Goal: Task Accomplishment & Management: Manage account settings

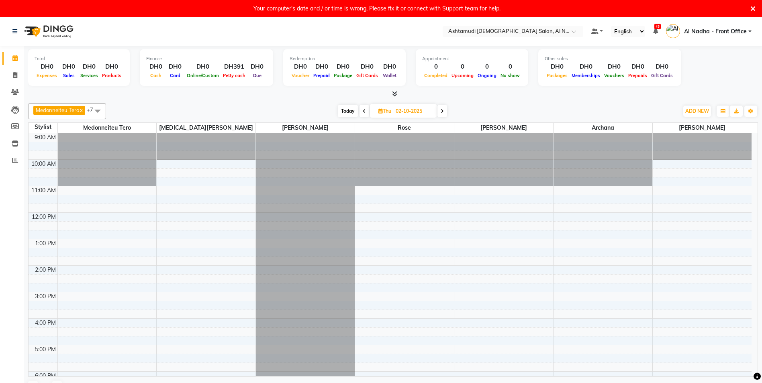
scroll to position [128, 0]
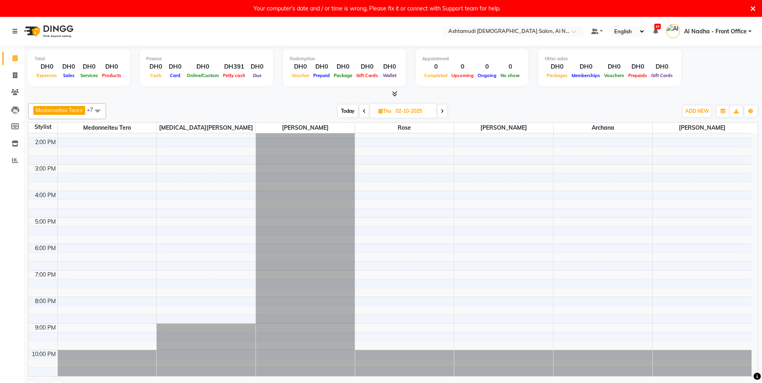
click at [37, 142] on div "2:00 PM" at bounding box center [45, 142] width 24 height 8
click at [44, 141] on div "2:00 PM" at bounding box center [45, 142] width 24 height 8
click at [35, 143] on div "2:00 PM" at bounding box center [45, 142] width 24 height 8
click at [47, 145] on div "2:00 PM" at bounding box center [45, 142] width 24 height 8
click at [55, 141] on div "2:00 PM" at bounding box center [45, 142] width 24 height 8
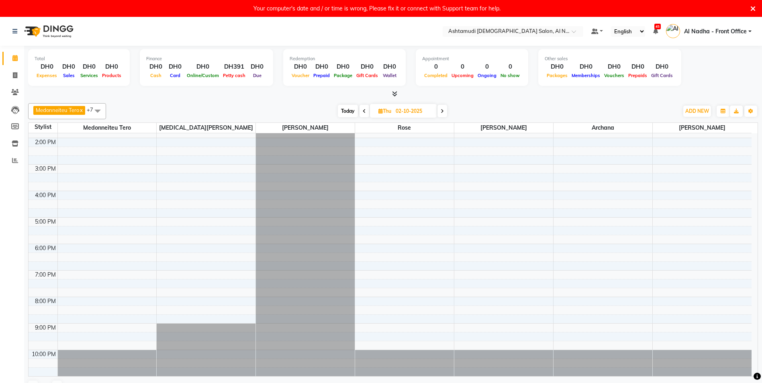
click at [55, 143] on div "2:00 PM" at bounding box center [45, 142] width 24 height 8
click at [51, 125] on div "Stylist" at bounding box center [43, 127] width 29 height 8
click at [51, 126] on div "Stylist" at bounding box center [43, 127] width 29 height 8
click at [45, 128] on div "Stylist" at bounding box center [43, 127] width 29 height 8
click at [51, 351] on div "10:00 PM" at bounding box center [43, 354] width 27 height 8
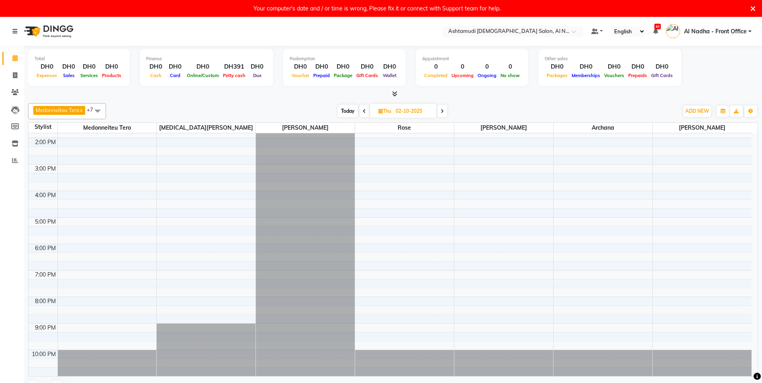
click at [363, 111] on icon at bounding box center [364, 111] width 3 height 5
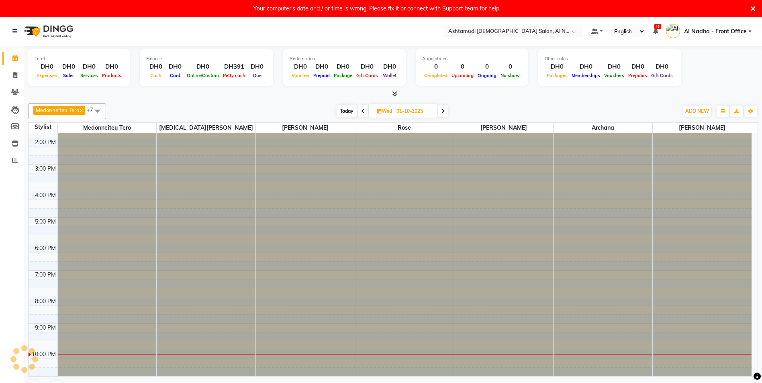
scroll to position [27, 0]
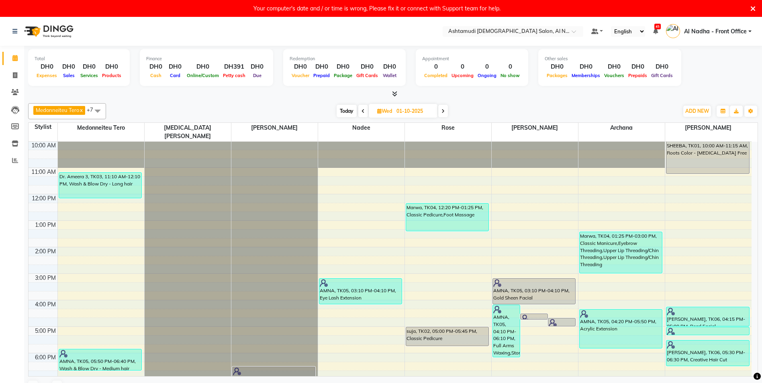
click at [444, 111] on icon at bounding box center [442, 111] width 3 height 5
type input "02-10-2025"
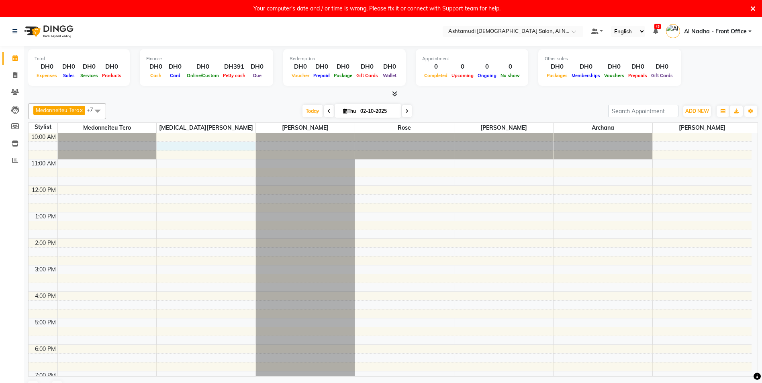
click at [164, 144] on div "9:00 AM 10:00 AM 11:00 AM 12:00 PM 1:00 PM 2:00 PM 3:00 PM 4:00 PM 5:00 PM 6:00…" at bounding box center [390, 291] width 723 height 371
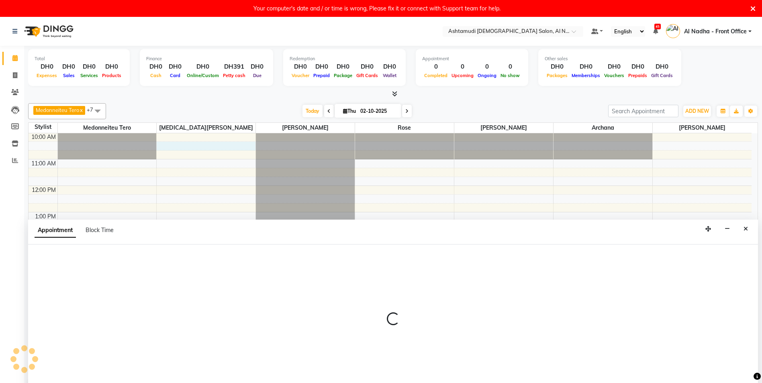
scroll to position [17, 0]
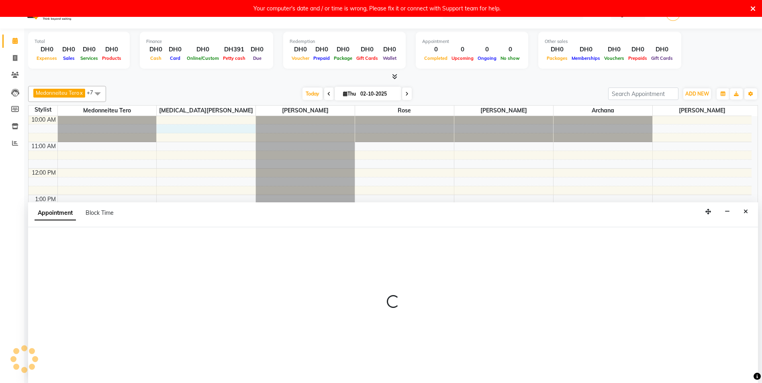
select select "60031"
select select "tentative"
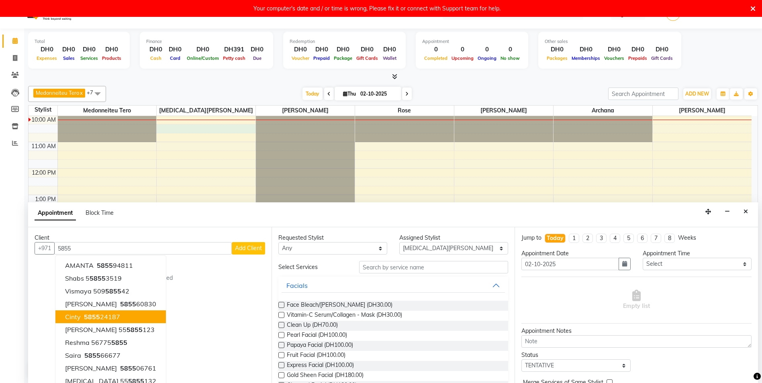
click at [183, 247] on input "5855" at bounding box center [142, 248] width 177 height 12
type input "5855"
click at [754, 7] on icon at bounding box center [752, 8] width 5 height 7
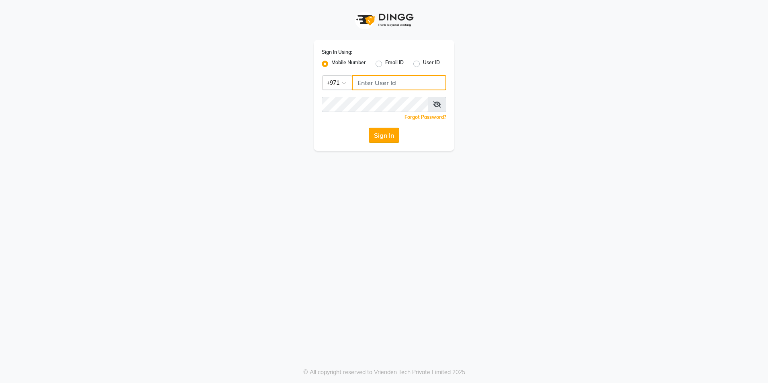
type input "527583087"
click at [393, 132] on button "Sign In" at bounding box center [384, 135] width 31 height 15
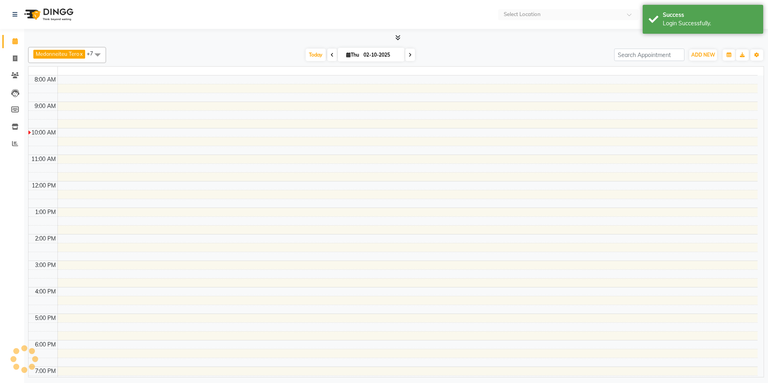
select select "en"
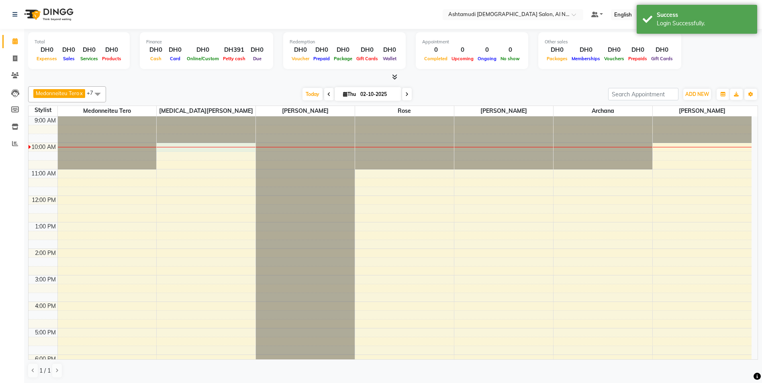
click at [207, 149] on div "9:00 AM 10:00 AM 11:00 AM 12:00 PM 1:00 PM 2:00 PM 3:00 PM 4:00 PM 5:00 PM 6:00…" at bounding box center [390, 301] width 723 height 371
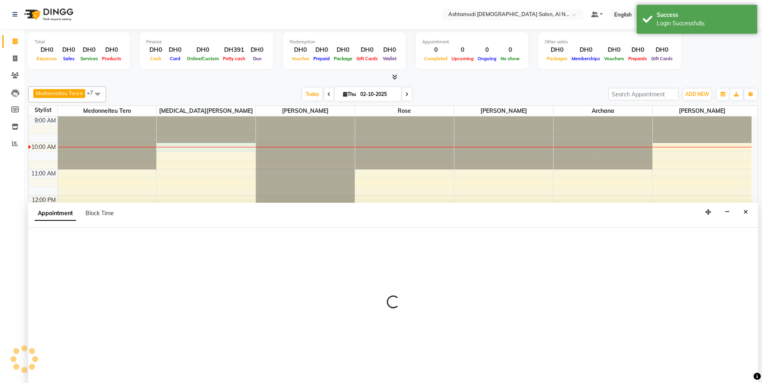
scroll to position [0, 0]
select select "60031"
select select "600"
select select "tentative"
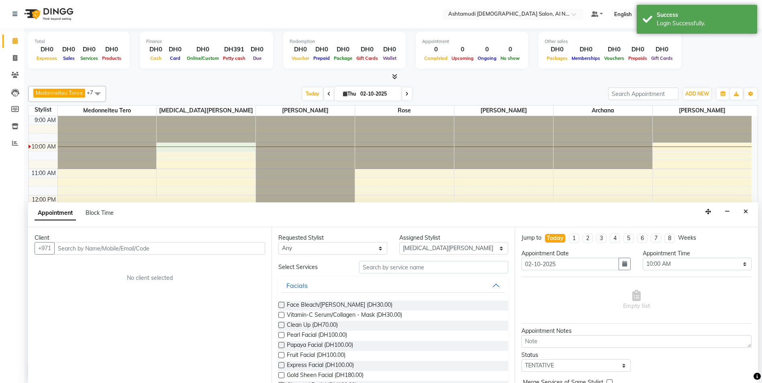
click at [150, 250] on input "text" at bounding box center [159, 248] width 211 height 12
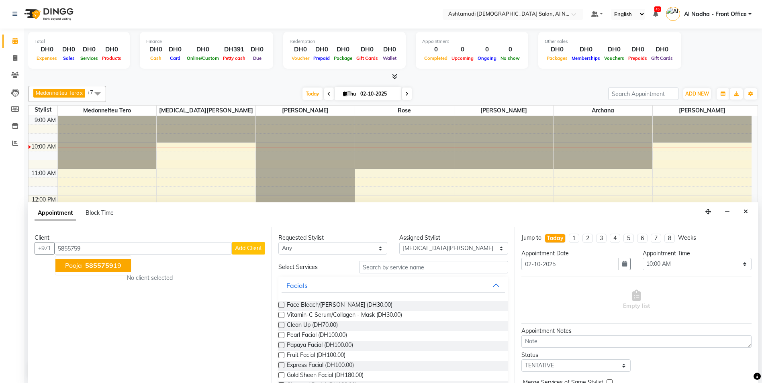
click at [122, 265] on button "pooja 5855759 19" at bounding box center [92, 265] width 75 height 13
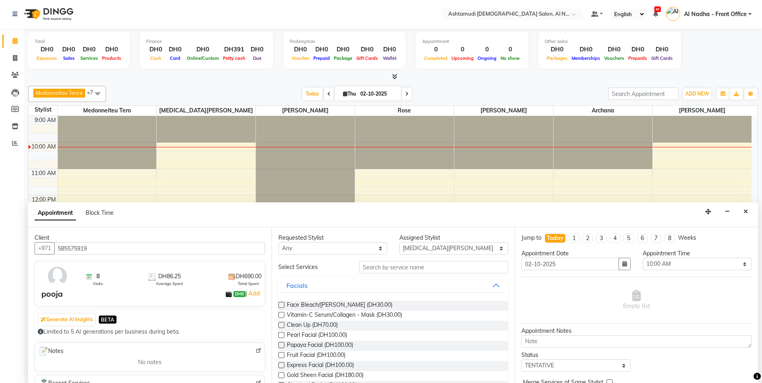
type input "585575919"
click at [494, 248] on select "Select Al Nadha - Front Office Archana Medonneiteu Tero Mehwish Mubeen Minu Kha…" at bounding box center [453, 248] width 109 height 12
click at [399, 242] on select "Select Al Nadha - Front Office Archana Medonneiteu Tero Mehwish Mubeen Minu Kha…" at bounding box center [453, 248] width 109 height 12
click at [483, 267] on input "text" at bounding box center [433, 267] width 149 height 12
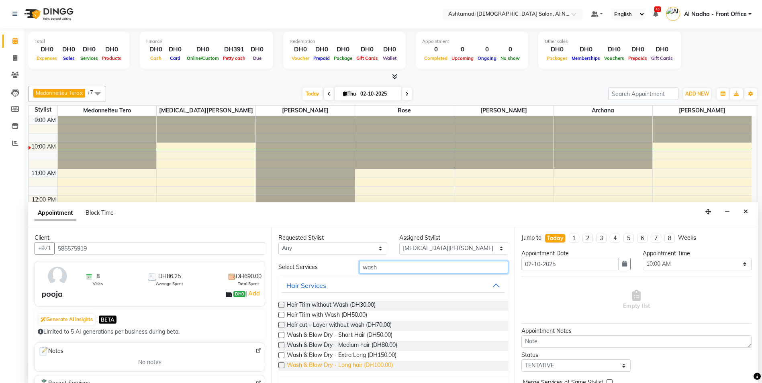
type input "wash"
click at [381, 364] on span "Wash & Blow Dry - Long hair (DH100.00)" at bounding box center [340, 366] width 106 height 10
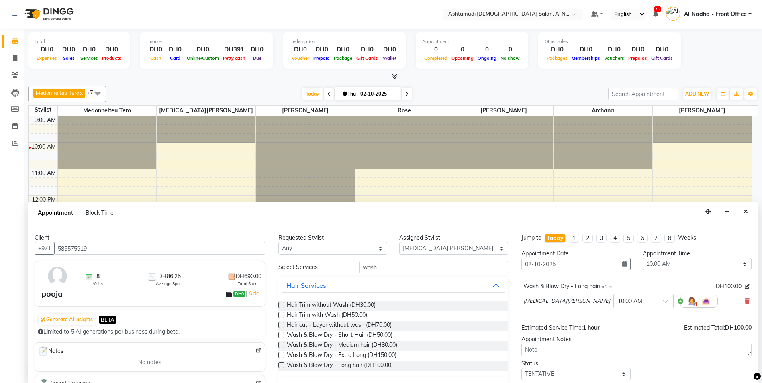
click at [281, 364] on label at bounding box center [281, 365] width 6 height 6
click at [281, 364] on input "checkbox" at bounding box center [280, 365] width 5 height 5
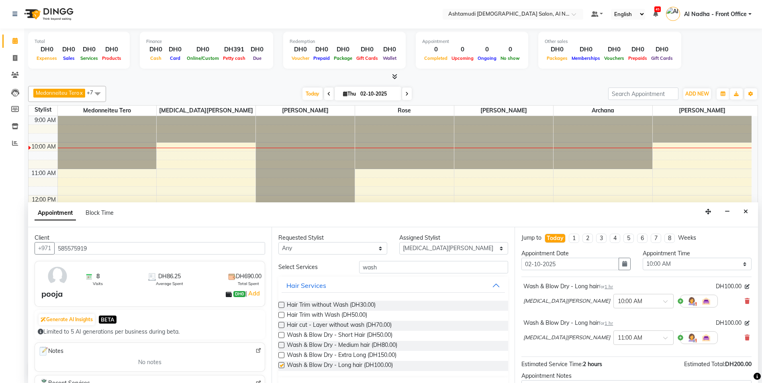
checkbox input "false"
click at [379, 269] on input "wash" at bounding box center [433, 267] width 149 height 12
click at [747, 209] on icon "Close" at bounding box center [745, 212] width 4 height 6
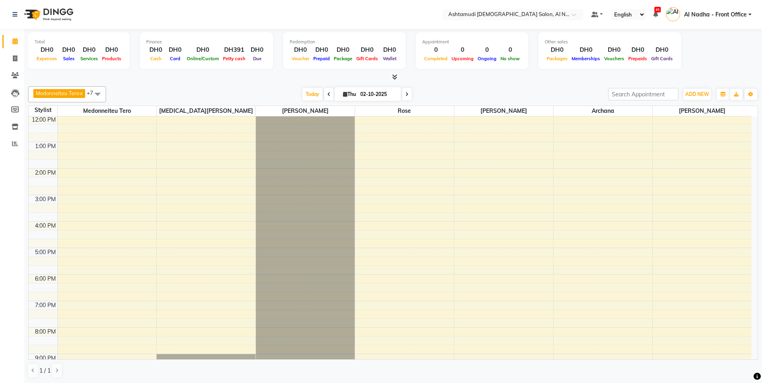
scroll to position [0, 0]
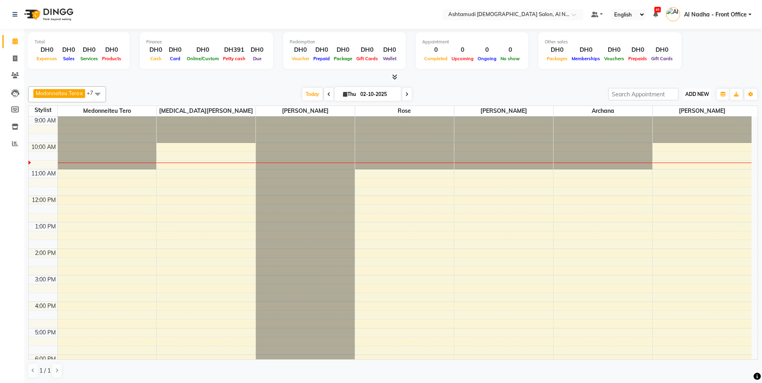
click at [696, 92] on span "ADD NEW" at bounding box center [697, 94] width 24 height 6
click at [674, 138] on link "Add Attendance" at bounding box center [678, 141] width 63 height 10
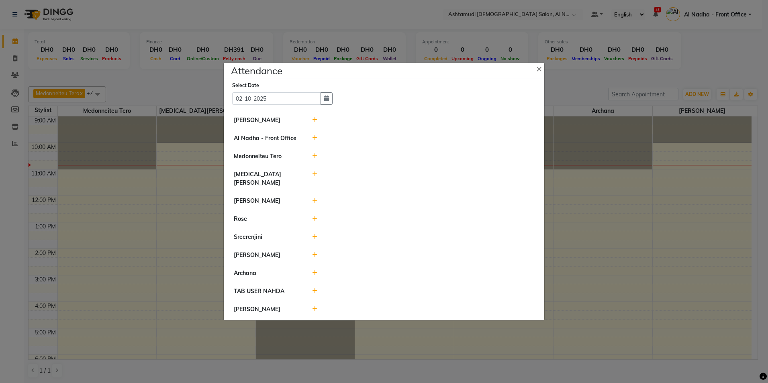
click at [315, 270] on icon at bounding box center [314, 273] width 5 height 6
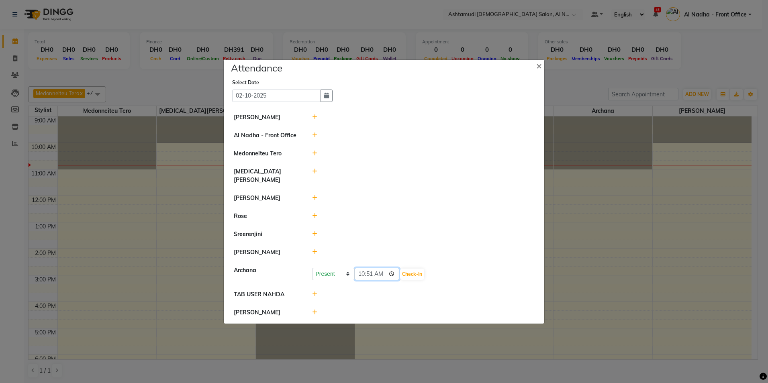
click at [370, 270] on input "10:51" at bounding box center [377, 274] width 45 height 12
type input "10:00"
click at [442, 271] on div "Present Absent Late Half Day Weekly Off 10:00 Check-In" at bounding box center [423, 274] width 222 height 13
click at [315, 249] on icon at bounding box center [314, 252] width 5 height 6
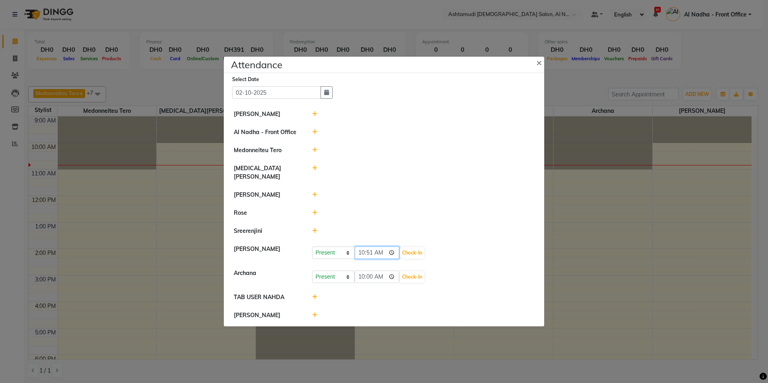
click at [369, 247] on input "10:51" at bounding box center [377, 253] width 45 height 12
type input "10:00"
click at [429, 213] on li "Rose" at bounding box center [384, 213] width 316 height 18
click at [314, 210] on icon at bounding box center [314, 213] width 5 height 6
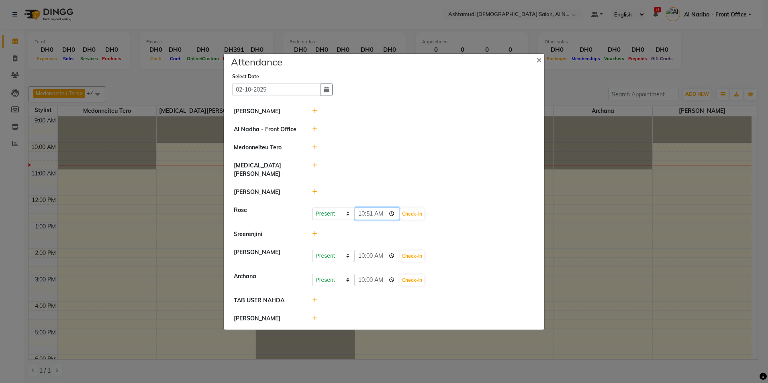
click at [369, 208] on input "10:51" at bounding box center [377, 214] width 45 height 12
click at [362, 208] on input "time" at bounding box center [377, 214] width 45 height 12
type input "11:00"
click at [387, 188] on div at bounding box center [423, 192] width 234 height 8
click at [314, 167] on icon at bounding box center [314, 166] width 5 height 6
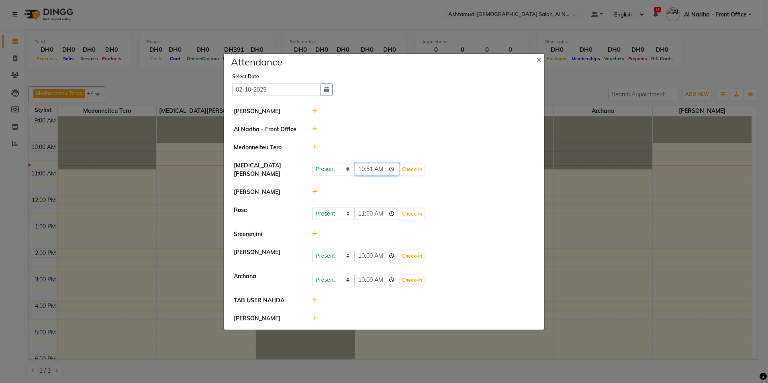
click at [370, 169] on input "10:51" at bounding box center [377, 169] width 45 height 12
type input "10:00"
click at [404, 124] on li "Al Nadha - Front Office" at bounding box center [384, 129] width 316 height 18
click at [194, 255] on ngb-modal-window "Attendance × Select Date 02-10-2025 Mehwish Mubeen Al Nadha - Front Office Medo…" at bounding box center [384, 191] width 768 height 383
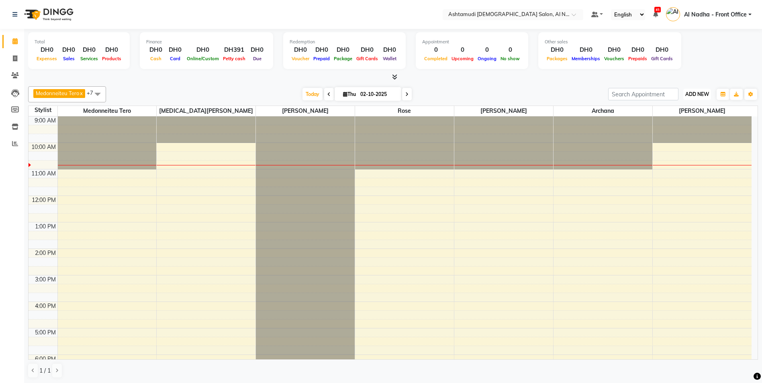
click at [691, 95] on span "ADD NEW" at bounding box center [697, 94] width 24 height 6
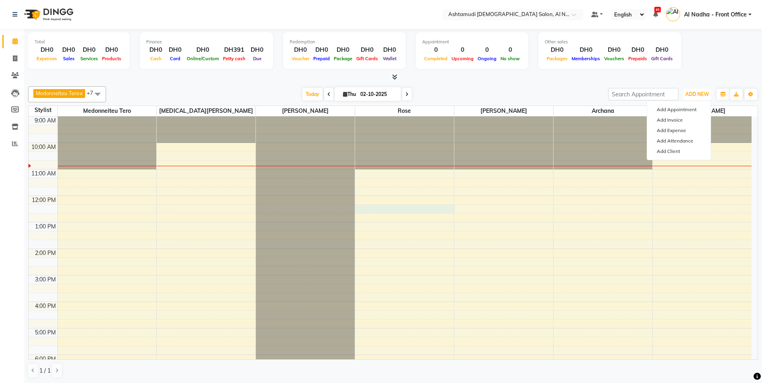
click at [454, 212] on td at bounding box center [404, 208] width 694 height 9
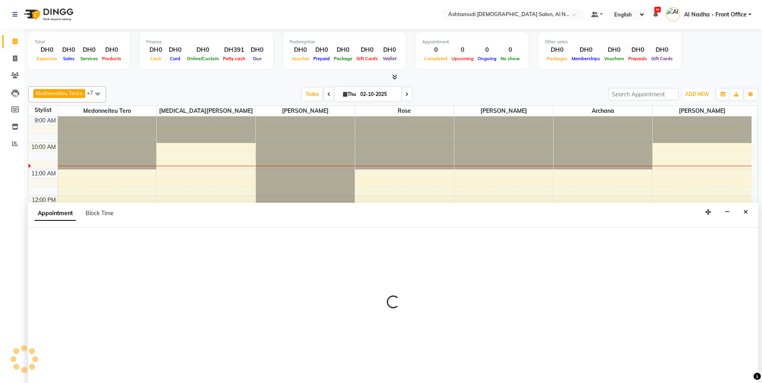
scroll to position [0, 0]
select select "68348"
select select "tentative"
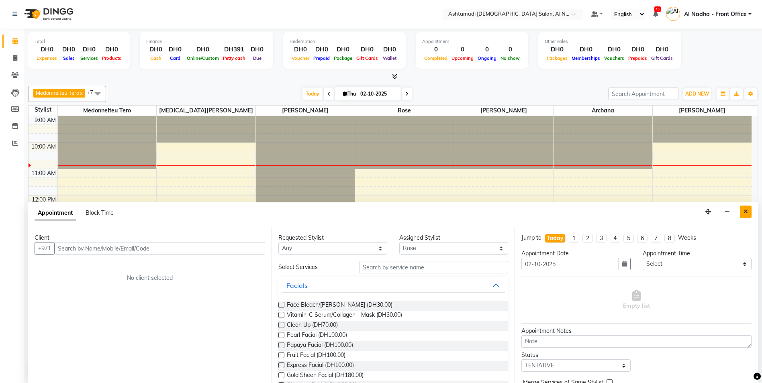
click at [745, 211] on icon "Close" at bounding box center [745, 212] width 4 height 6
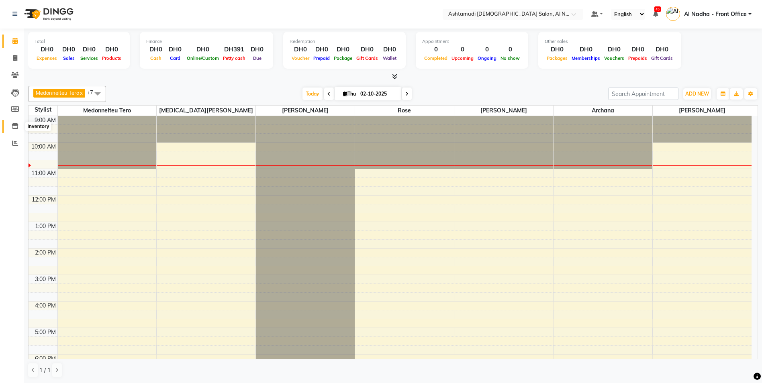
click at [16, 124] on icon at bounding box center [15, 126] width 7 height 6
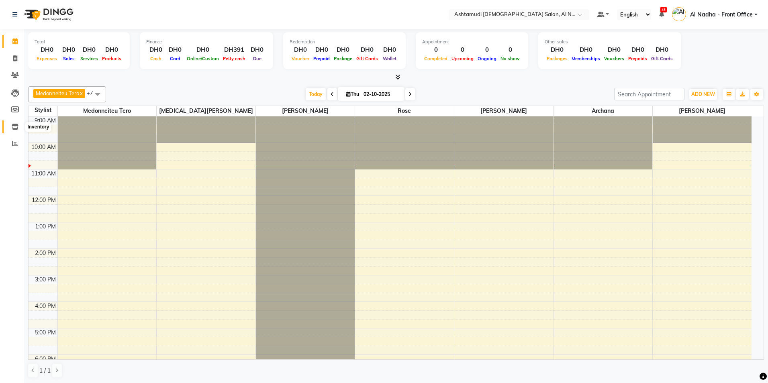
select select
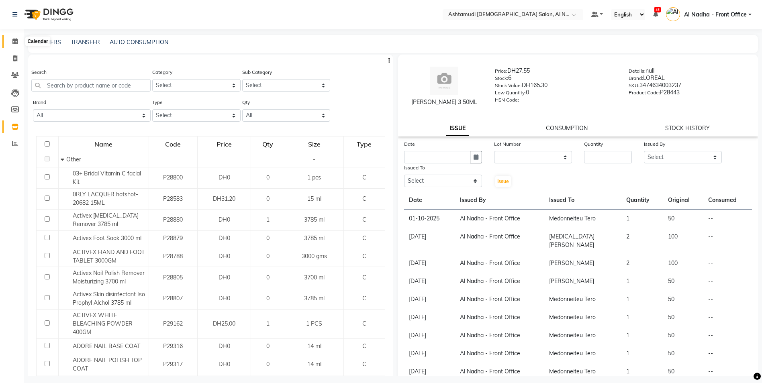
click at [15, 39] on icon at bounding box center [14, 41] width 5 height 6
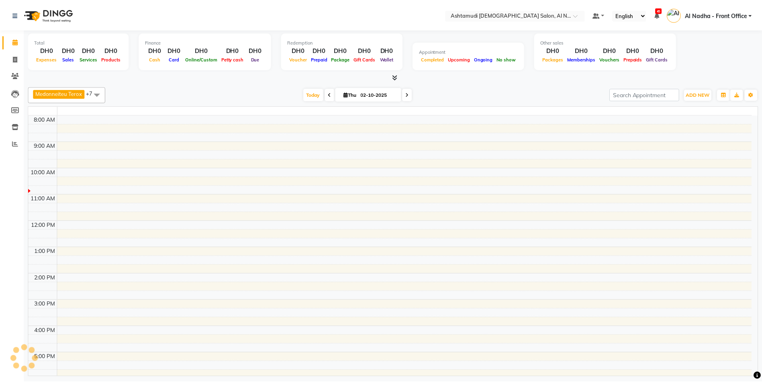
scroll to position [27, 0]
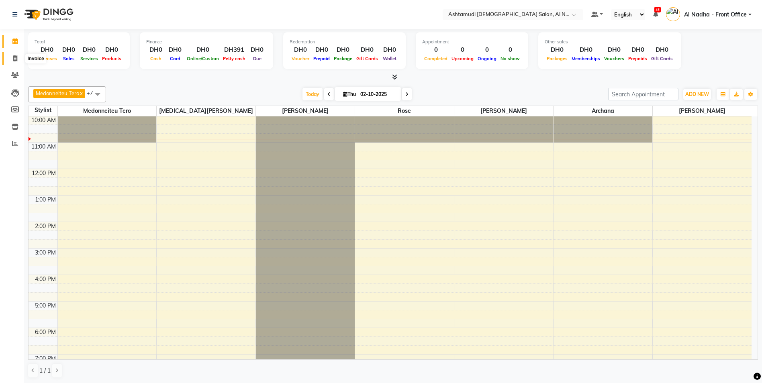
click at [14, 59] on icon at bounding box center [15, 58] width 4 height 6
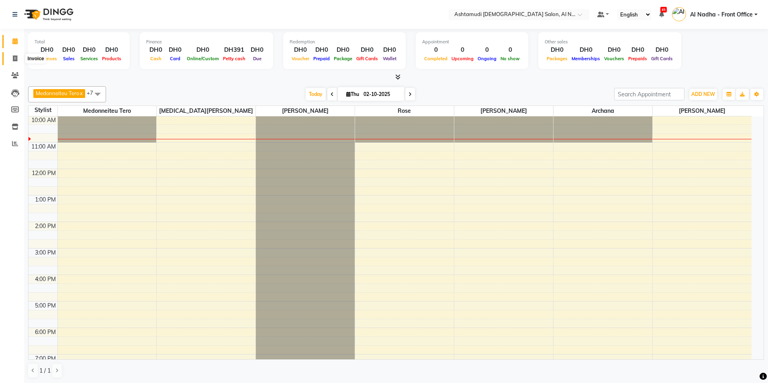
select select "service"
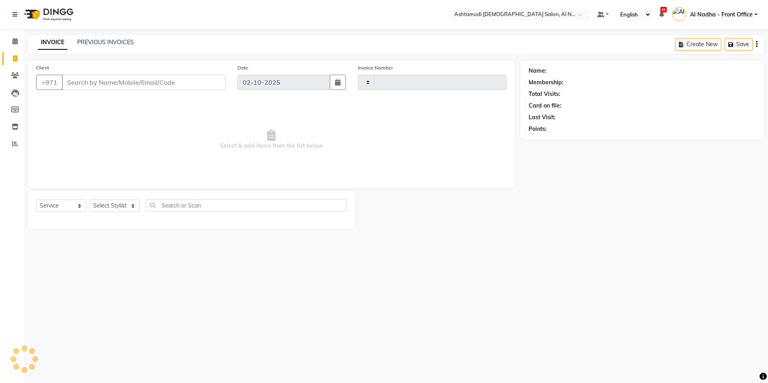
type input "2545"
select select "7088"
click at [15, 143] on icon at bounding box center [15, 144] width 6 height 6
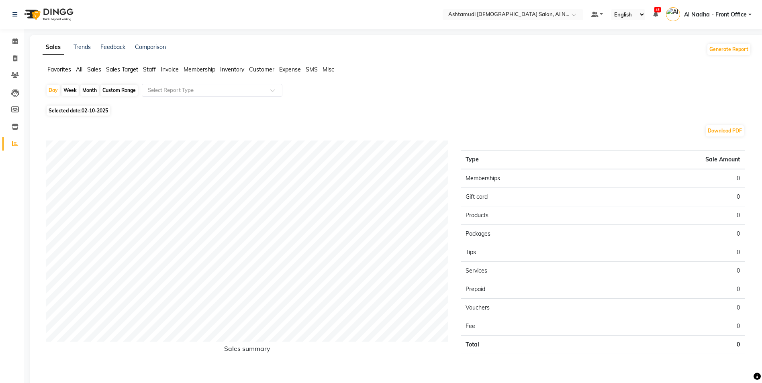
click at [112, 69] on span "Sales Target" at bounding box center [122, 69] width 32 height 7
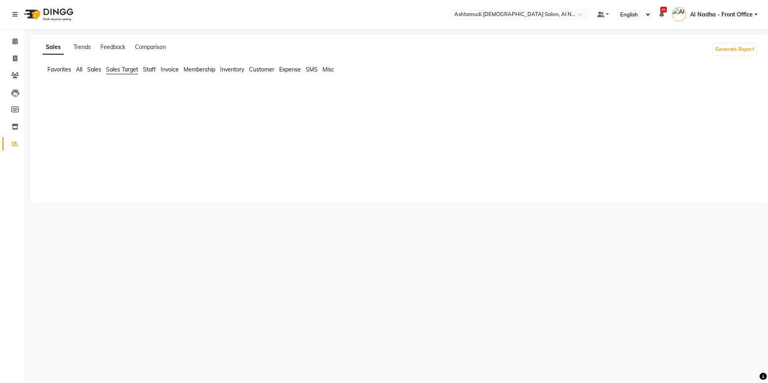
click at [94, 69] on span "Sales" at bounding box center [94, 69] width 14 height 7
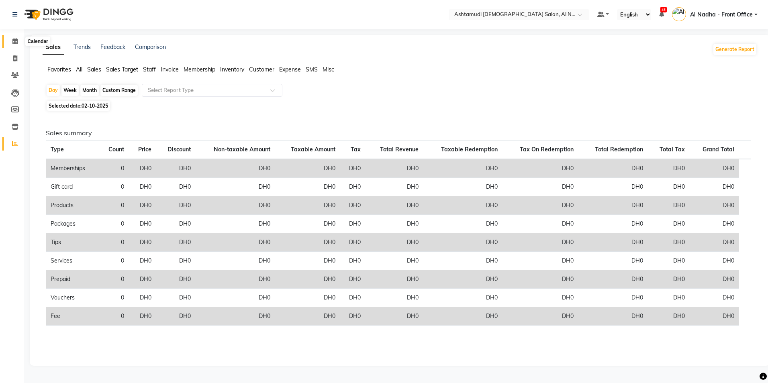
click at [16, 42] on icon at bounding box center [14, 41] width 5 height 6
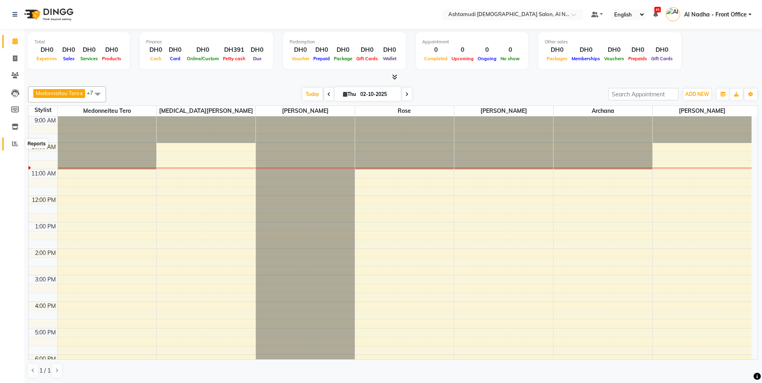
click at [12, 143] on icon at bounding box center [15, 144] width 6 height 6
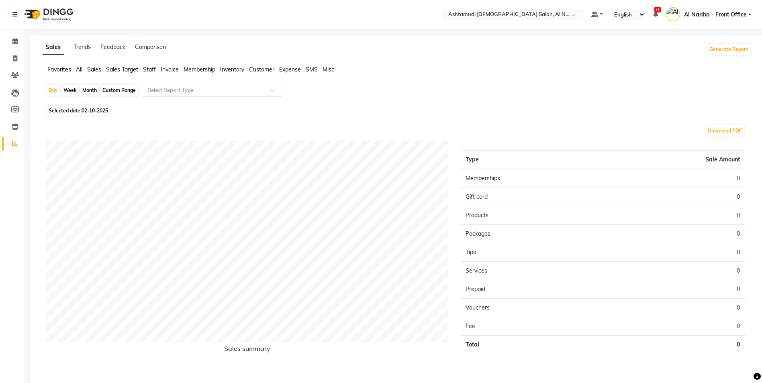
click at [90, 70] on span "Sales" at bounding box center [94, 69] width 14 height 7
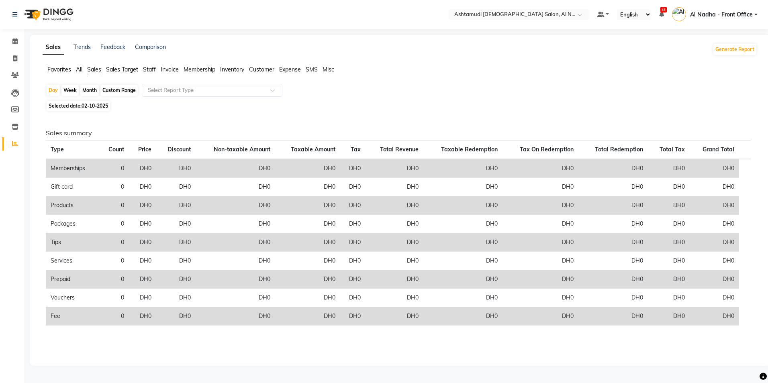
click at [151, 71] on span "Staff" at bounding box center [149, 69] width 13 height 7
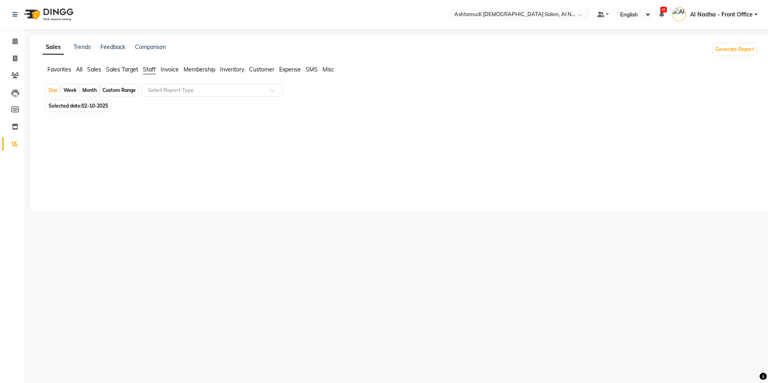
click at [86, 91] on div "Month" at bounding box center [89, 90] width 18 height 11
select select "10"
select select "2025"
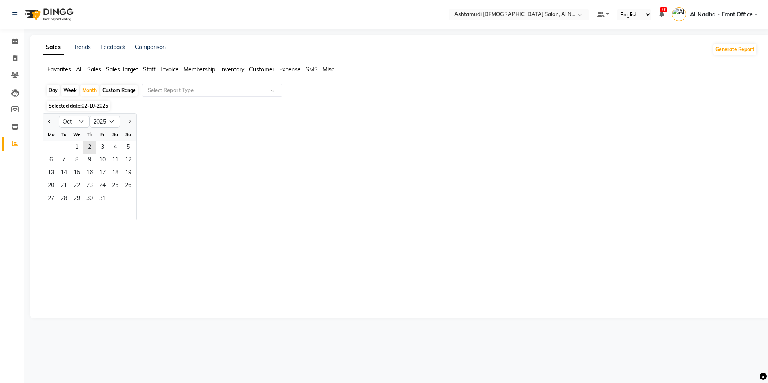
click at [156, 99] on div "Day Week Month Custom Range Select Report Type Selected date: 02-10-2025 Jan Fe…" at bounding box center [400, 197] width 714 height 226
click at [92, 66] on span "Sales" at bounding box center [94, 69] width 14 height 7
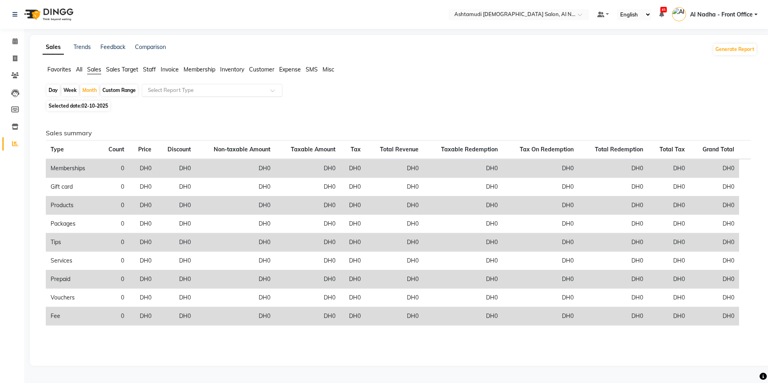
click at [247, 87] on input "text" at bounding box center [204, 90] width 116 height 8
click at [382, 88] on div "Day Week Month Custom Range Select Report Type" at bounding box center [400, 91] width 708 height 14
click at [15, 41] on icon at bounding box center [14, 41] width 5 height 6
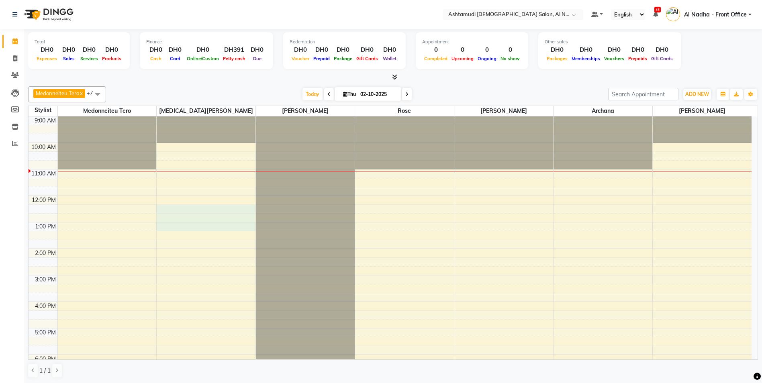
drag, startPoint x: 204, startPoint y: 210, endPoint x: 200, endPoint y: 224, distance: 14.9
click at [200, 226] on div "9:00 AM 10:00 AM 11:00 AM 12:00 PM 1:00 PM 2:00 PM 3:00 PM 4:00 PM 5:00 PM 6:00…" at bounding box center [390, 301] width 723 height 371
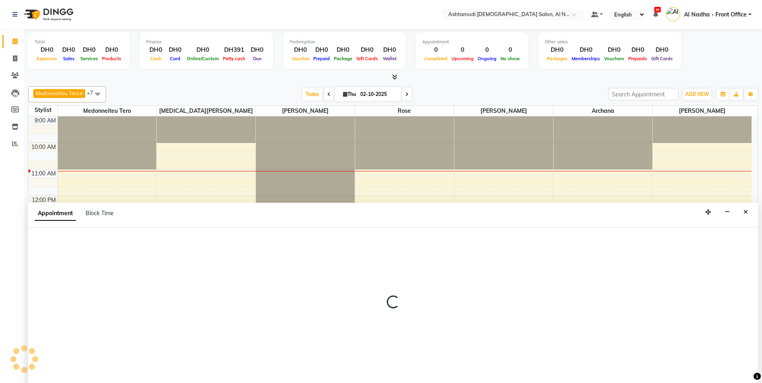
scroll to position [0, 0]
select select "60031"
select select "tentative"
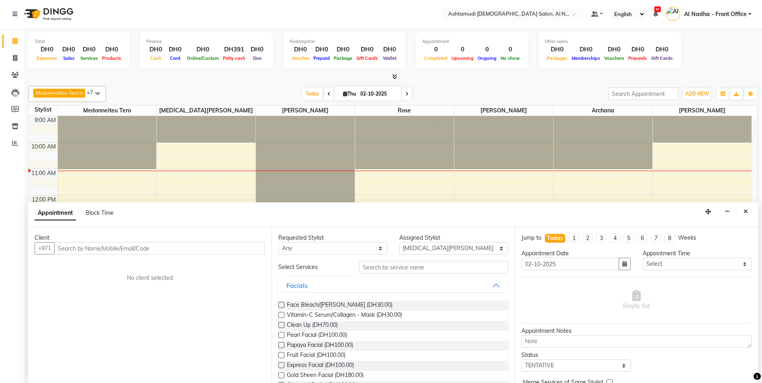
click at [84, 245] on input "text" at bounding box center [159, 248] width 211 height 12
click at [109, 262] on span "5855759" at bounding box center [99, 265] width 28 height 8
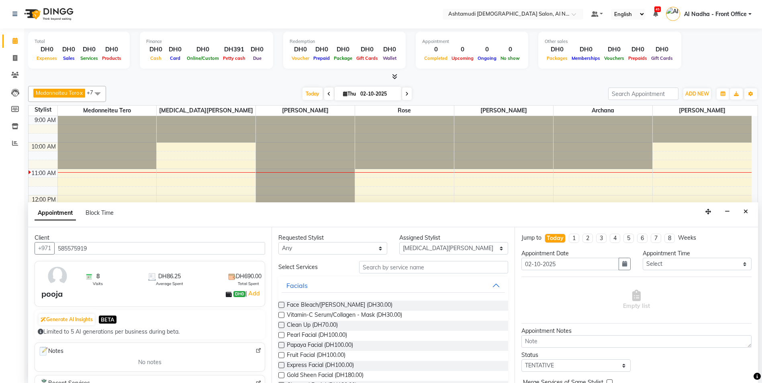
type input "585575919"
click at [396, 269] on input "text" at bounding box center [433, 267] width 149 height 12
click at [351, 247] on select "Any Al Nadha - Front Office Archana Medonneiteu Tero Mehwish Mubeen Minu Khati …" at bounding box center [332, 248] width 109 height 12
select select "59179"
click at [278, 242] on select "Any Al Nadha - Front Office Archana Medonneiteu Tero Mehwish Mubeen Minu Khati …" at bounding box center [332, 248] width 109 height 12
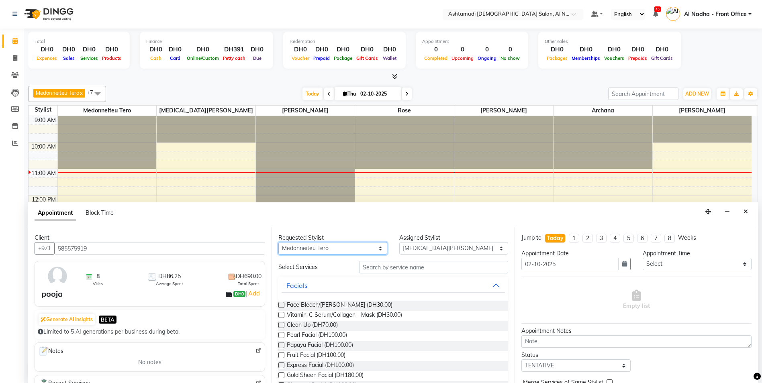
select select "59179"
click at [404, 265] on input "text" at bounding box center [433, 267] width 149 height 12
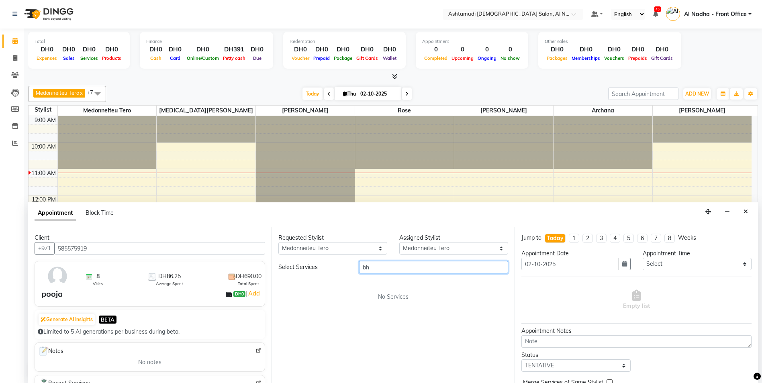
type input "b"
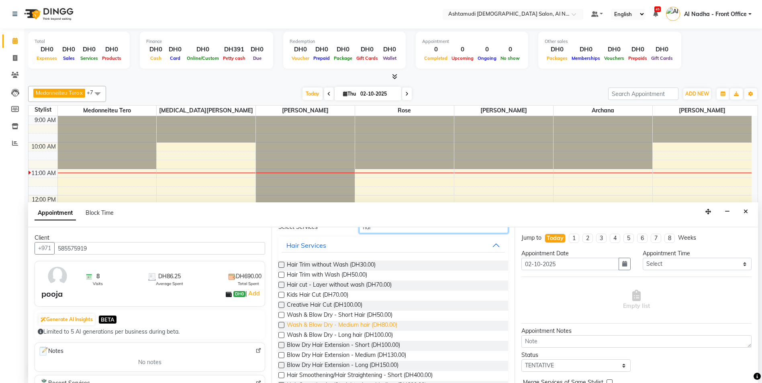
scroll to position [0, 0]
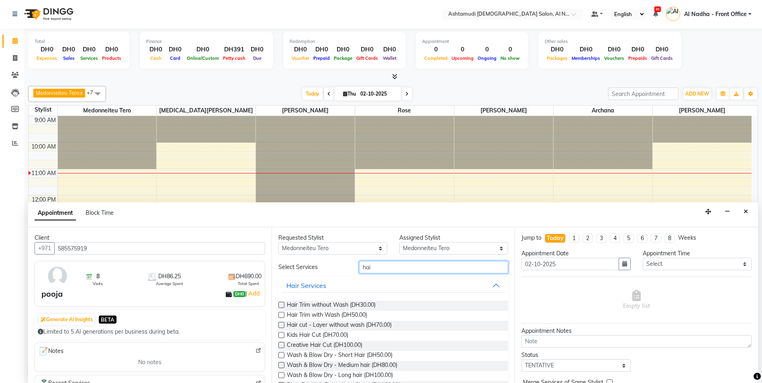
type input "hai"
click at [281, 353] on label at bounding box center [281, 355] width 6 height 6
click at [281, 353] on input "checkbox" at bounding box center [280, 355] width 5 height 5
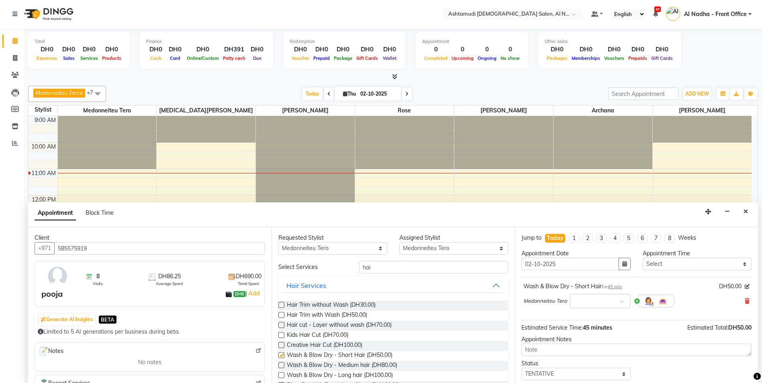
checkbox input "false"
click at [677, 264] on select "Select 10:00 AM 10:30 AM 11:00 AM 11:30 AM 12:00 PM 12:30 PM 01:00 PM 01:30 PM …" at bounding box center [696, 264] width 109 height 12
select select "660"
click at [642, 258] on select "Select 10:00 AM 10:30 AM 11:00 AM 11:30 AM 12:00 PM 12:30 PM 01:00 PM 01:30 PM …" at bounding box center [696, 264] width 109 height 12
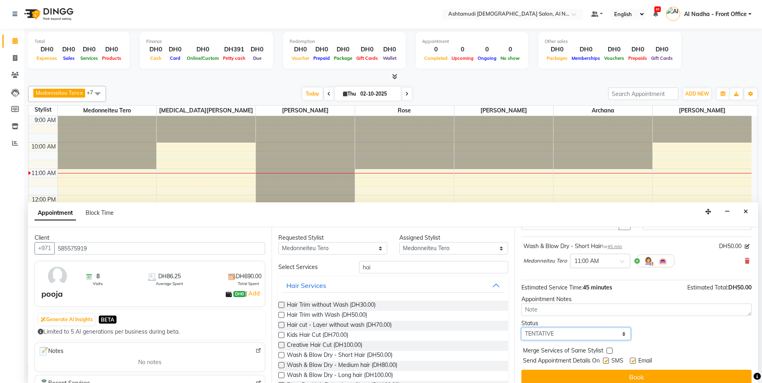
click at [586, 331] on select "Select TENTATIVE CONFIRM CHECK-IN UPCOMING" at bounding box center [575, 334] width 109 height 12
click at [521, 328] on select "Select TENTATIVE CONFIRM CHECK-IN UPCOMING" at bounding box center [575, 334] width 109 height 12
click at [646, 375] on button "Book" at bounding box center [636, 377] width 230 height 14
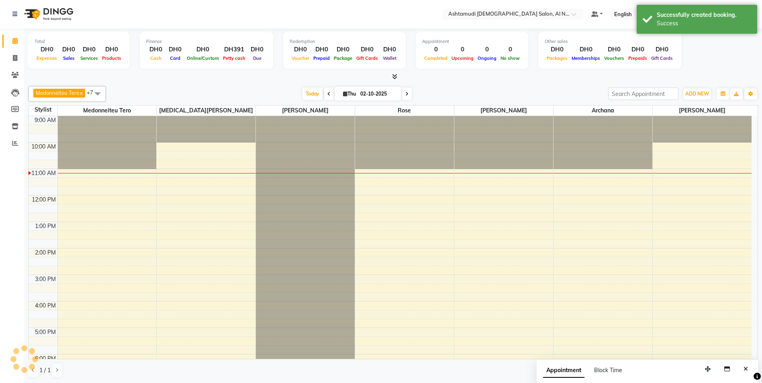
scroll to position [0, 0]
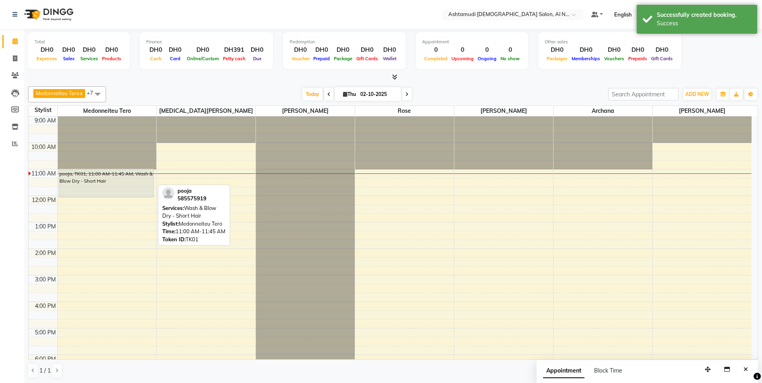
click at [124, 190] on div "pooja, TK01, 11:00 AM-11:45 AM, Wash & Blow Dry - Short Hair pooja, TK01, 11:00…" at bounding box center [107, 301] width 99 height 371
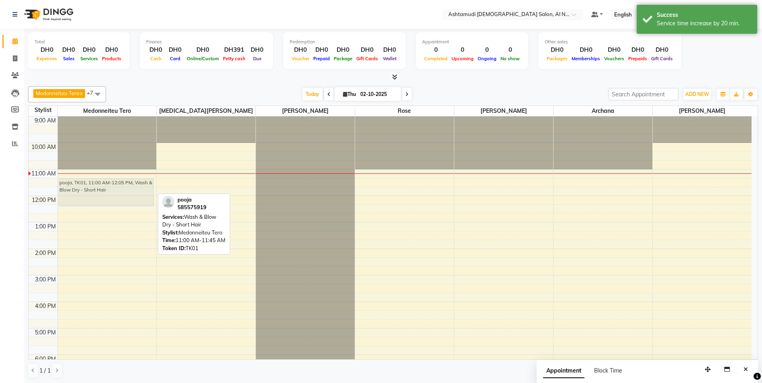
drag, startPoint x: 127, startPoint y: 181, endPoint x: 126, endPoint y: 186, distance: 5.4
click at [126, 186] on div "pooja, TK01, 11:00 AM-12:05 PM, Wash & Blow Dry - Short Hair pooja, TK01, 11:00…" at bounding box center [107, 301] width 99 height 371
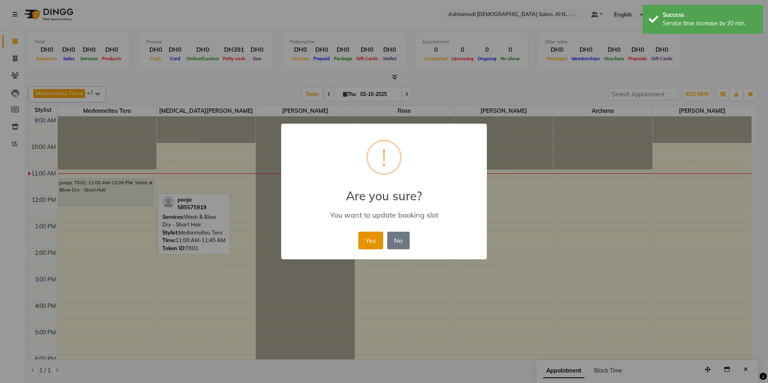
click at [371, 240] on button "Yes" at bounding box center [370, 241] width 24 height 18
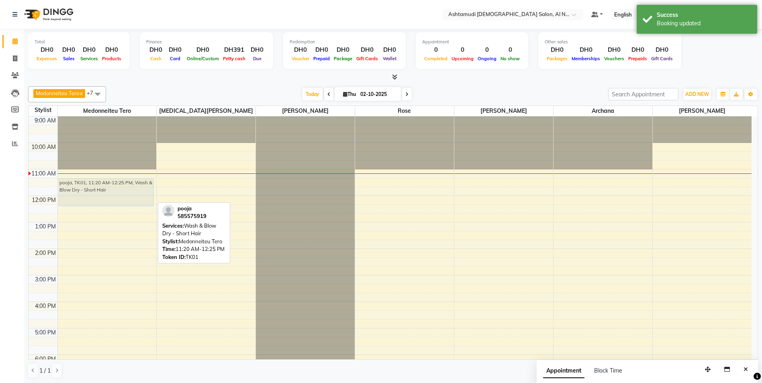
click at [116, 187] on div "pooja, TK01, 11:20 AM-12:25 PM, Wash & Blow Dry - Short Hair pooja, TK01, 11:20…" at bounding box center [107, 301] width 99 height 371
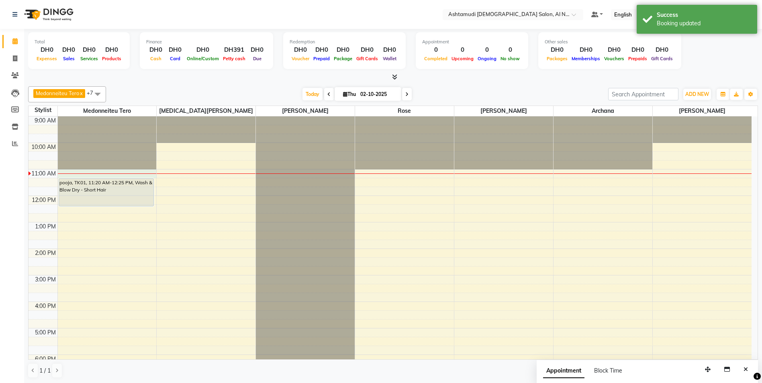
drag, startPoint x: 136, startPoint y: 177, endPoint x: 137, endPoint y: 173, distance: 4.1
click at [137, 173] on div "9:00 AM 10:00 AM 11:00 AM 12:00 PM 1:00 PM 2:00 PM 3:00 PM 4:00 PM 5:00 PM 6:00…" at bounding box center [390, 301] width 723 height 371
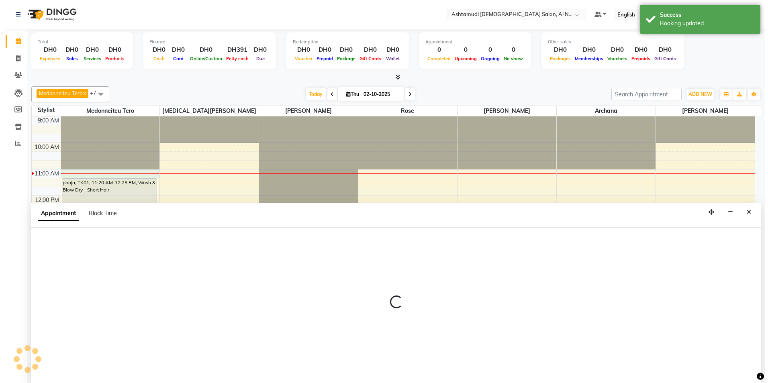
scroll to position [0, 0]
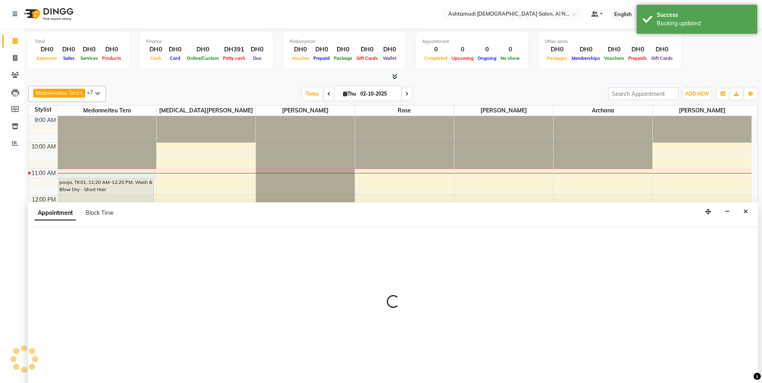
select select "59179"
select select "660"
select select "tentative"
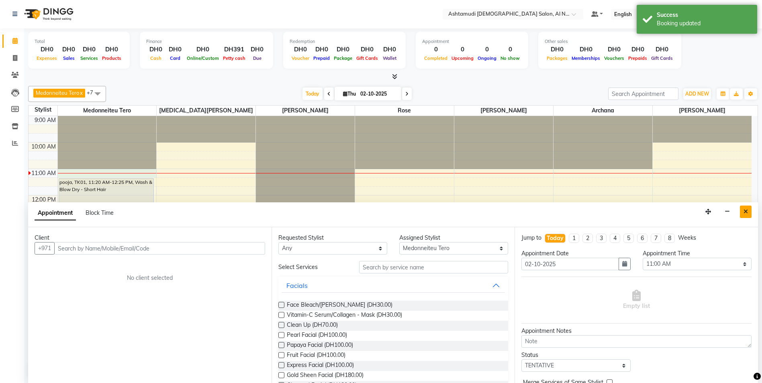
click at [744, 212] on icon "Close" at bounding box center [745, 212] width 4 height 6
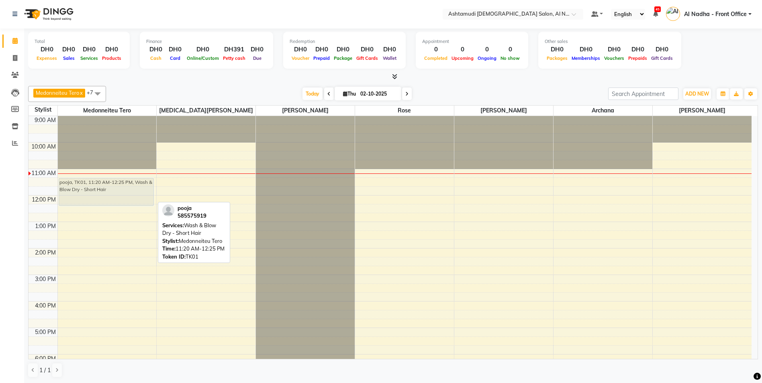
drag, startPoint x: 121, startPoint y: 190, endPoint x: 126, endPoint y: 185, distance: 7.1
click at [130, 185] on div "pooja, TK01, 11:20 AM-12:25 PM, Wash & Blow Dry - Short Hair pooja, TK01, 11:20…" at bounding box center [107, 301] width 99 height 371
click at [118, 204] on div at bounding box center [106, 205] width 95 height 3
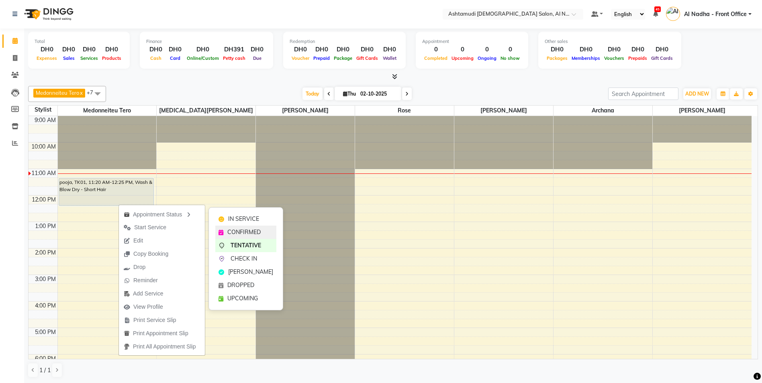
click at [253, 232] on span "CONFIRMED" at bounding box center [243, 232] width 33 height 8
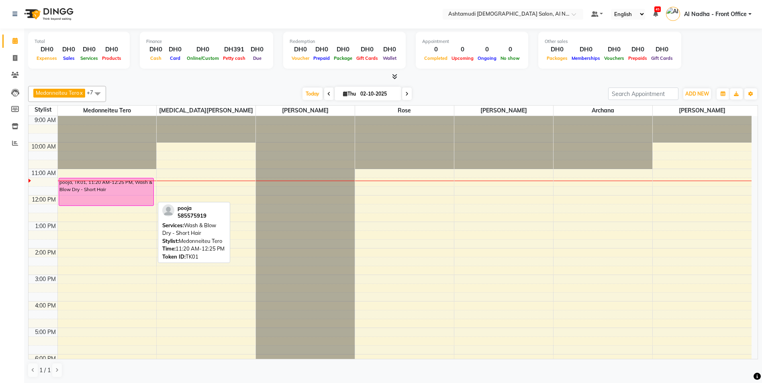
click at [124, 192] on div "pooja, TK01, 11:20 AM-12:25 PM, Wash & Blow Dry - Short Hair" at bounding box center [106, 191] width 95 height 27
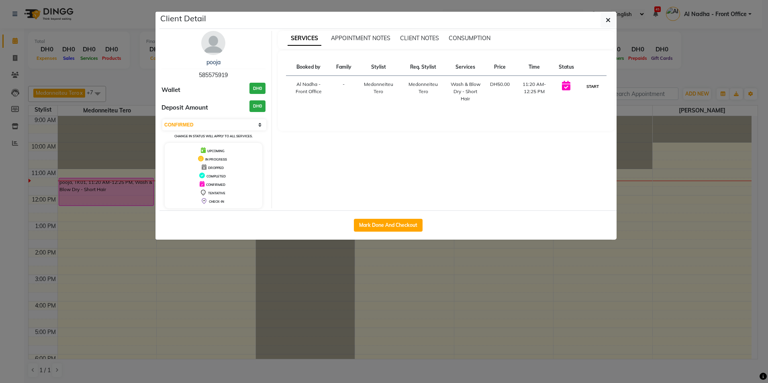
click at [586, 86] on button "START" at bounding box center [592, 87] width 16 height 10
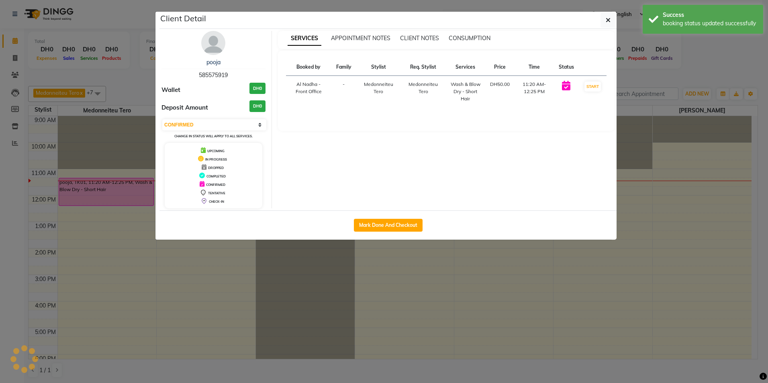
select select "1"
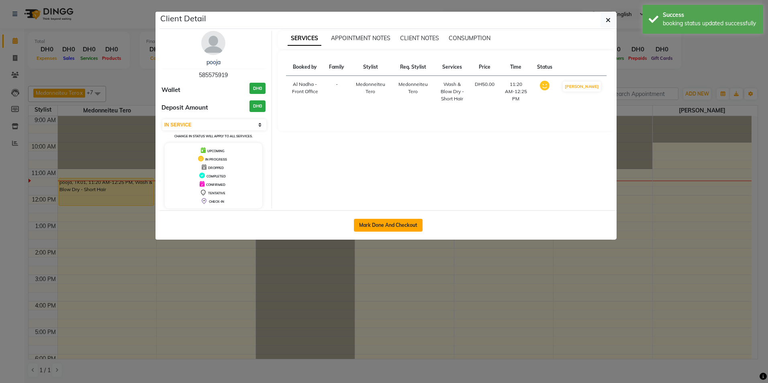
click at [408, 225] on button "Mark Done And Checkout" at bounding box center [388, 225] width 69 height 13
select select "service"
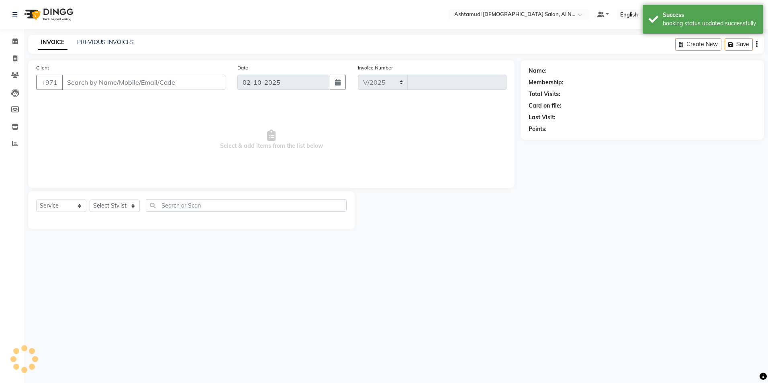
select select "7088"
type input "2545"
type input "585575919"
select select "59179"
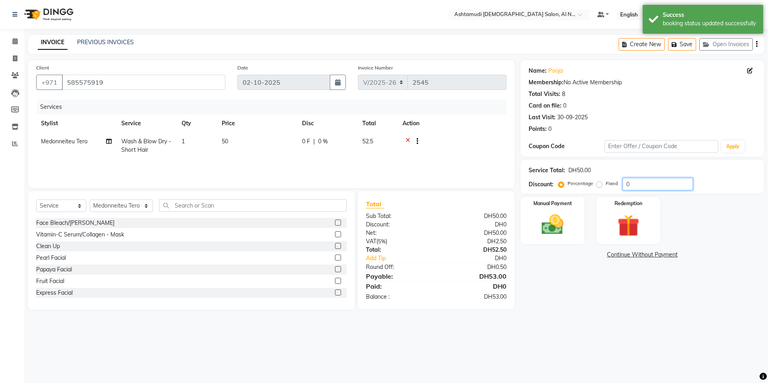
click at [649, 184] on input "0" at bounding box center [657, 184] width 70 height 12
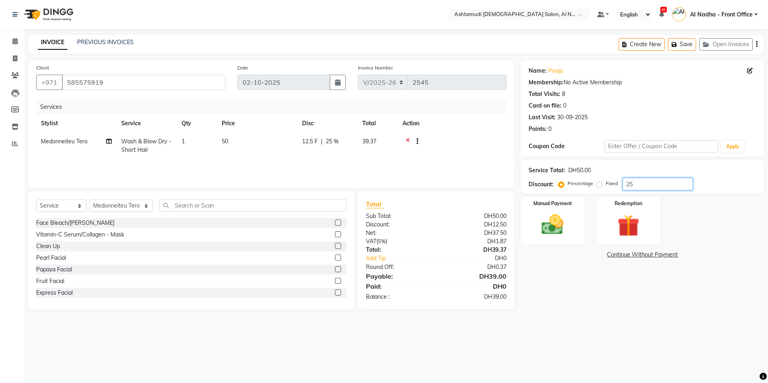
type input "2"
type input "25"
click at [554, 221] on img at bounding box center [552, 225] width 37 height 26
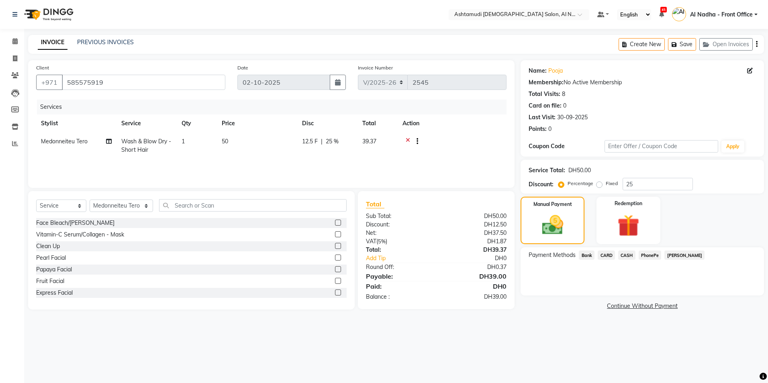
click at [607, 253] on span "CARD" at bounding box center [605, 255] width 17 height 9
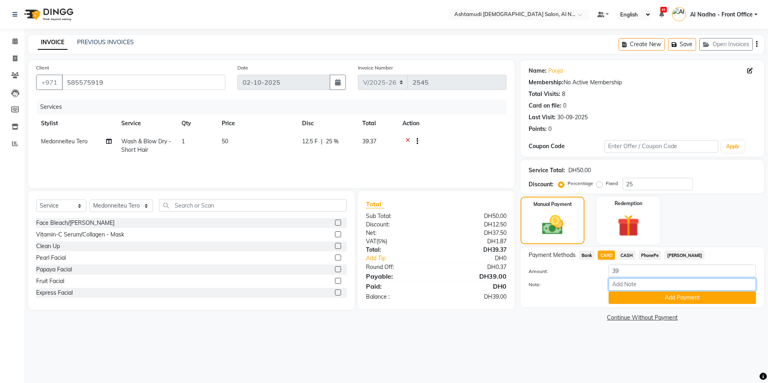
click at [640, 283] on input "Note:" at bounding box center [681, 284] width 147 height 12
type input "archana"
click at [678, 295] on button "Add Payment" at bounding box center [681, 297] width 147 height 12
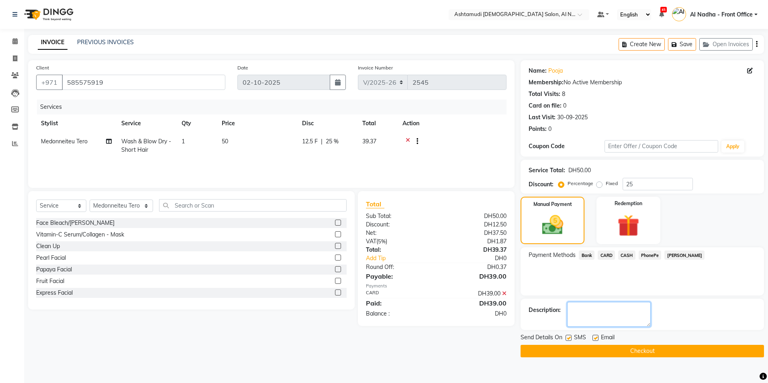
click at [617, 313] on textarea at bounding box center [609, 314] width 84 height 25
type textarea "0623"
click at [634, 348] on button "Checkout" at bounding box center [641, 351] width 243 height 12
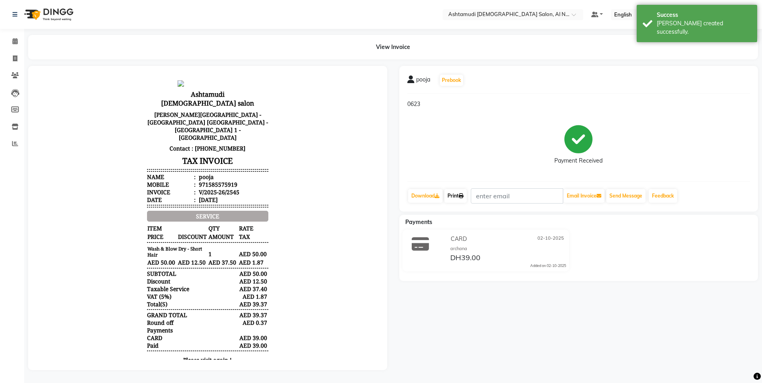
click at [459, 196] on link "Print" at bounding box center [455, 196] width 22 height 14
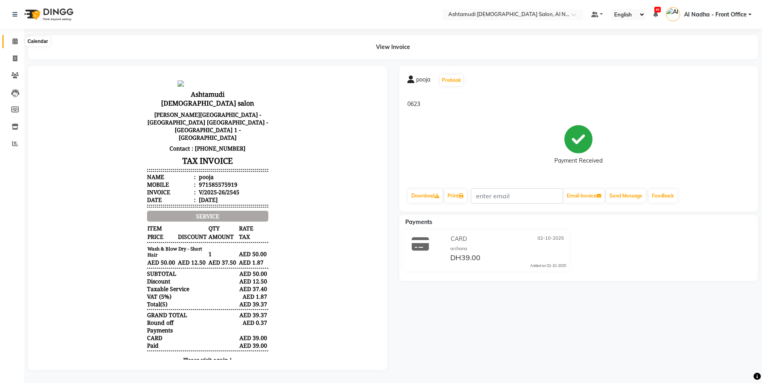
click at [12, 39] on icon at bounding box center [14, 41] width 5 height 6
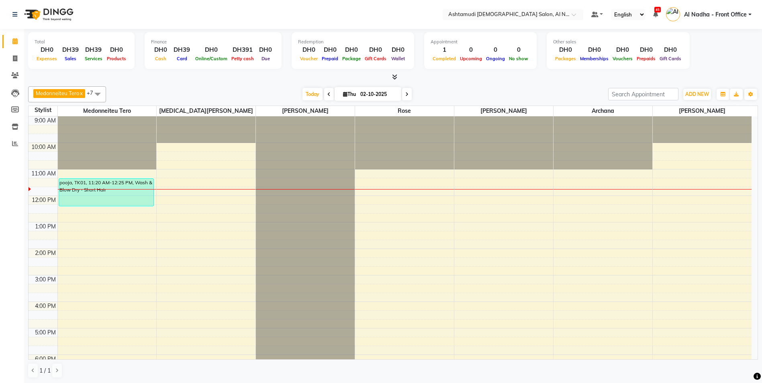
click at [378, 97] on input "02-10-2025" at bounding box center [378, 94] width 40 height 12
select select "10"
select select "2025"
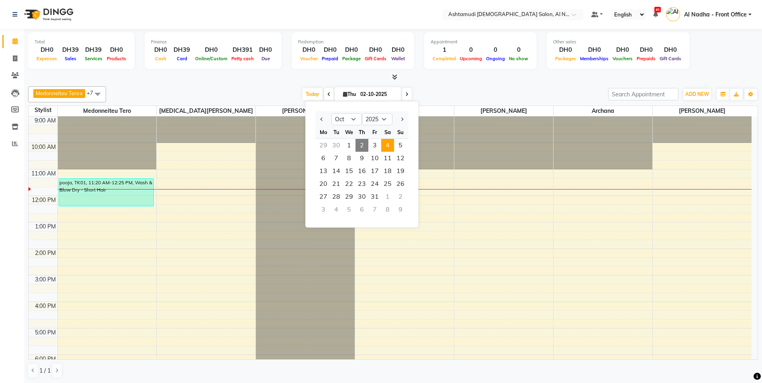
click at [389, 143] on span "4" at bounding box center [387, 145] width 13 height 13
type input "04-10-2025"
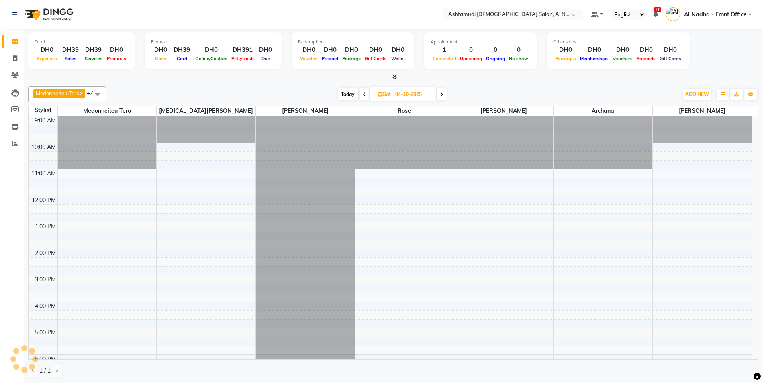
scroll to position [53, 0]
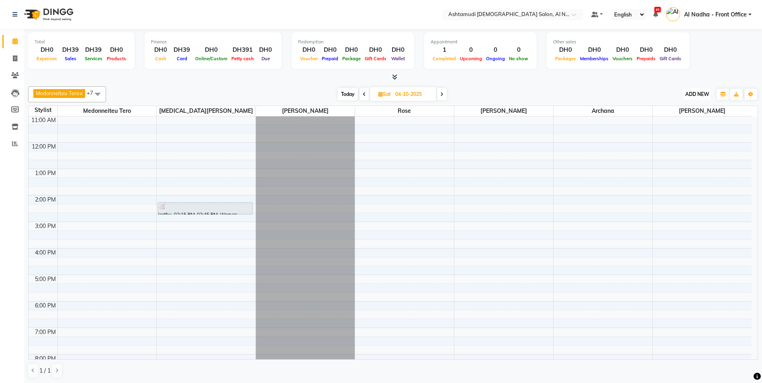
click at [698, 92] on span "ADD NEW" at bounding box center [697, 94] width 24 height 6
click at [689, 109] on button "Add Appointment" at bounding box center [678, 109] width 63 height 10
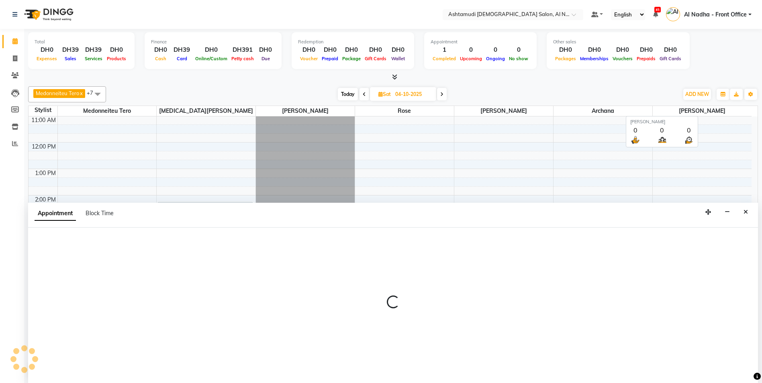
scroll to position [0, 0]
select select "tentative"
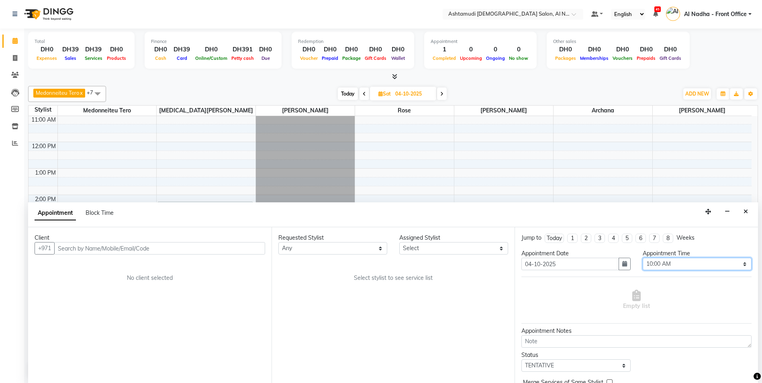
click at [699, 259] on select "Select 10:00 AM 10:30 AM 11:00 AM 11:30 AM 12:00 PM 12:30 PM 01:00 PM 01:30 PM …" at bounding box center [696, 264] width 109 height 12
select select "1080"
click at [642, 258] on select "Select 10:00 AM 10:30 AM 11:00 AM 11:30 AM 12:00 PM 12:30 PM 01:00 PM 01:30 PM …" at bounding box center [696, 264] width 109 height 12
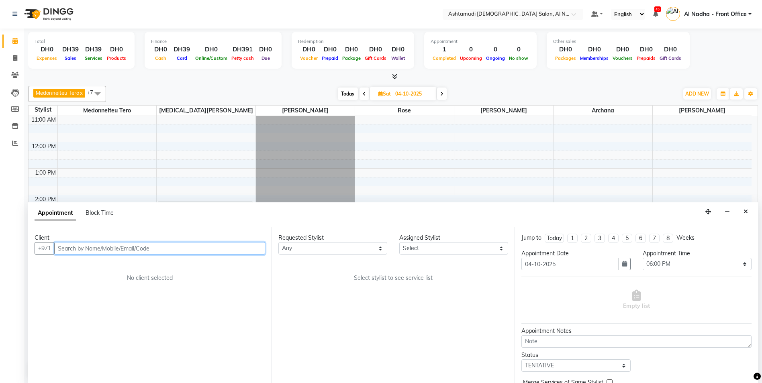
click at [91, 248] on input "text" at bounding box center [159, 248] width 211 height 12
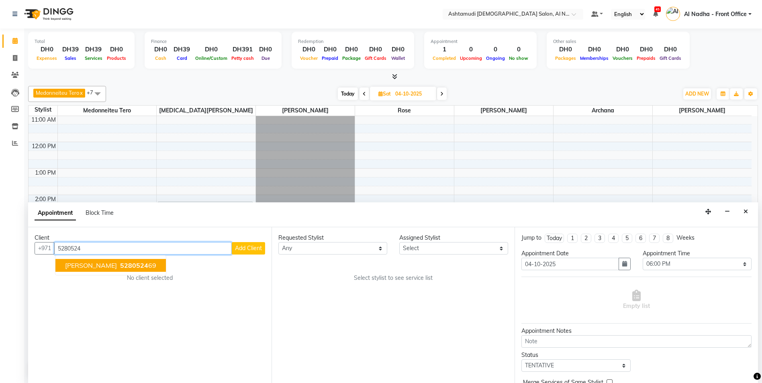
click at [120, 266] on span "5280524" at bounding box center [134, 265] width 28 height 8
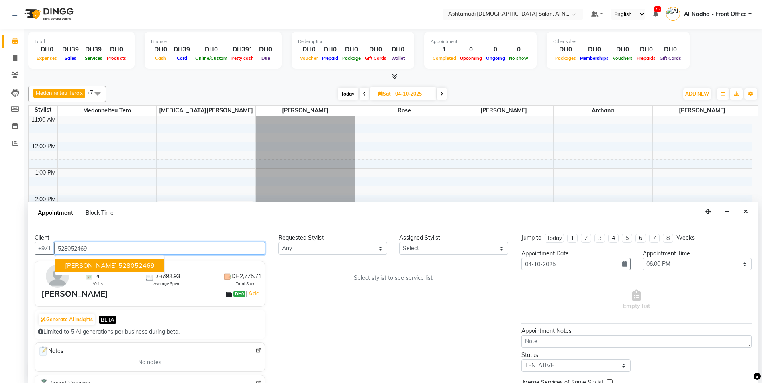
click at [88, 265] on span "Surabhi" at bounding box center [91, 265] width 52 height 8
type input "528052469"
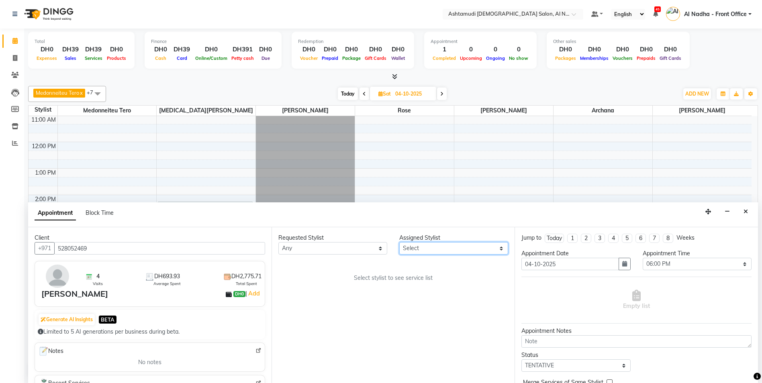
click at [411, 247] on select "Select Al Nadha - Front Office Archana Medonneiteu Tero Mehwish Mubeen Minu Kha…" at bounding box center [453, 248] width 109 height 12
click at [341, 310] on div "Requested Stylist Any Al Nadha - Front Office Archana Medonneiteu Tero Mehwish …" at bounding box center [392, 305] width 243 height 156
drag, startPoint x: 311, startPoint y: 248, endPoint x: 320, endPoint y: 245, distance: 9.8
click at [311, 248] on select "Any Al Nadha - Front Office Archana Medonneiteu Tero Mehwish Mubeen Minu Khati …" at bounding box center [332, 248] width 109 height 12
select select "71437"
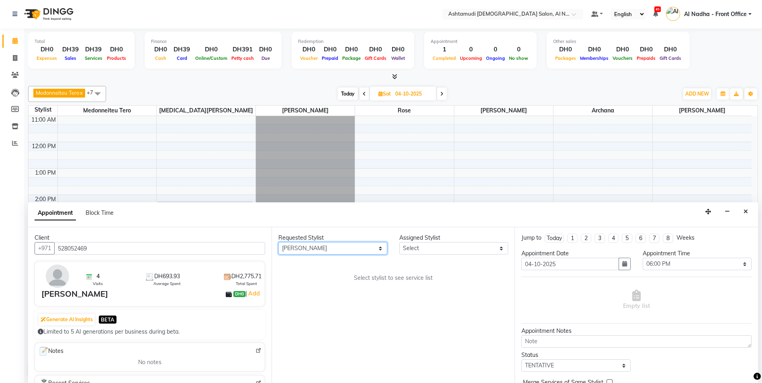
click at [278, 242] on select "Any Al Nadha - Front Office Archana Medonneiteu Tero Mehwish Mubeen Minu Khati …" at bounding box center [332, 248] width 109 height 12
select select "71437"
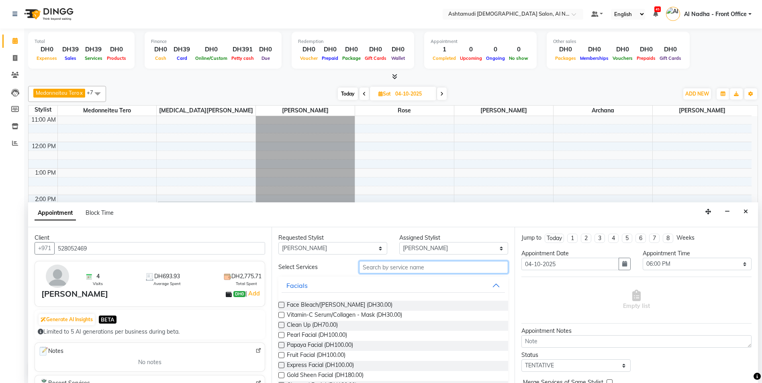
click at [378, 269] on input "text" at bounding box center [433, 267] width 149 height 12
type input "f"
click at [281, 334] on label at bounding box center [281, 335] width 6 height 6
click at [281, 334] on input "checkbox" at bounding box center [280, 335] width 5 height 5
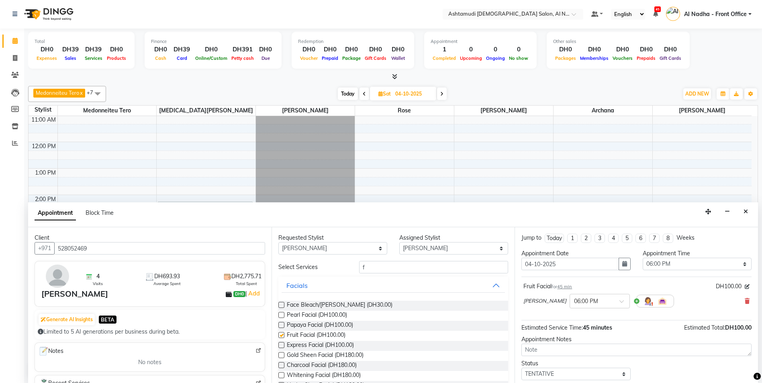
checkbox input "false"
click at [386, 265] on input "f" at bounding box center [433, 267] width 149 height 12
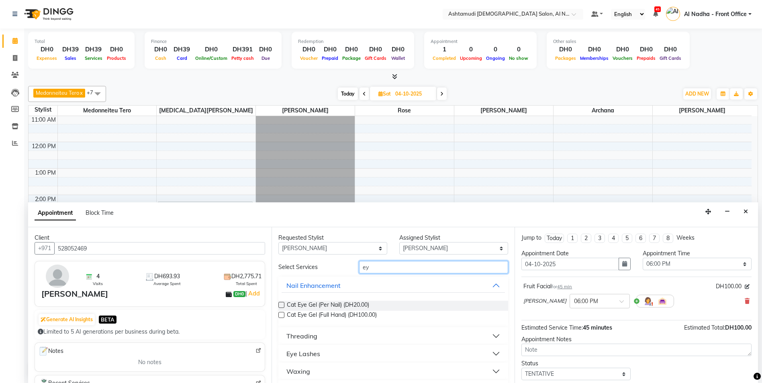
type input "e"
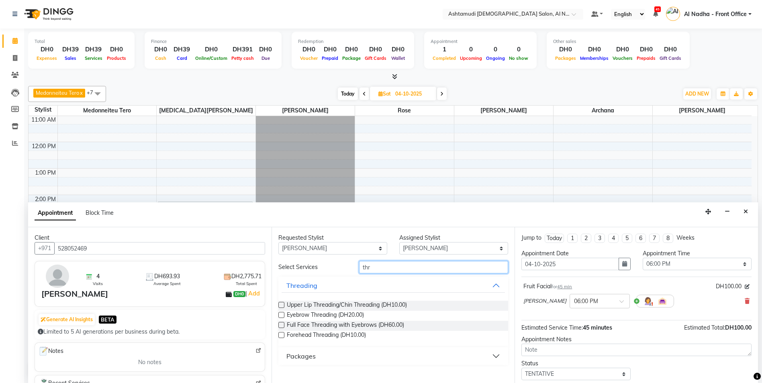
type input "thr"
click at [281, 313] on label at bounding box center [281, 315] width 6 height 6
click at [281, 313] on input "checkbox" at bounding box center [280, 315] width 5 height 5
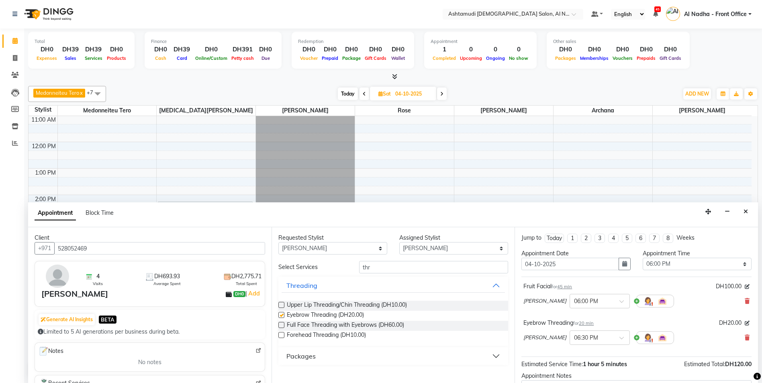
checkbox input "false"
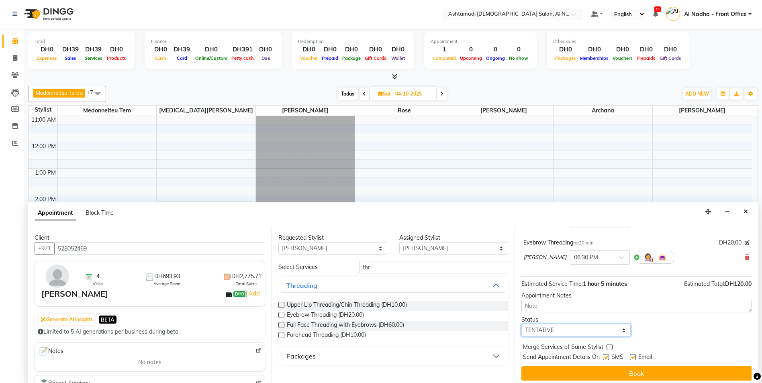
click at [606, 328] on select "Select TENTATIVE CONFIRM UPCOMING" at bounding box center [575, 330] width 109 height 12
click at [521, 324] on select "Select TENTATIVE CONFIRM UPCOMING" at bounding box center [575, 330] width 109 height 12
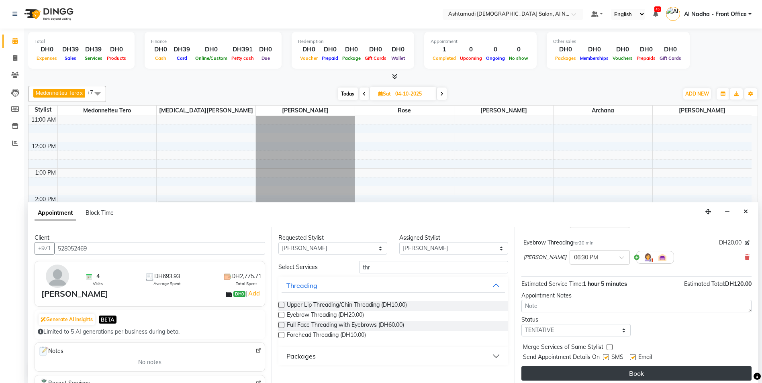
click at [602, 375] on button "Book" at bounding box center [636, 373] width 230 height 14
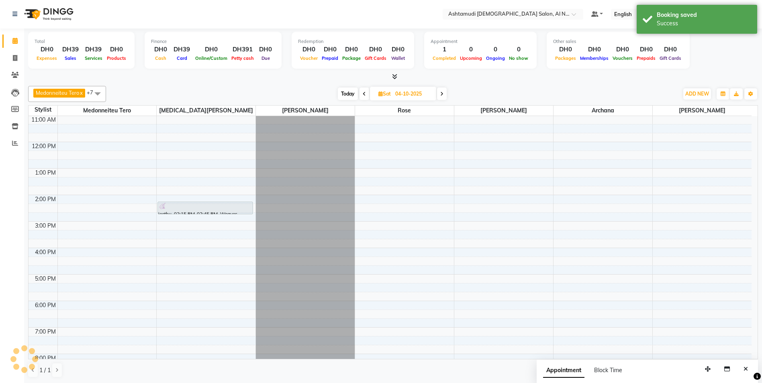
scroll to position [0, 0]
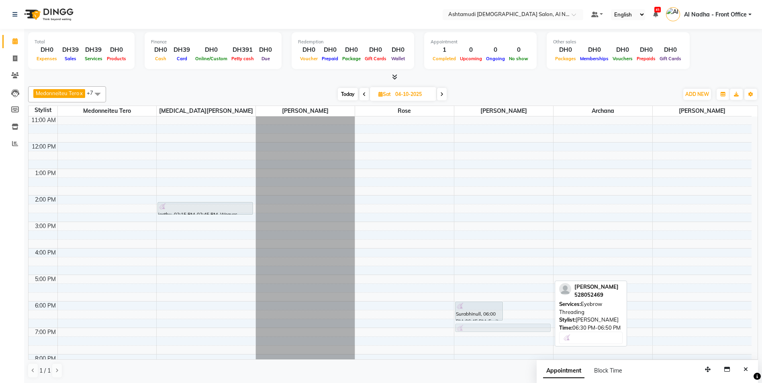
drag, startPoint x: 529, startPoint y: 318, endPoint x: 507, endPoint y: 322, distance: 22.4
click at [507, 322] on div "9:00 AM 10:00 AM 11:00 AM 12:00 PM 1:00 PM 2:00 PM 3:00 PM 4:00 PM 5:00 PM 6:00…" at bounding box center [390, 248] width 723 height 371
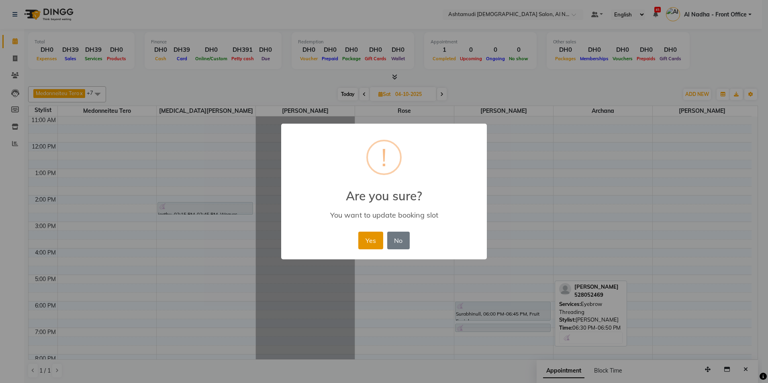
click at [369, 242] on button "Yes" at bounding box center [370, 241] width 24 height 18
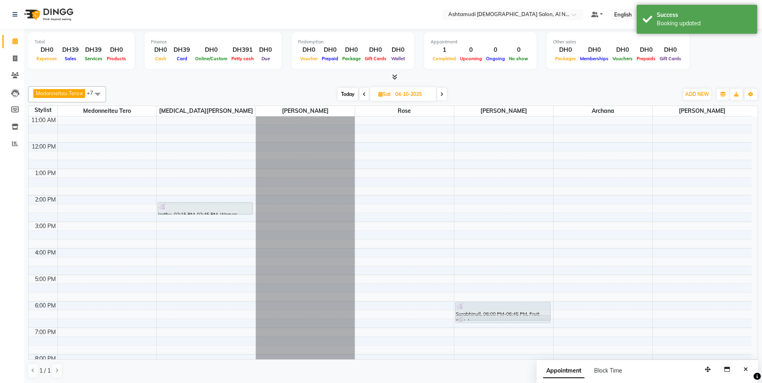
drag, startPoint x: 514, startPoint y: 325, endPoint x: 516, endPoint y: 318, distance: 7.4
click at [516, 318] on div "Surabhinull, 06:00 PM-06:45 PM, Fruit Facial Surabhinull, 06:50 PM-07:10 PM, Ey…" at bounding box center [503, 248] width 99 height 371
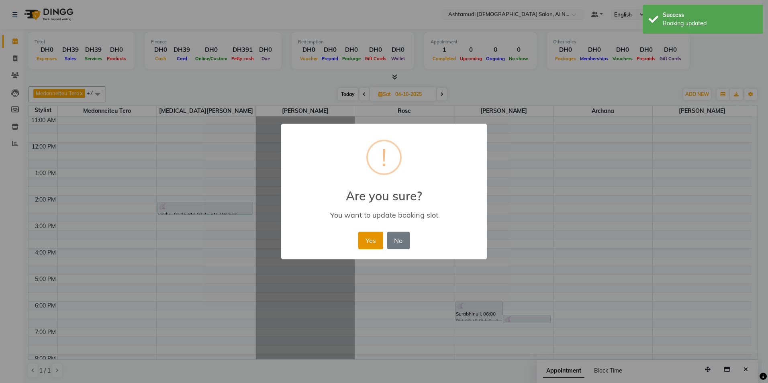
click at [377, 242] on button "Yes" at bounding box center [370, 241] width 24 height 18
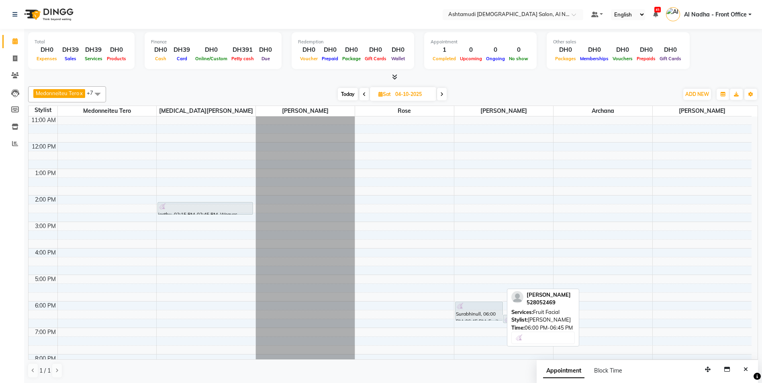
click at [480, 316] on div "Surabhinull, 06:00 PM-06:45 PM, Fruit Facial" at bounding box center [478, 311] width 47 height 18
select select "7"
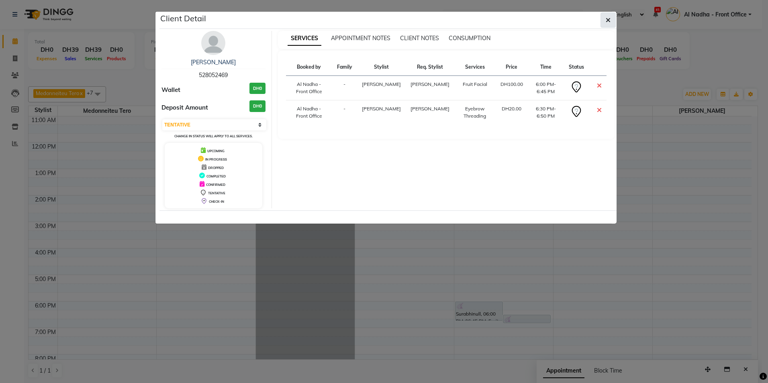
click at [607, 19] on icon "button" at bounding box center [607, 20] width 5 height 6
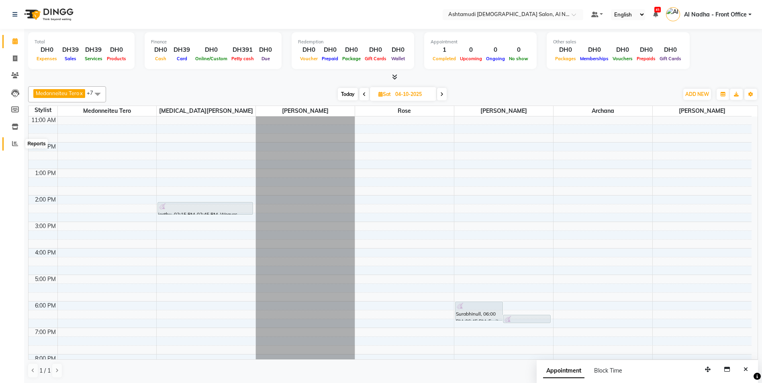
click at [12, 141] on icon at bounding box center [15, 144] width 6 height 6
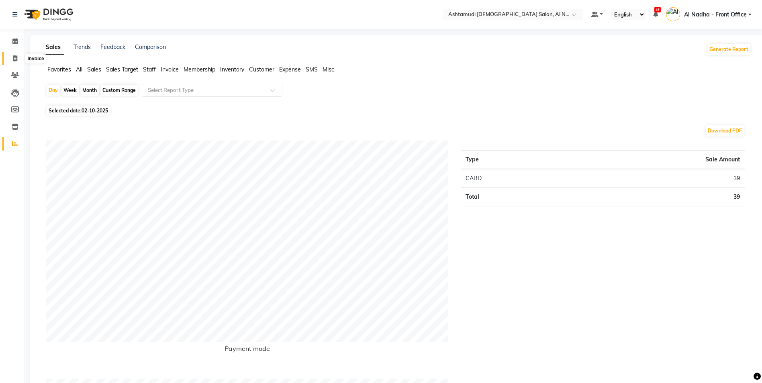
click at [14, 57] on icon at bounding box center [15, 58] width 4 height 6
select select "service"
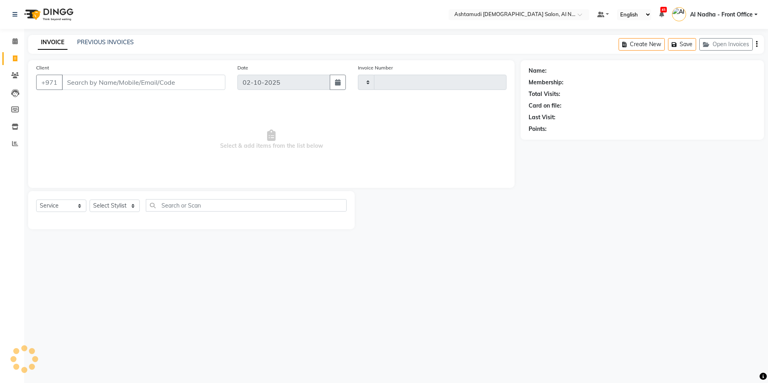
type input "2546"
select select "7088"
click at [67, 208] on select "Select Service Product Membership Package Voucher Prepaid Gift Card" at bounding box center [61, 206] width 50 height 12
click at [120, 238] on main "INVOICE PREVIOUS INVOICES Create New Save Open Invoices Client +971 Date 02-10-…" at bounding box center [396, 138] width 744 height 206
click at [16, 43] on icon at bounding box center [14, 41] width 5 height 6
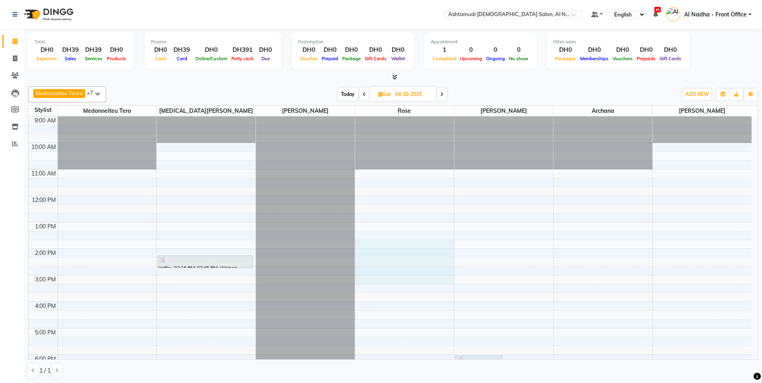
click at [404, 292] on div "9:00 AM 10:00 AM 11:00 AM 12:00 PM 1:00 PM 2:00 PM 3:00 PM 4:00 PM 5:00 PM 6:00…" at bounding box center [390, 301] width 723 height 371
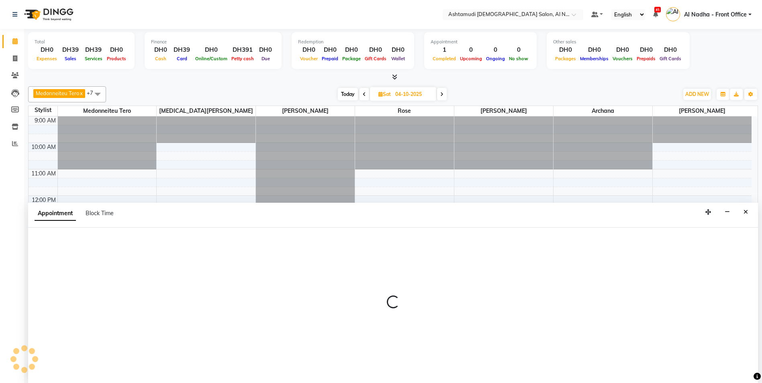
scroll to position [0, 0]
select select "68348"
select select "tentative"
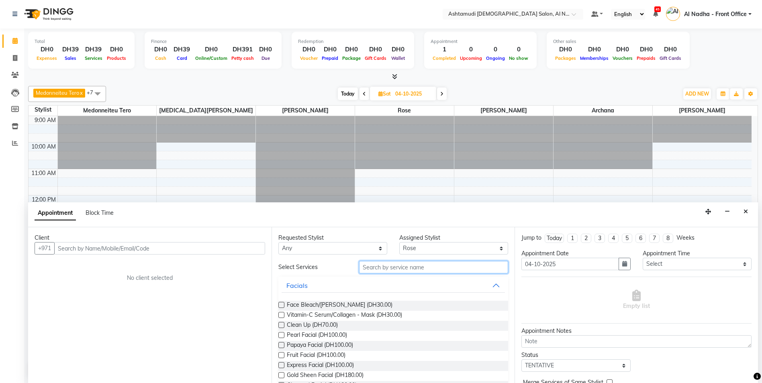
click at [371, 267] on input "text" at bounding box center [433, 267] width 149 height 12
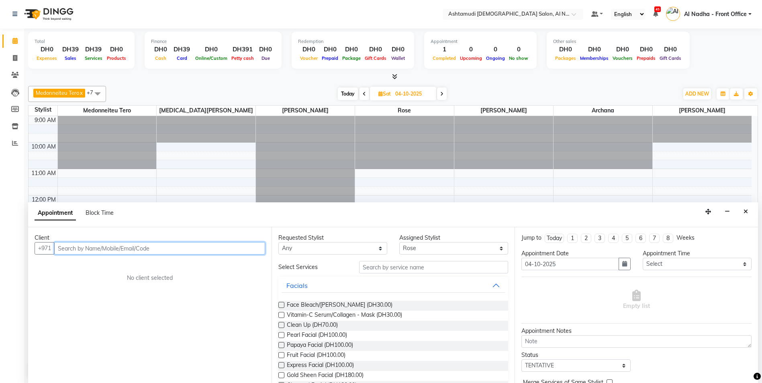
click at [172, 247] on input "text" at bounding box center [159, 248] width 211 height 12
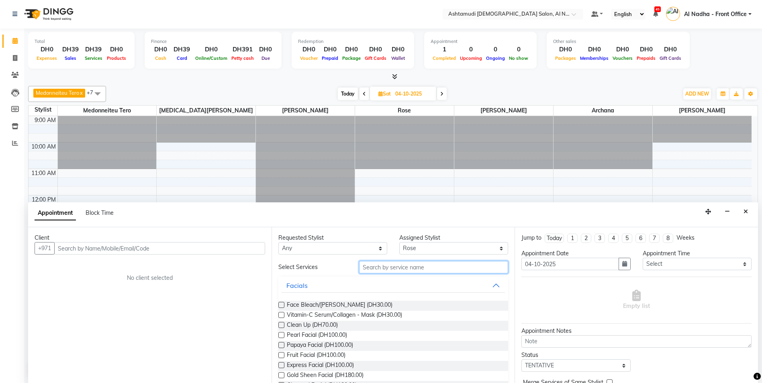
click at [387, 267] on input "text" at bounding box center [433, 267] width 149 height 12
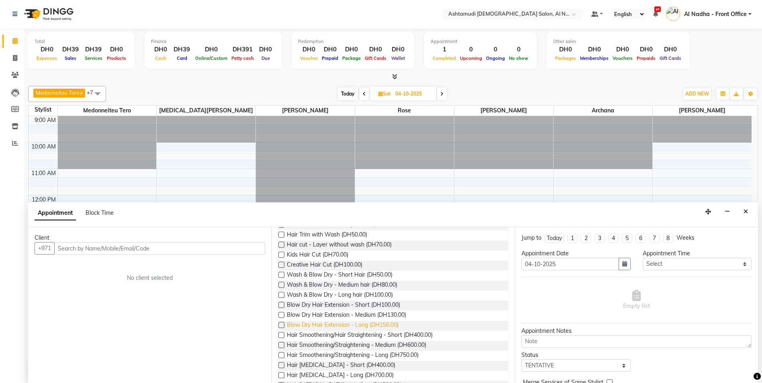
scroll to position [201, 0]
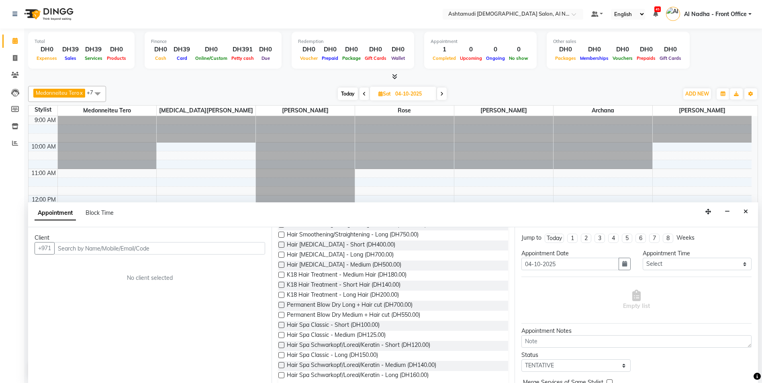
type input "hair"
click at [166, 250] on input "text" at bounding box center [159, 248] width 211 height 12
click at [747, 212] on icon "Close" at bounding box center [745, 212] width 4 height 6
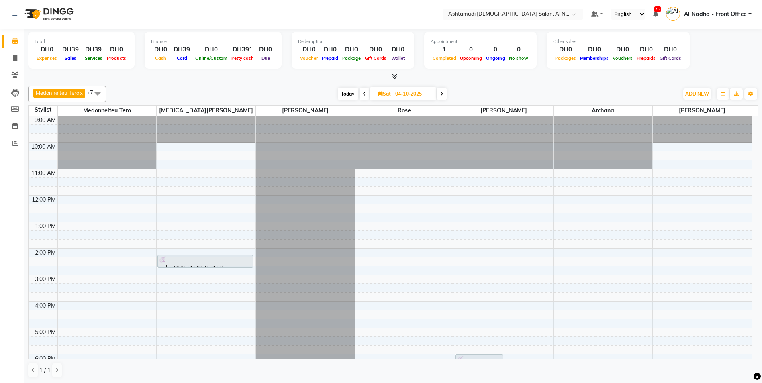
click at [395, 92] on input "04-10-2025" at bounding box center [413, 94] width 40 height 12
select select "10"
select select "2025"
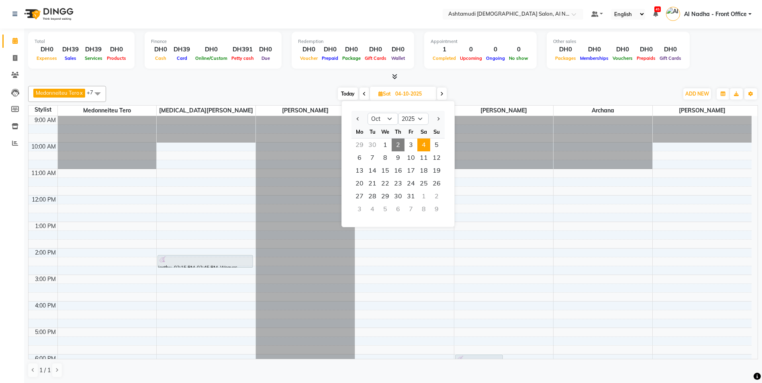
click at [398, 142] on span "2" at bounding box center [397, 145] width 13 height 13
type input "02-10-2025"
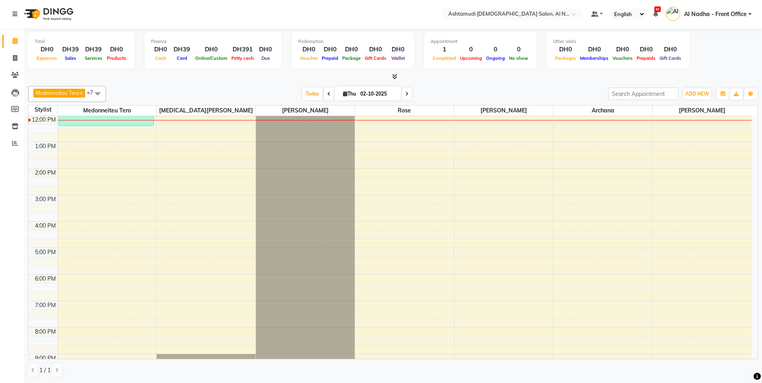
scroll to position [0, 0]
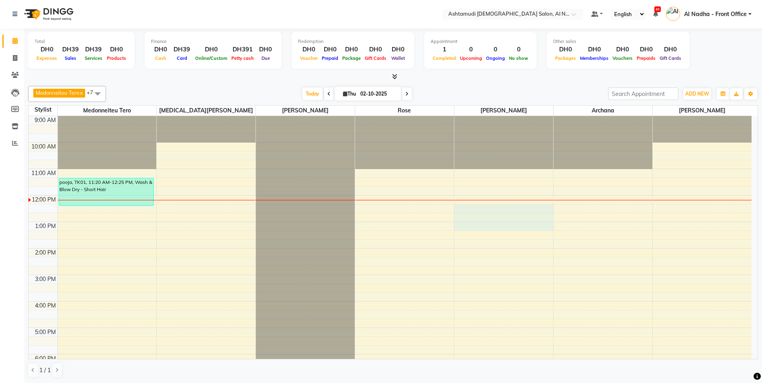
drag, startPoint x: 498, startPoint y: 206, endPoint x: 503, endPoint y: 224, distance: 19.4
click at [504, 228] on div "9:00 AM 10:00 AM 11:00 AM 12:00 PM 1:00 PM 2:00 PM 3:00 PM 4:00 PM 5:00 PM 6:00…" at bounding box center [390, 301] width 723 height 371
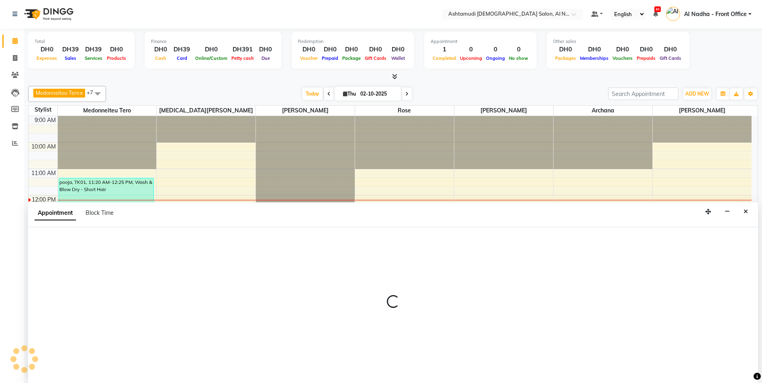
select select "71437"
select select "tentative"
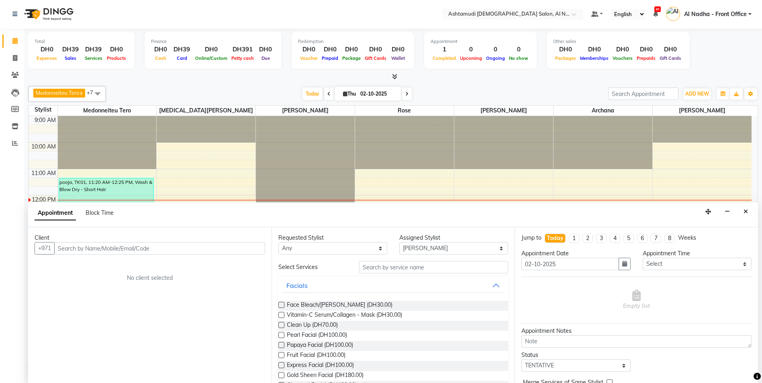
click at [79, 247] on input "text" at bounding box center [159, 248] width 211 height 12
click at [108, 265] on ngb-highlight "528752 865" at bounding box center [102, 265] width 38 height 8
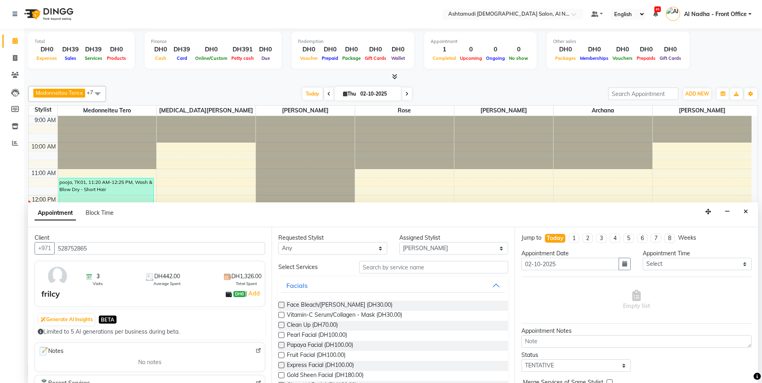
type input "528752865"
click at [412, 268] on input "text" at bounding box center [433, 267] width 149 height 12
click at [281, 344] on label at bounding box center [281, 345] width 6 height 6
click at [281, 344] on input "checkbox" at bounding box center [280, 345] width 5 height 5
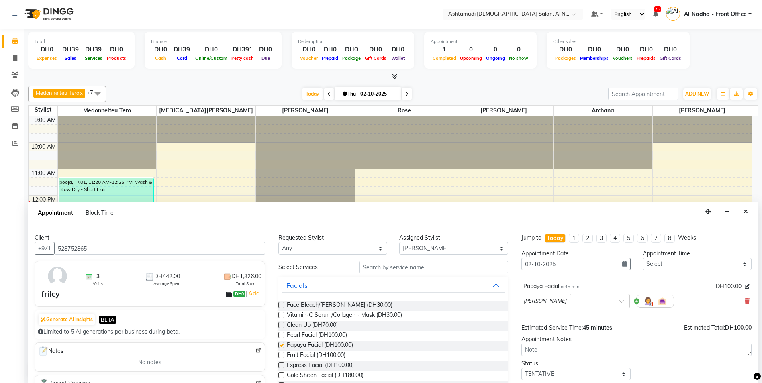
checkbox input "false"
click at [322, 250] on select "Any Al Nadha - Front Office Archana Medonneiteu Tero Mehwish Mubeen Minu Khati …" at bounding box center [332, 248] width 109 height 12
click at [278, 242] on select "Any Al Nadha - Front Office Archana Medonneiteu Tero Mehwish Mubeen Minu Khati …" at bounding box center [332, 248] width 109 height 12
click at [667, 261] on select "Select 10:00 AM 10:30 AM 11:00 AM 11:30 AM 12:00 PM 12:30 PM 01:00 PM 01:30 PM …" at bounding box center [696, 264] width 109 height 12
click at [362, 244] on select "Any Al Nadha - Front Office Archana Medonneiteu Tero Mehwish Mubeen Minu Khati …" at bounding box center [332, 248] width 109 height 12
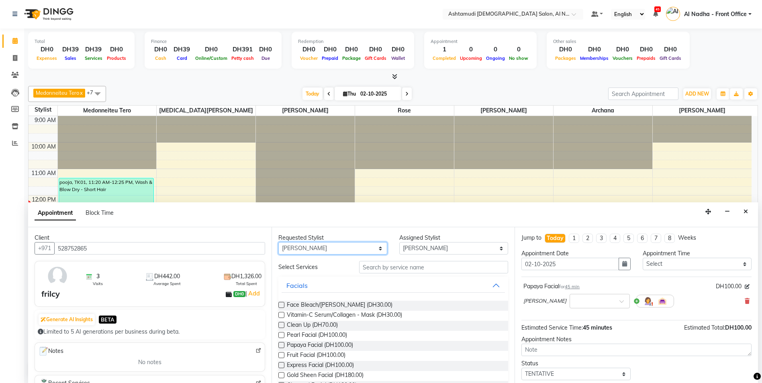
select select "null"
click at [278, 242] on select "Any Al Nadha - Front Office Archana Medonneiteu Tero Mehwish Mubeen Minu Khati …" at bounding box center [332, 248] width 109 height 12
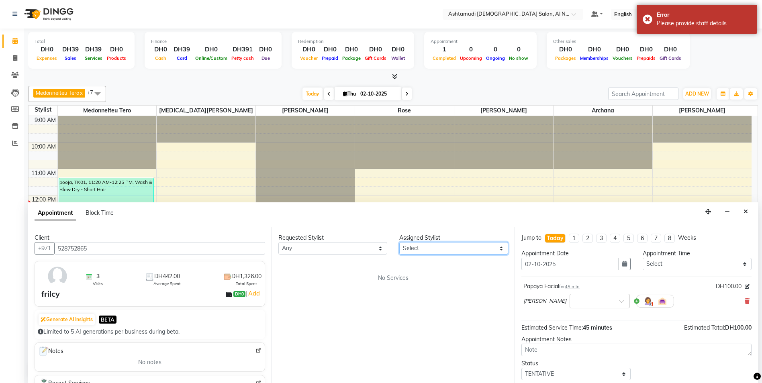
click at [453, 247] on select "Select Al Nadha - Front Office Archana Medonneiteu Tero Mehwish Mubeen Minu Kha…" at bounding box center [453, 248] width 109 height 12
select select "71437"
click at [399, 242] on select "Select Al Nadha - Front Office Archana Medonneiteu Tero Mehwish Mubeen Minu Kha…" at bounding box center [453, 248] width 109 height 12
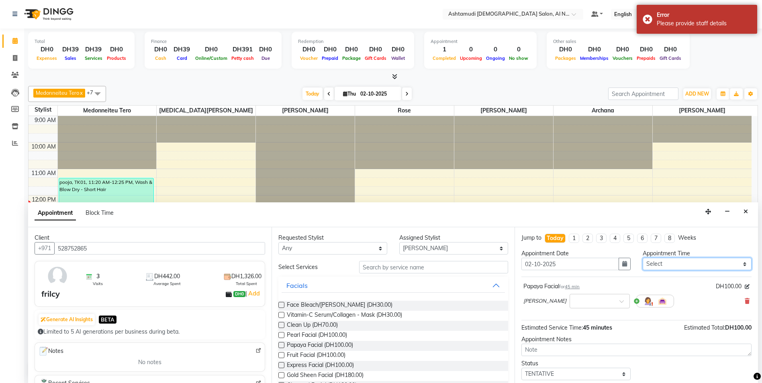
click at [669, 265] on select "Select 10:00 AM 10:30 AM 11:00 AM 11:30 AM 12:00 PM 12:30 PM 01:00 PM 01:30 PM …" at bounding box center [696, 264] width 109 height 12
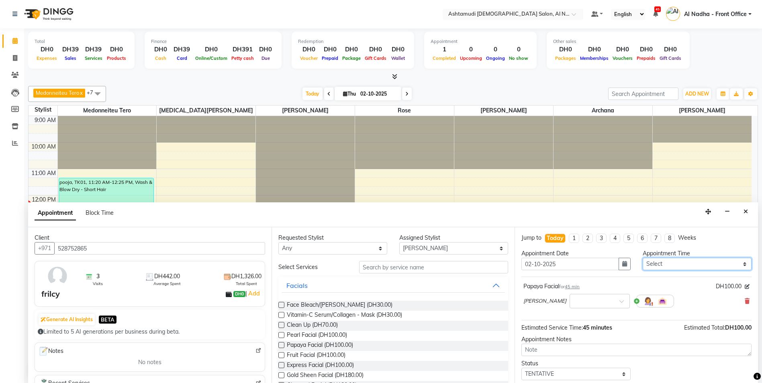
select select "720"
click at [669, 265] on select "Select 10:00 AM 10:30 AM 11:00 AM 11:30 AM 12:00 PM 12:30 PM 01:00 PM 01:30 PM …" at bounding box center [696, 264] width 109 height 12
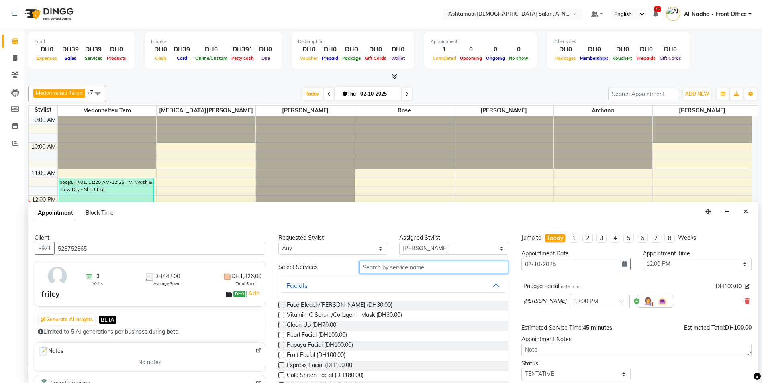
click at [391, 263] on input "text" at bounding box center [433, 267] width 149 height 12
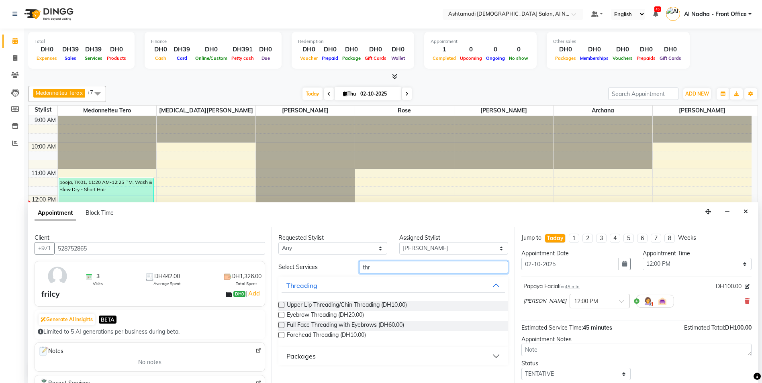
type input "thr"
click at [282, 315] on label at bounding box center [281, 315] width 6 height 6
click at [282, 315] on input "checkbox" at bounding box center [280, 315] width 5 height 5
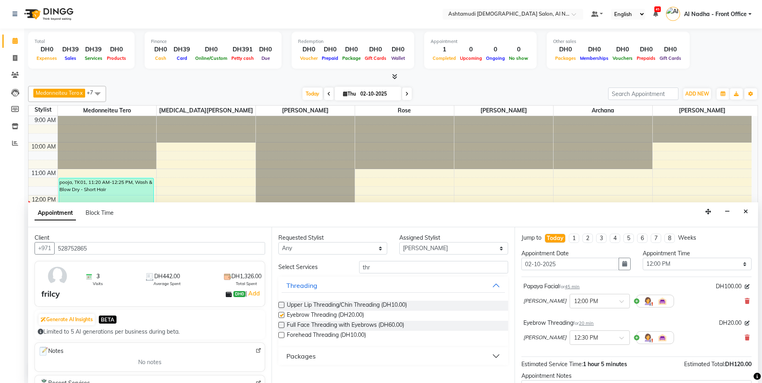
checkbox input "false"
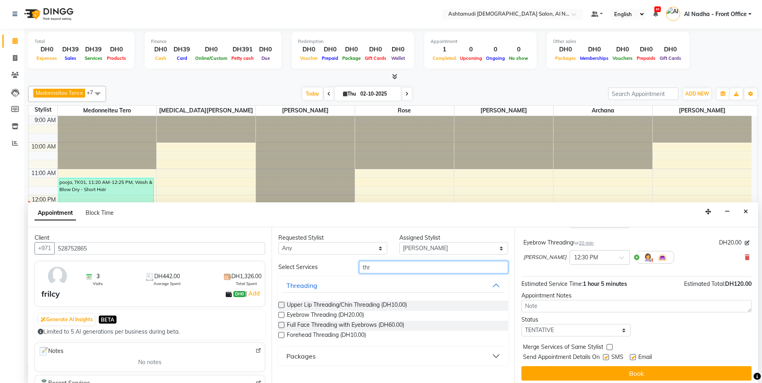
click at [411, 268] on input "thr" at bounding box center [433, 267] width 149 height 12
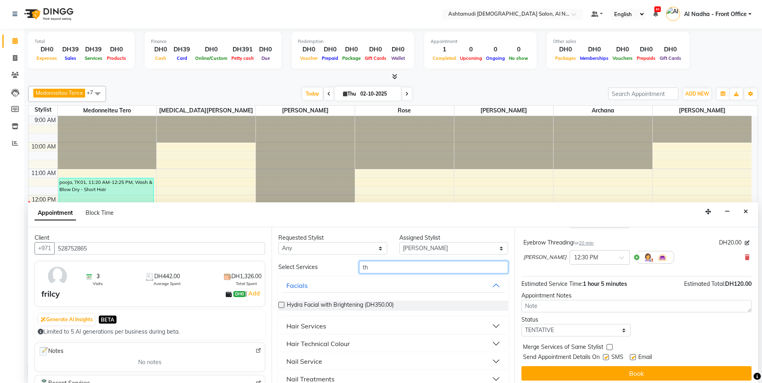
type input "t"
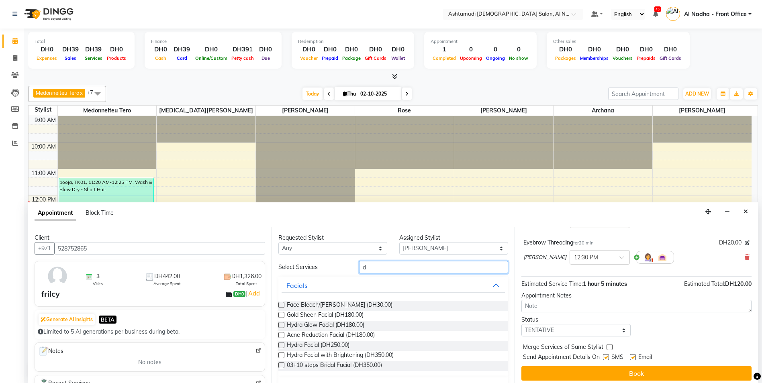
type input "d"
click at [282, 304] on label at bounding box center [281, 305] width 6 height 6
click at [282, 304] on input "checkbox" at bounding box center [280, 305] width 5 height 5
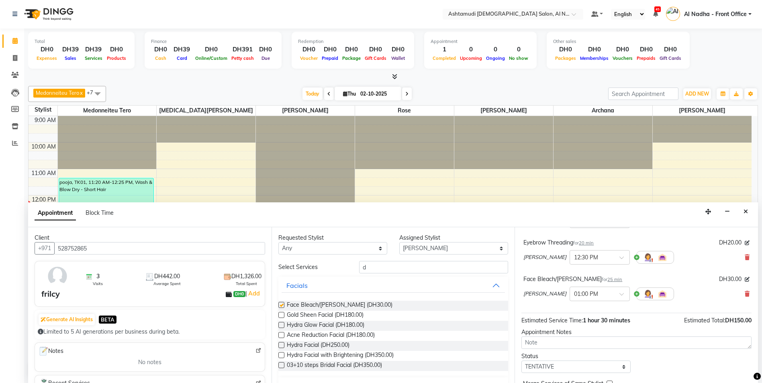
checkbox input "false"
click at [402, 266] on input "d" at bounding box center [433, 267] width 149 height 12
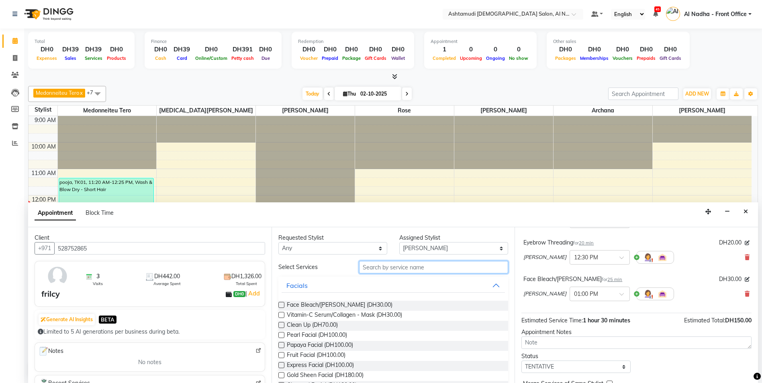
scroll to position [121, 0]
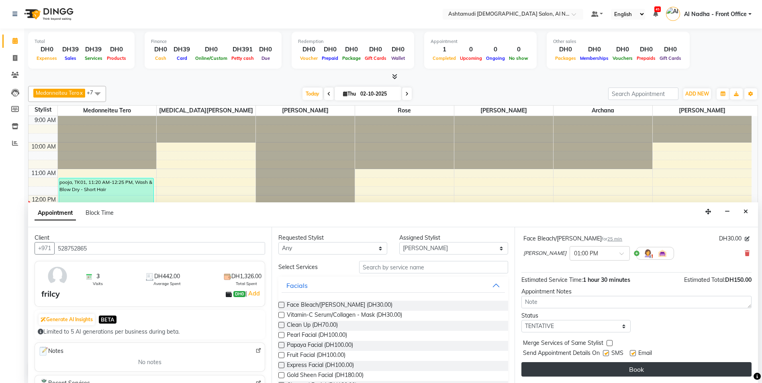
click at [591, 367] on button "Book" at bounding box center [636, 369] width 230 height 14
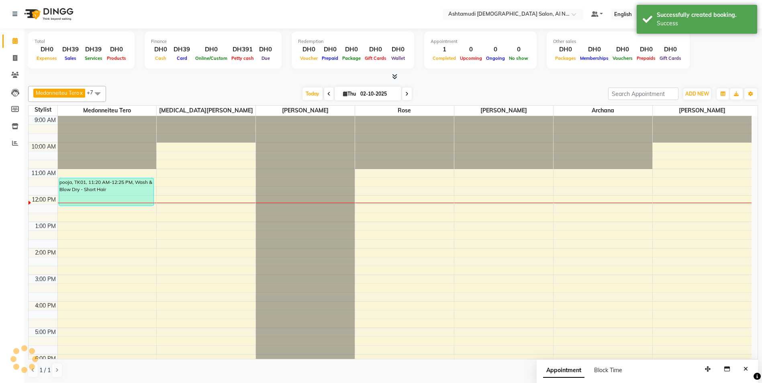
scroll to position [0, 0]
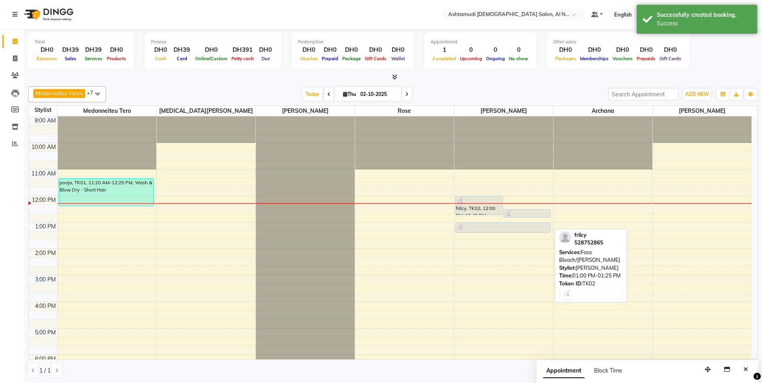
click at [514, 225] on div at bounding box center [503, 227] width 94 height 8
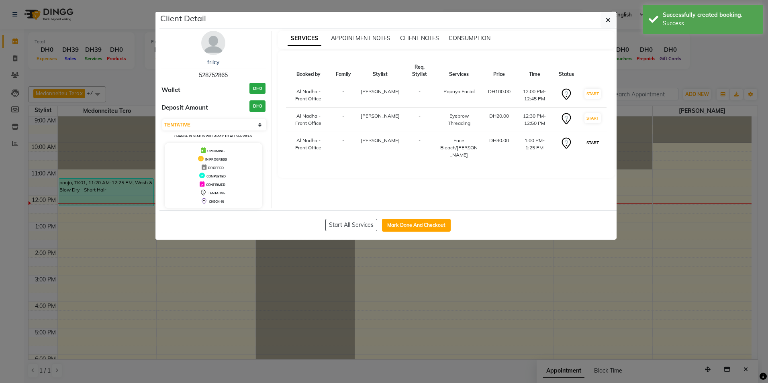
click at [594, 141] on button "START" at bounding box center [592, 143] width 16 height 10
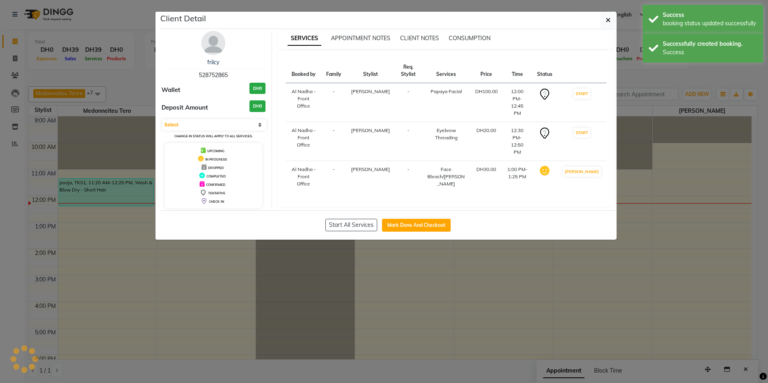
click at [590, 128] on button "START" at bounding box center [581, 133] width 16 height 10
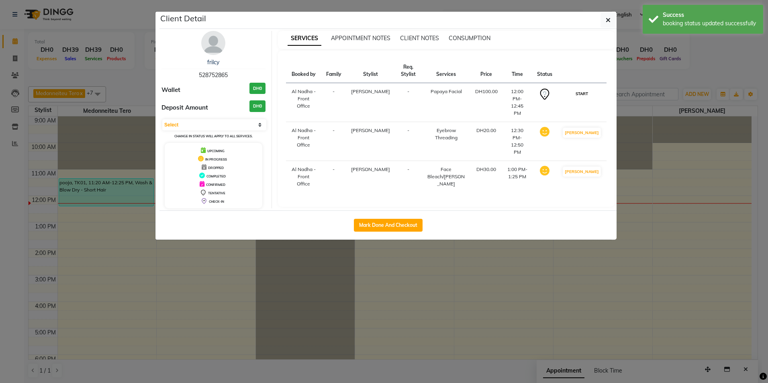
click at [585, 94] on button "START" at bounding box center [581, 94] width 16 height 10
select select "1"
click at [606, 19] on icon "button" at bounding box center [607, 20] width 5 height 6
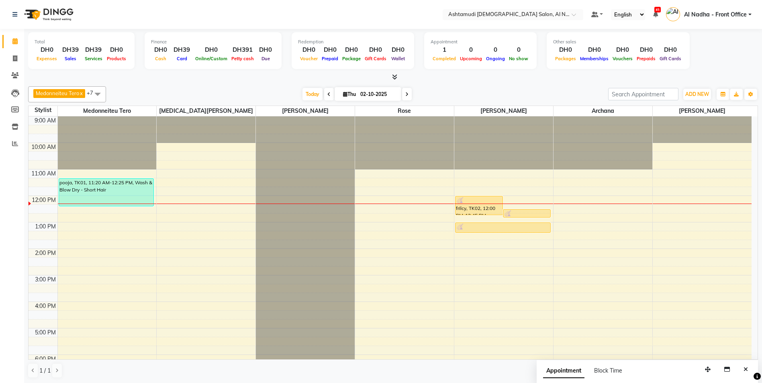
click at [370, 95] on input "02-10-2025" at bounding box center [378, 94] width 40 height 12
select select "10"
select select "2025"
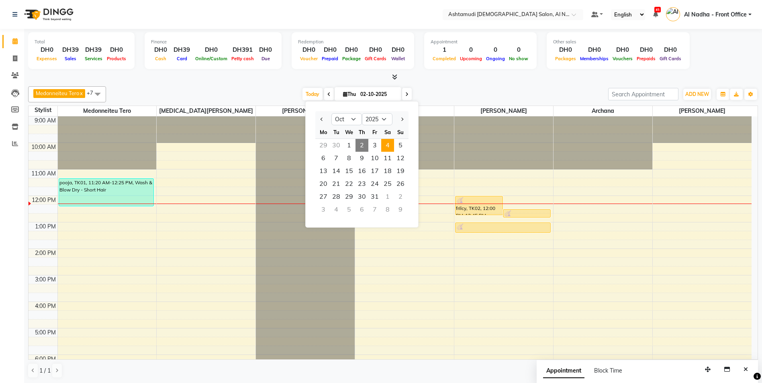
click at [387, 143] on span "4" at bounding box center [387, 145] width 13 height 13
type input "04-10-2025"
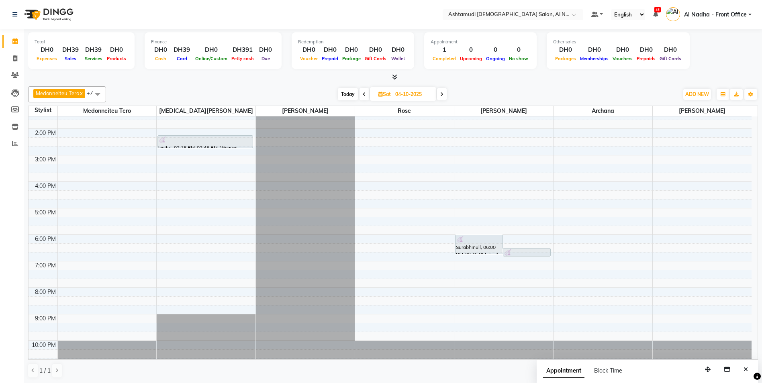
scroll to position [40, 0]
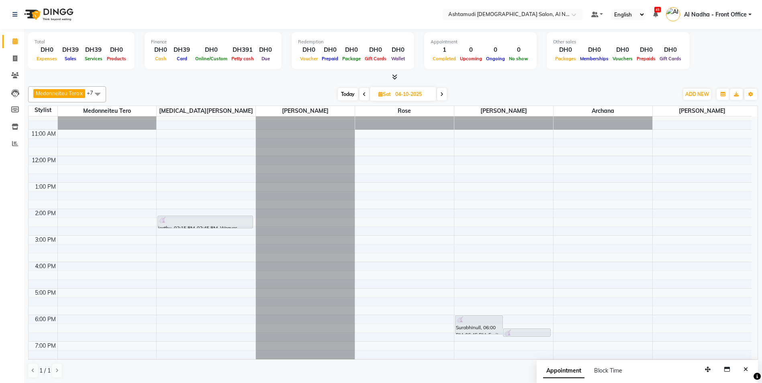
click at [390, 94] on span "Sat" at bounding box center [384, 94] width 16 height 6
select select "10"
select select "2025"
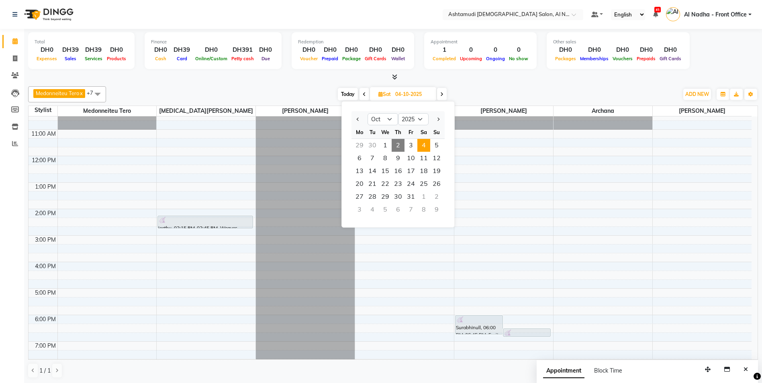
click at [400, 144] on span "2" at bounding box center [397, 145] width 13 height 13
type input "02-10-2025"
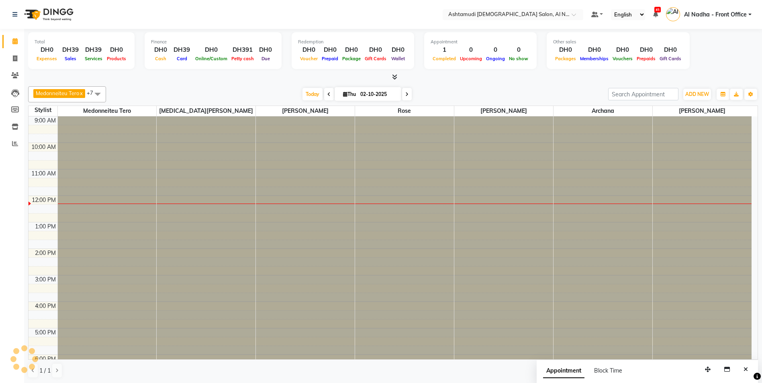
scroll to position [80, 0]
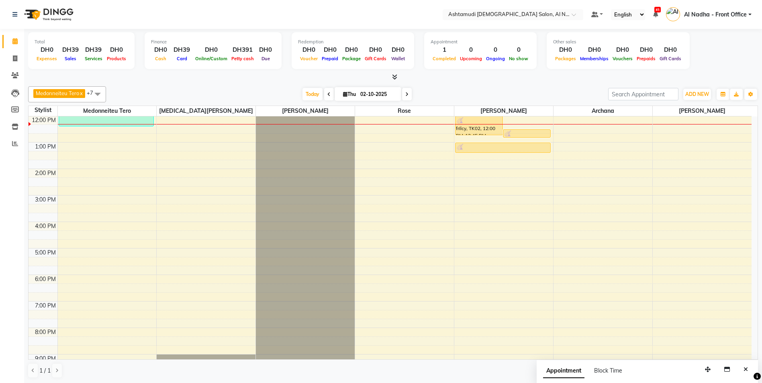
click at [362, 94] on input "02-10-2025" at bounding box center [378, 94] width 40 height 12
select select "10"
select select "2025"
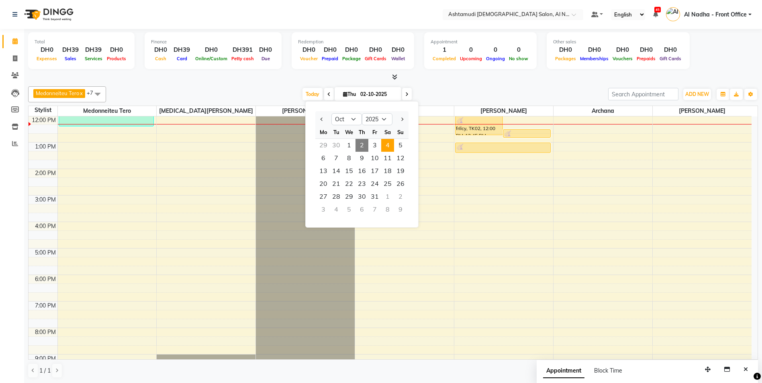
click at [390, 142] on span "4" at bounding box center [387, 145] width 13 height 13
type input "04-10-2025"
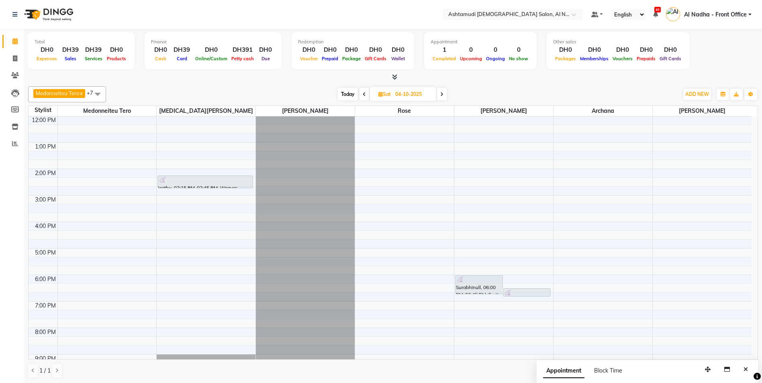
click at [391, 94] on span "Sat" at bounding box center [384, 94] width 16 height 6
select select "10"
select select "2025"
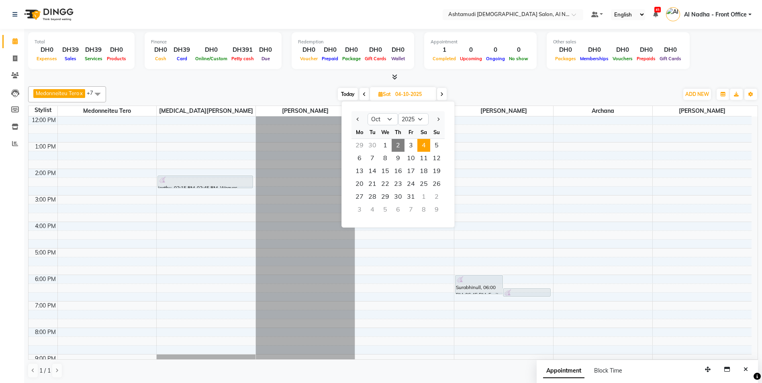
click at [399, 145] on span "2" at bounding box center [397, 145] width 13 height 13
type input "02-10-2025"
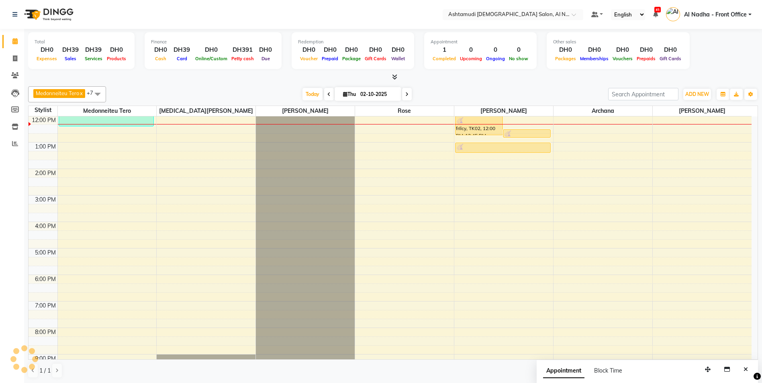
scroll to position [0, 0]
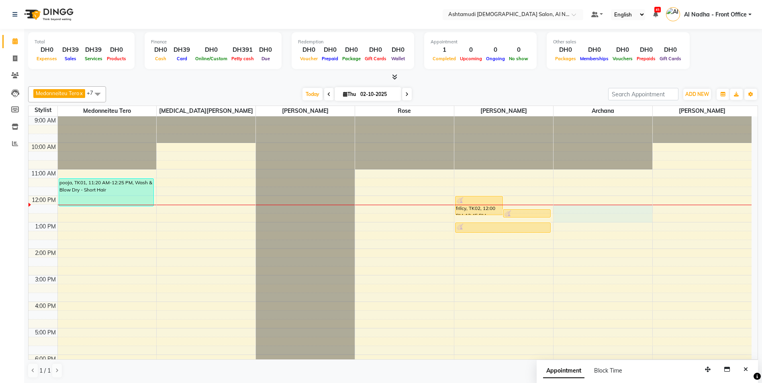
drag, startPoint x: 599, startPoint y: 207, endPoint x: 599, endPoint y: 214, distance: 6.8
click at [600, 219] on div "9:00 AM 10:00 AM 11:00 AM 12:00 PM 1:00 PM 2:00 PM 3:00 PM 4:00 PM 5:00 PM 6:00…" at bounding box center [390, 301] width 723 height 371
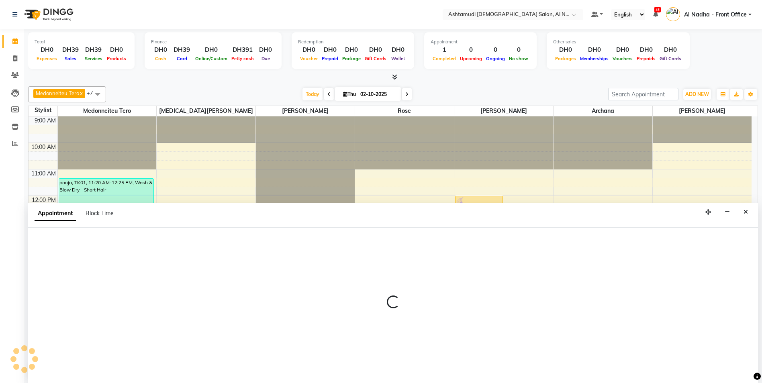
scroll to position [0, 0]
select select "88905"
select select "tentative"
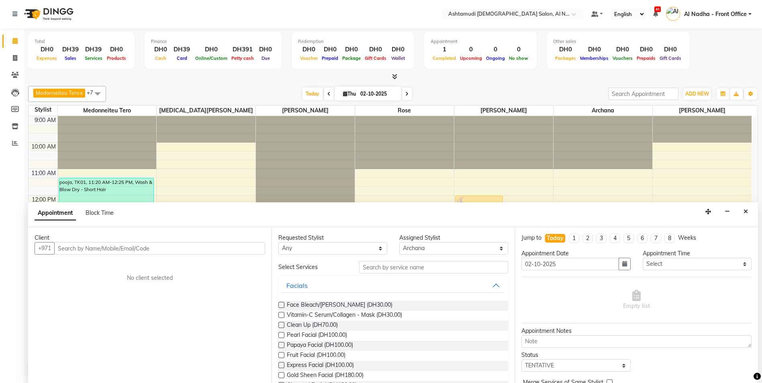
click at [73, 247] on input "text" at bounding box center [159, 248] width 211 height 12
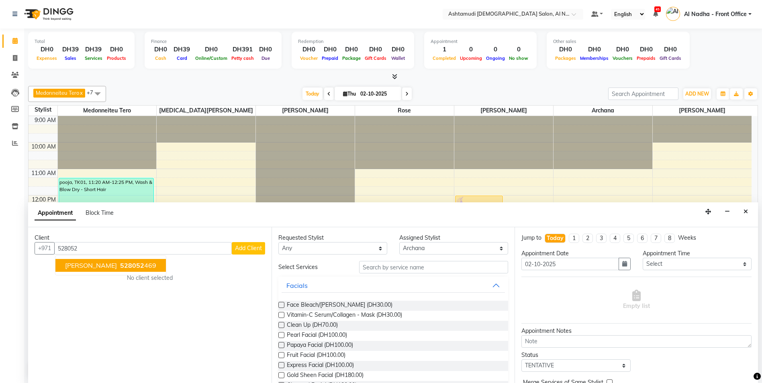
click at [77, 265] on span "Surabhi" at bounding box center [91, 265] width 52 height 8
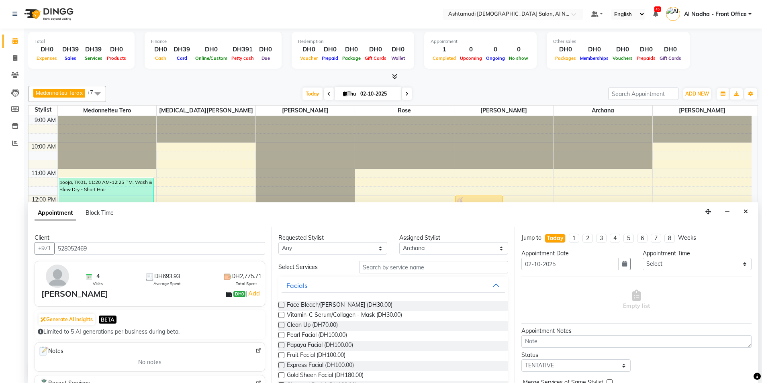
type input "528052469"
click at [407, 267] on input "text" at bounding box center [433, 267] width 149 height 12
click at [280, 346] on label at bounding box center [281, 345] width 6 height 6
click at [280, 346] on input "checkbox" at bounding box center [280, 345] width 5 height 5
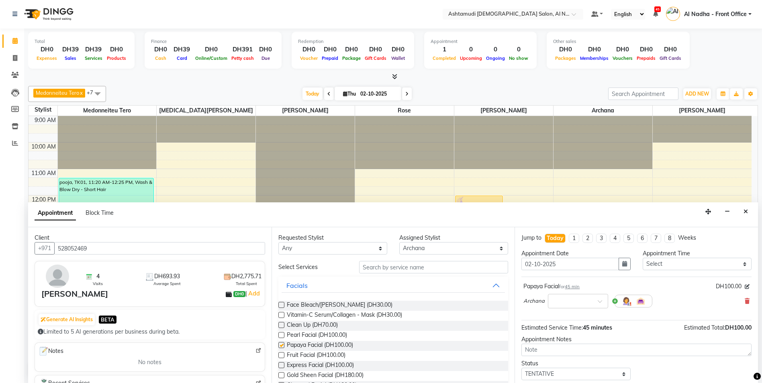
checkbox input "false"
click at [675, 264] on select "Select 10:00 AM 10:30 AM 11:00 AM 11:30 AM 12:00 PM 12:30 PM 01:00 PM 01:30 PM …" at bounding box center [696, 264] width 109 height 12
select select "1080"
click at [642, 258] on select "Select 10:00 AM 10:30 AM 11:00 AM 11:30 AM 12:00 PM 12:30 PM 01:00 PM 01:30 PM …" at bounding box center [696, 264] width 109 height 12
click at [408, 270] on input "text" at bounding box center [433, 267] width 149 height 12
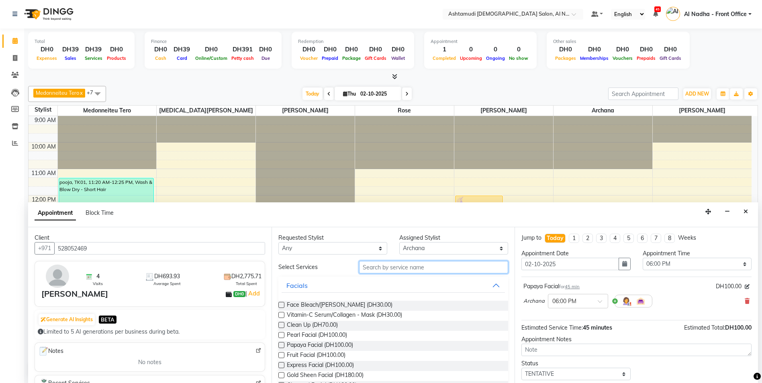
type input "y"
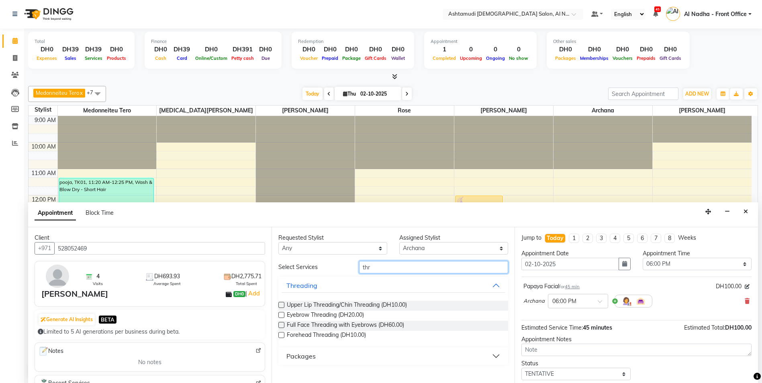
type input "thr"
click at [279, 315] on label at bounding box center [281, 315] width 6 height 6
click at [279, 315] on input "checkbox" at bounding box center [280, 315] width 5 height 5
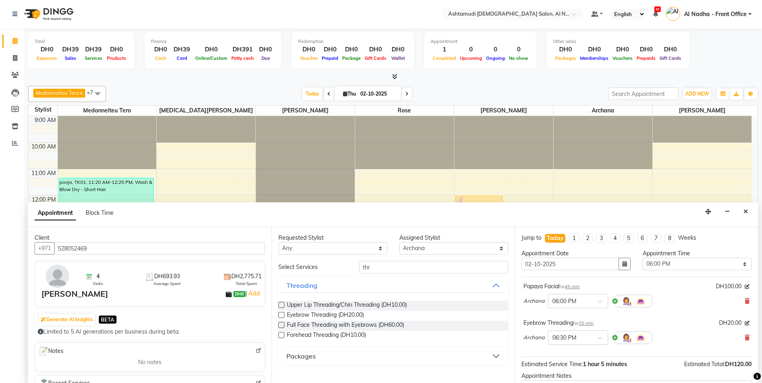
click at [283, 315] on label at bounding box center [281, 315] width 6 height 6
click at [283, 315] on input "checkbox" at bounding box center [280, 315] width 5 height 5
checkbox input "false"
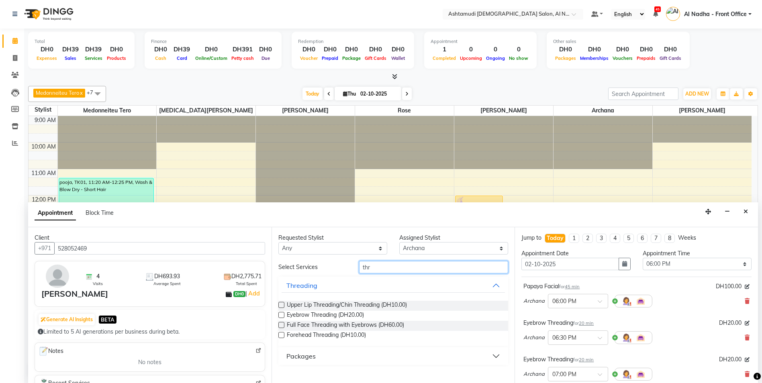
click at [436, 268] on input "thr" at bounding box center [433, 267] width 149 height 12
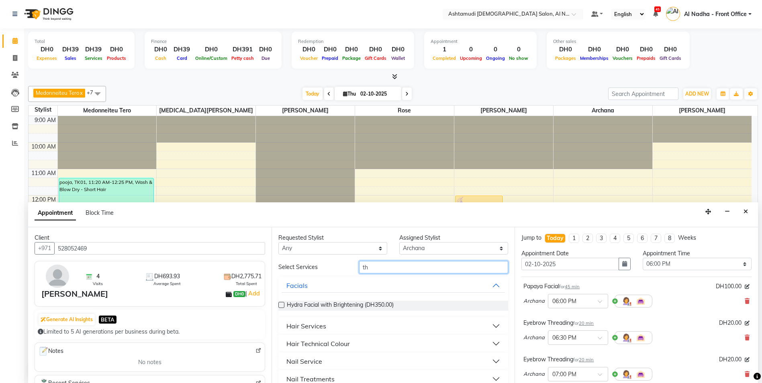
type input "t"
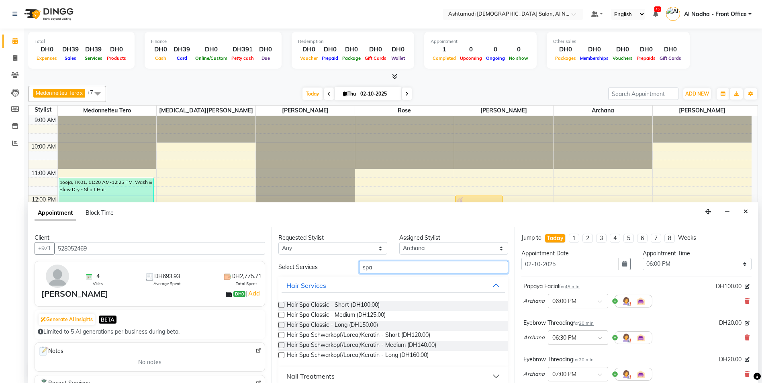
scroll to position [26, 0]
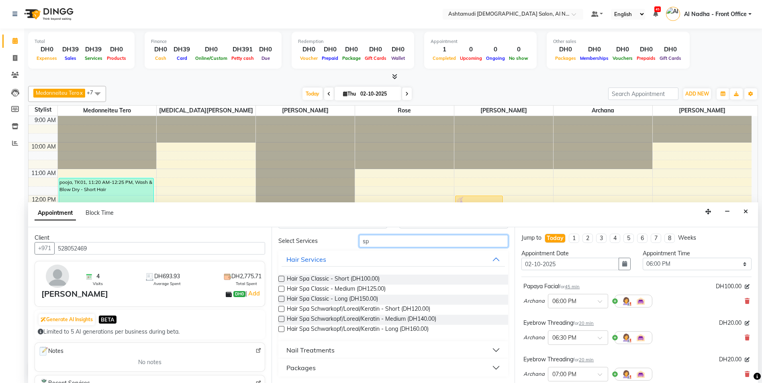
type input "s"
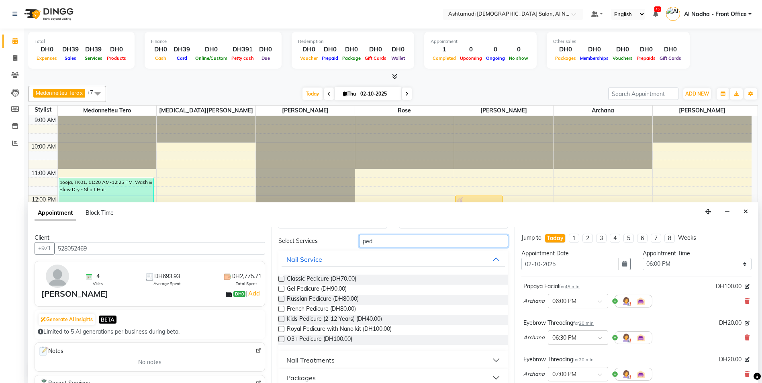
type input "ped"
click at [281, 279] on label at bounding box center [281, 279] width 6 height 6
click at [281, 279] on input "checkbox" at bounding box center [280, 279] width 5 height 5
click at [281, 279] on label at bounding box center [281, 279] width 6 height 6
click at [281, 279] on input "checkbox" at bounding box center [280, 279] width 5 height 5
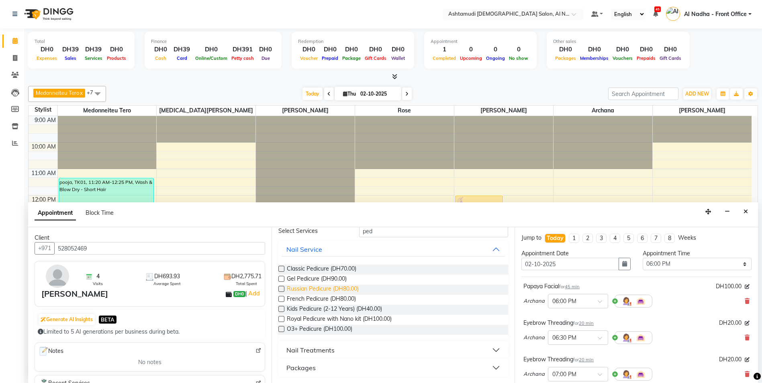
scroll to position [0, 0]
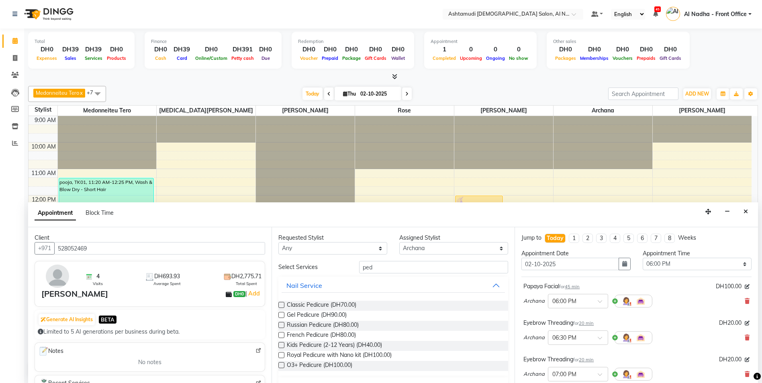
click at [279, 305] on label at bounding box center [281, 305] width 6 height 6
click at [279, 305] on input "checkbox" at bounding box center [280, 305] width 5 height 5
checkbox input "false"
click at [444, 268] on input "ped" at bounding box center [433, 267] width 149 height 12
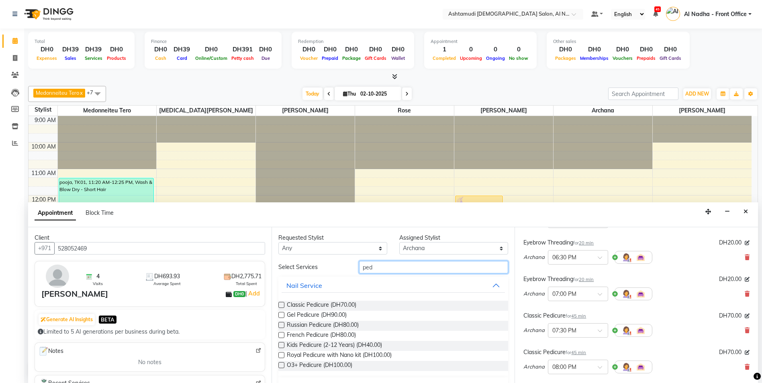
scroll to position [161, 0]
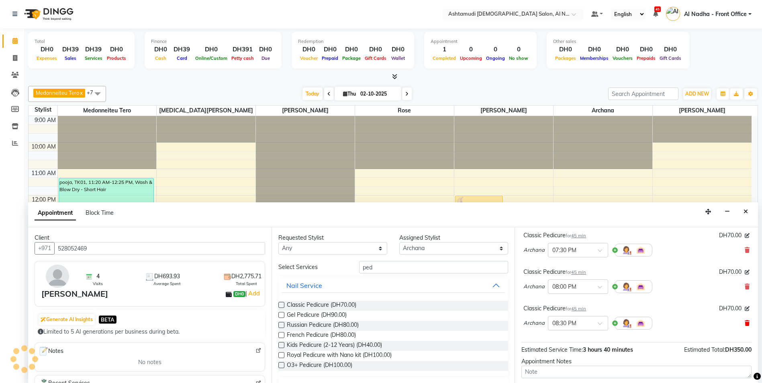
click at [744, 320] on icon at bounding box center [746, 323] width 5 height 6
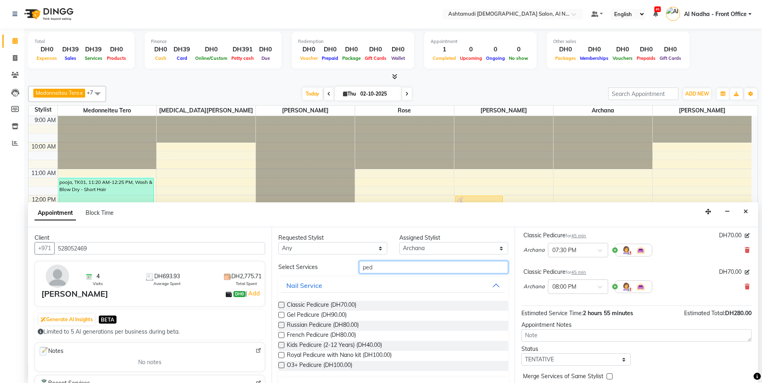
click at [390, 267] on input "ped" at bounding box center [433, 267] width 149 height 12
type input "p"
type input "g"
type input ","
type input "mani"
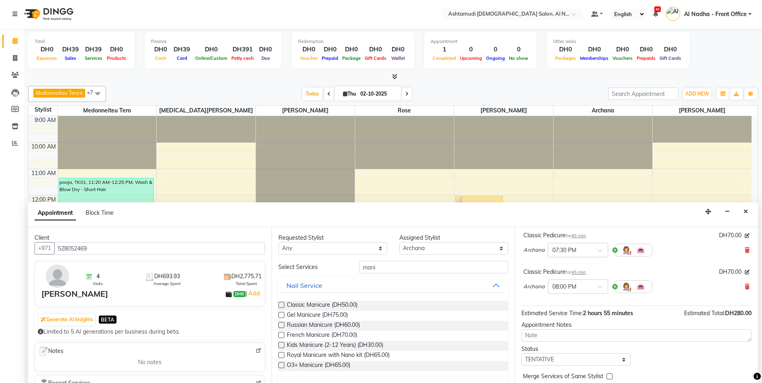
click at [280, 314] on label at bounding box center [281, 315] width 6 height 6
click at [280, 314] on input "checkbox" at bounding box center [280, 315] width 5 height 5
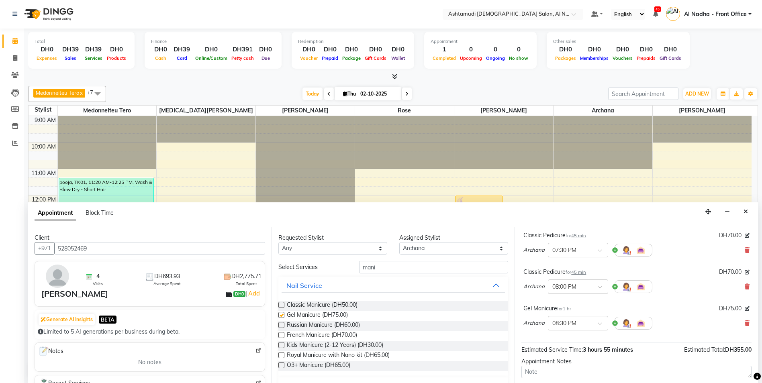
checkbox input "false"
click at [598, 322] on span at bounding box center [602, 326] width 10 height 8
click at [677, 317] on div "Archana × 08:30 PM" at bounding box center [636, 323] width 226 height 21
click at [537, 326] on span "Archana" at bounding box center [533, 323] width 21 height 8
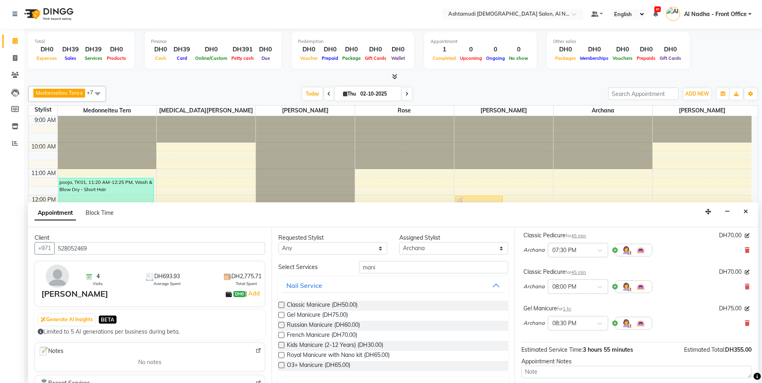
click at [532, 321] on span "Archana" at bounding box center [533, 323] width 21 height 8
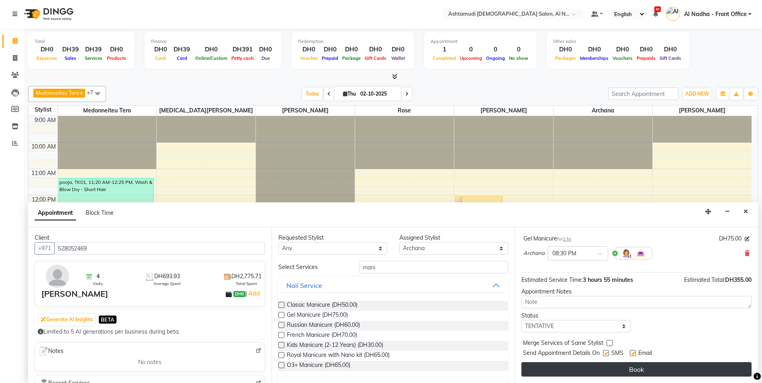
click at [639, 367] on button "Book" at bounding box center [636, 369] width 230 height 14
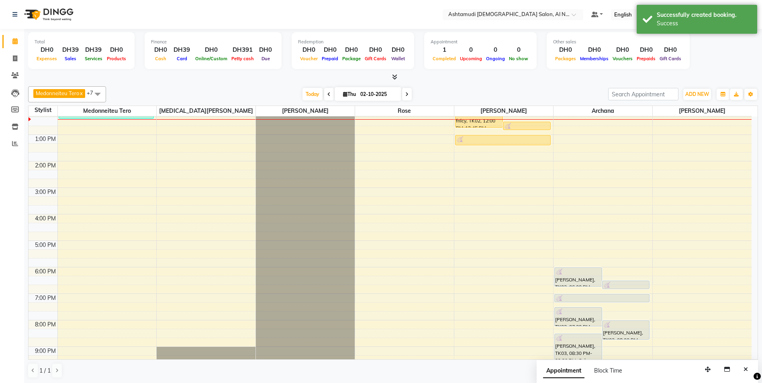
scroll to position [47, 0]
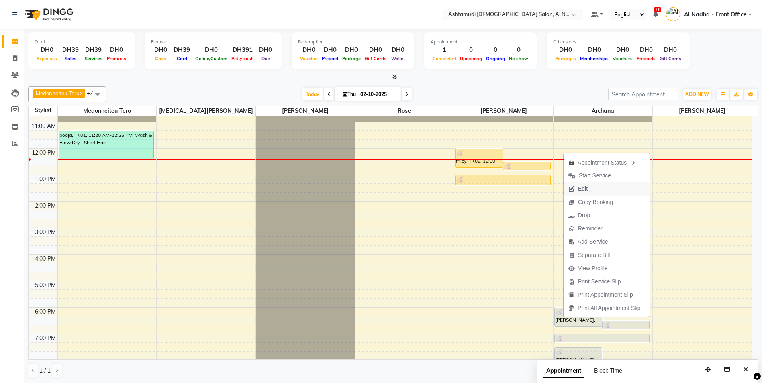
click at [581, 187] on span "Edit" at bounding box center [583, 189] width 10 height 8
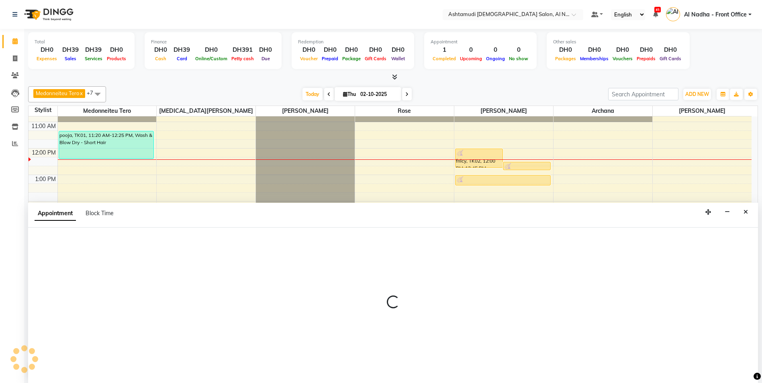
scroll to position [0, 0]
select select "tentative"
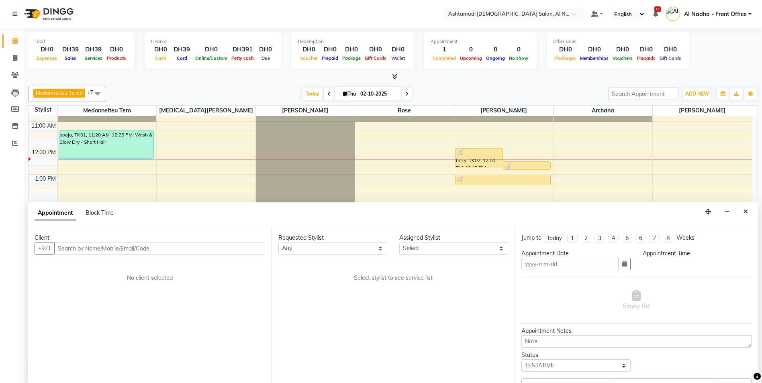
type input "02-10-2025"
select select "1080"
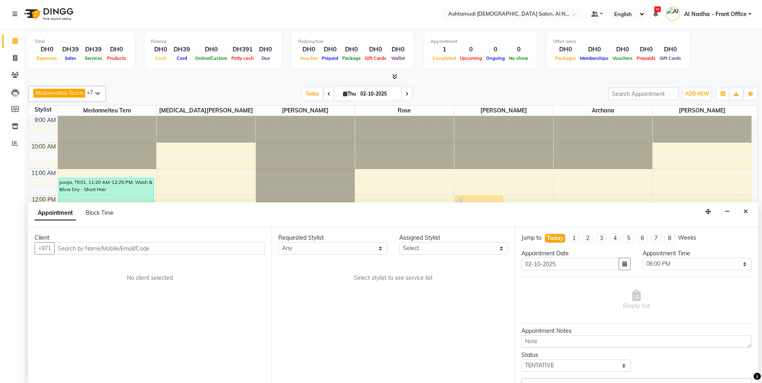
select select "88905"
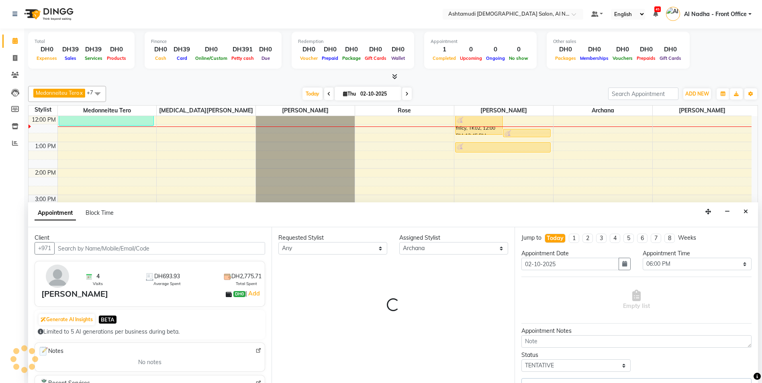
select select "3559"
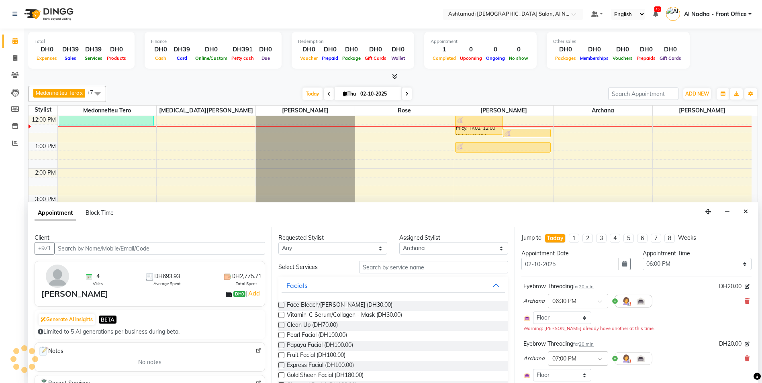
select select "3559"
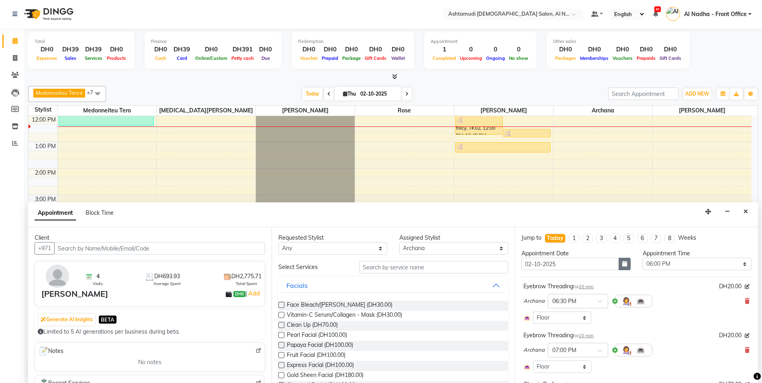
click at [623, 262] on icon "button" at bounding box center [624, 264] width 5 height 6
click at [594, 306] on div "4" at bounding box center [593, 305] width 13 height 13
type input "04-10-2025"
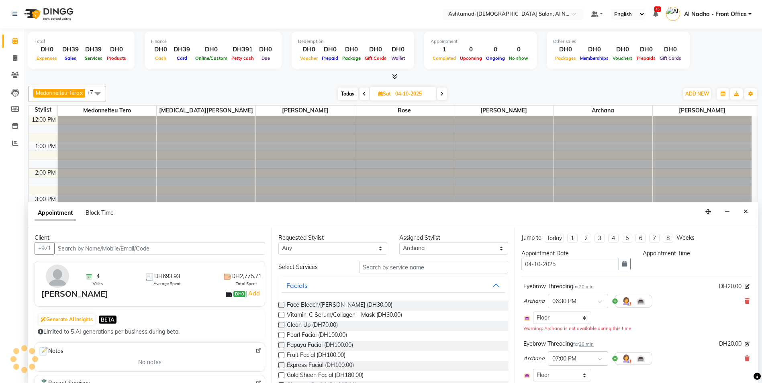
scroll to position [0, 0]
select select "1080"
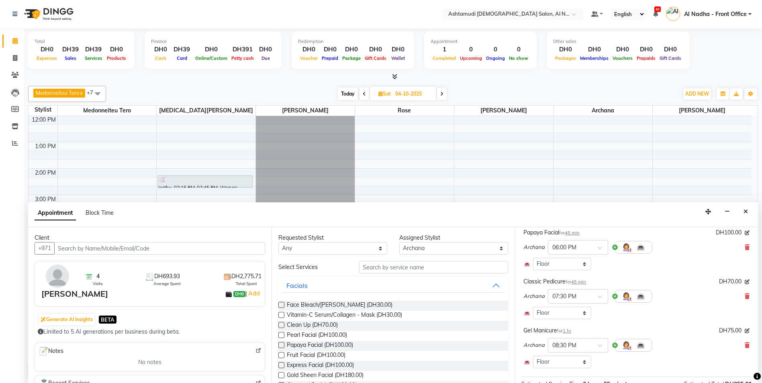
scroll to position [281, 0]
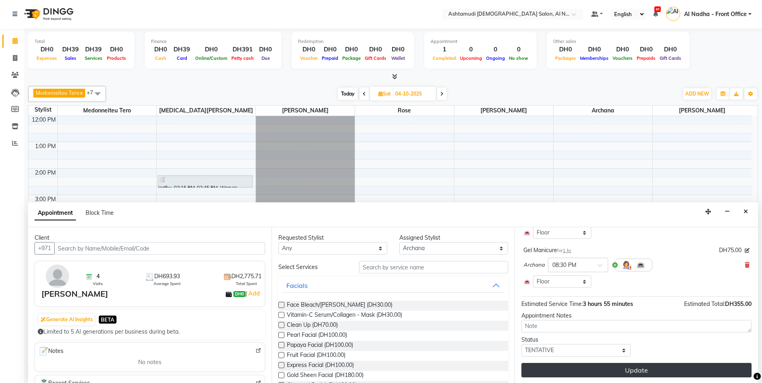
click at [630, 370] on button "Update" at bounding box center [636, 370] width 230 height 14
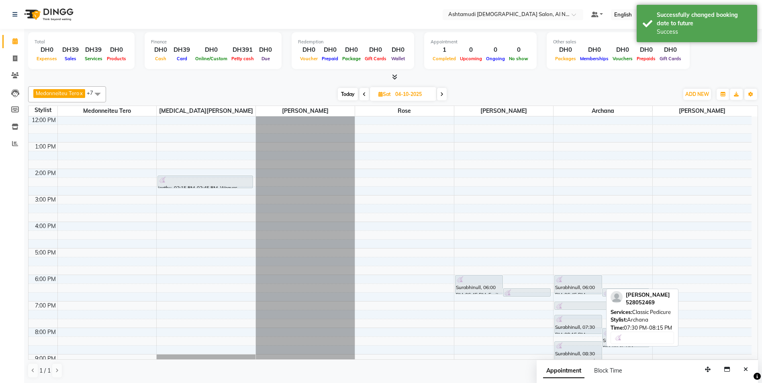
scroll to position [128, 0]
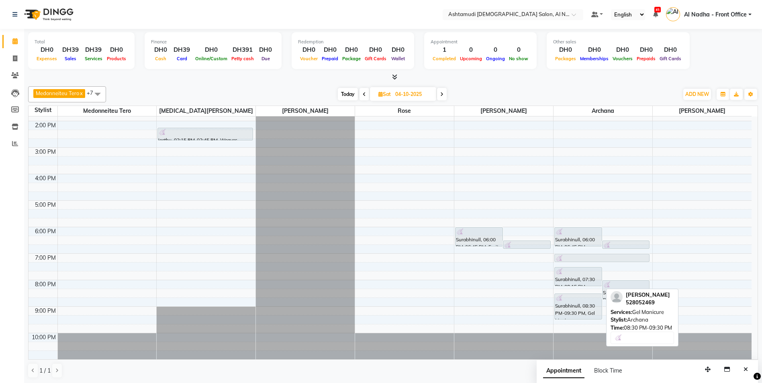
click at [570, 301] on div at bounding box center [578, 298] width 46 height 8
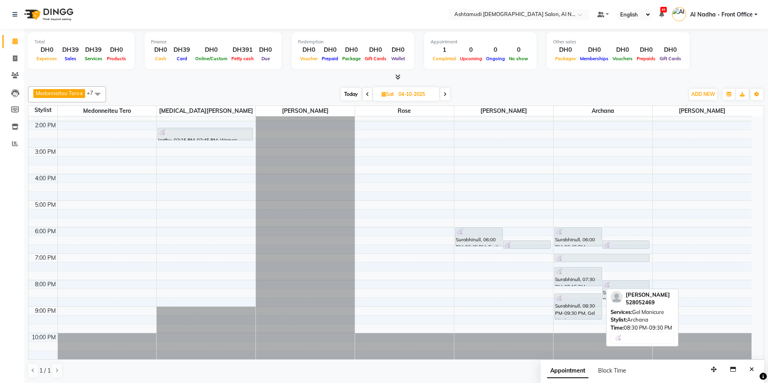
select select "7"
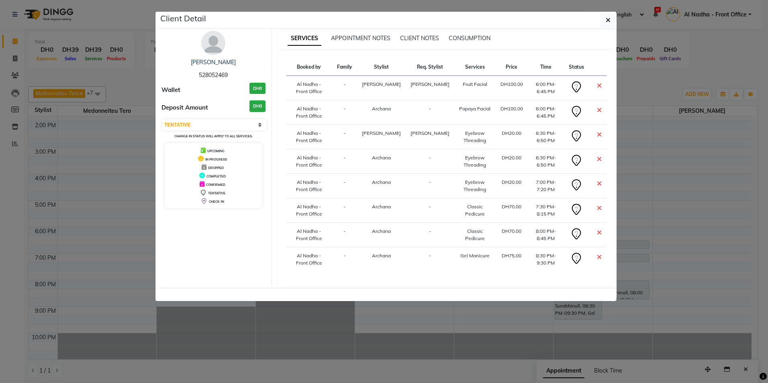
click at [386, 230] on span "Archana" at bounding box center [381, 231] width 19 height 6
click at [380, 233] on span "Archana" at bounding box center [381, 231] width 19 height 6
click at [384, 69] on th "Stylist" at bounding box center [381, 67] width 49 height 17
click at [381, 231] on span "Archana" at bounding box center [381, 231] width 19 height 6
click at [609, 18] on icon "button" at bounding box center [607, 20] width 5 height 6
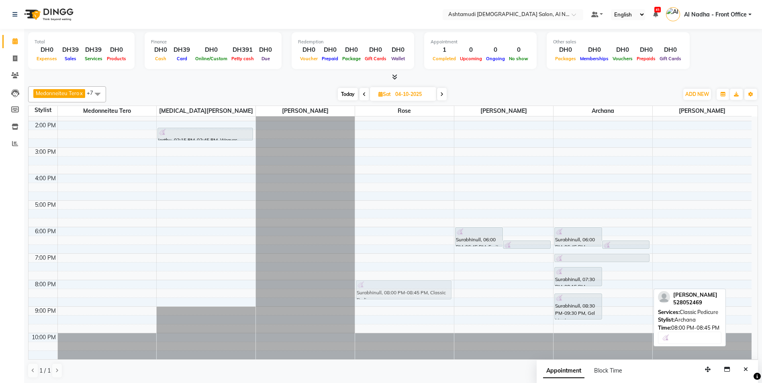
drag, startPoint x: 612, startPoint y: 291, endPoint x: 413, endPoint y: 291, distance: 199.1
click at [413, 291] on tr "jeethu, 02:15 PM-02:45 PM, Weaves, Curls, Ceramic iron Styling Medium Surabhinu…" at bounding box center [390, 174] width 723 height 371
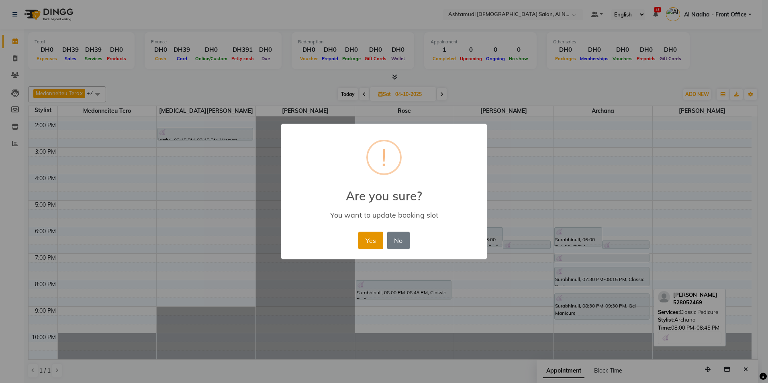
click at [366, 235] on button "Yes" at bounding box center [370, 241] width 24 height 18
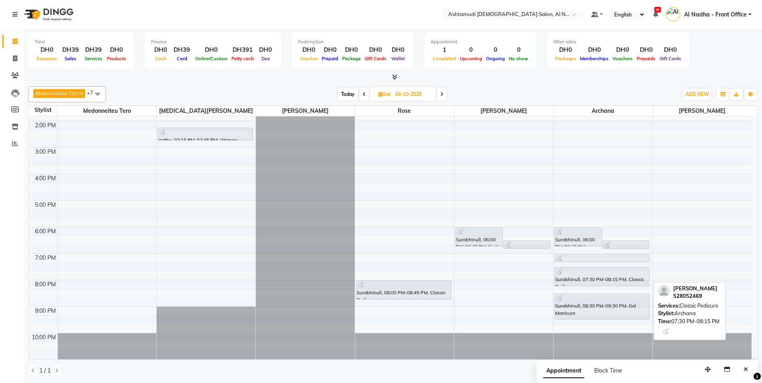
click at [583, 279] on div "Surabhinull, 07:30 PM-08:15 PM, Classic Pedicure" at bounding box center [601, 276] width 95 height 18
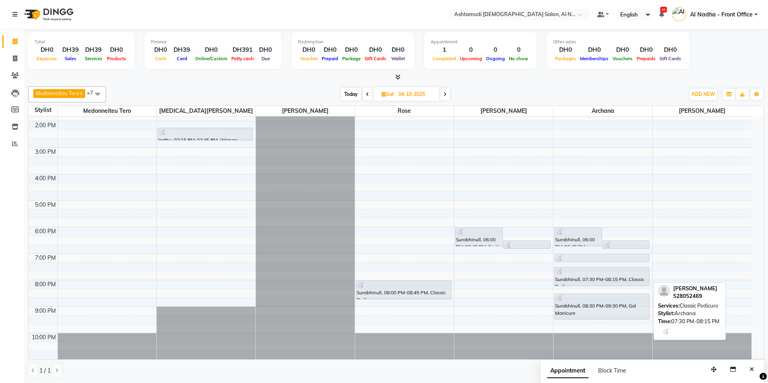
select select "7"
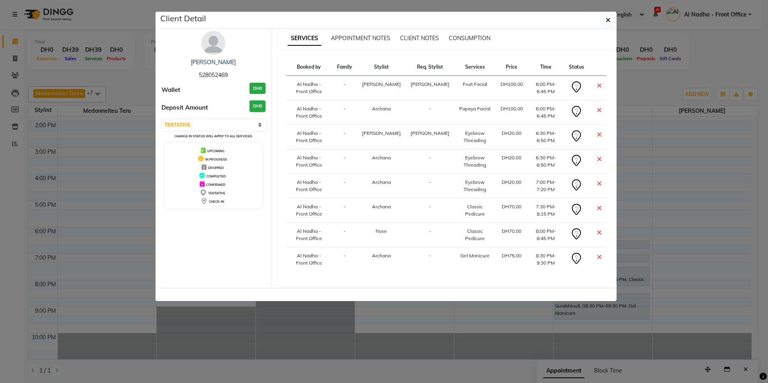
click at [599, 208] on icon at bounding box center [599, 208] width 5 height 6
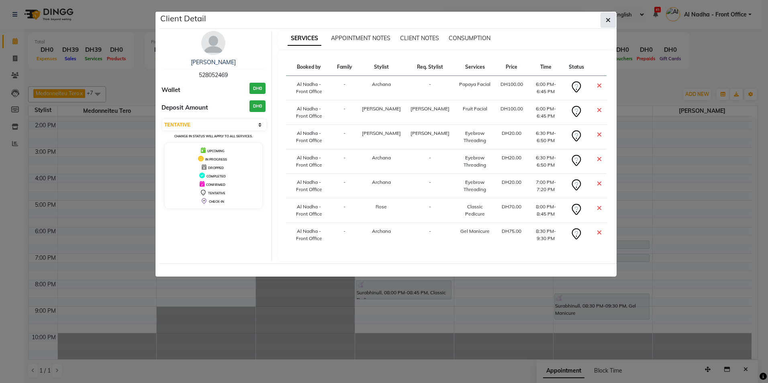
click at [608, 20] on icon "button" at bounding box center [607, 20] width 5 height 6
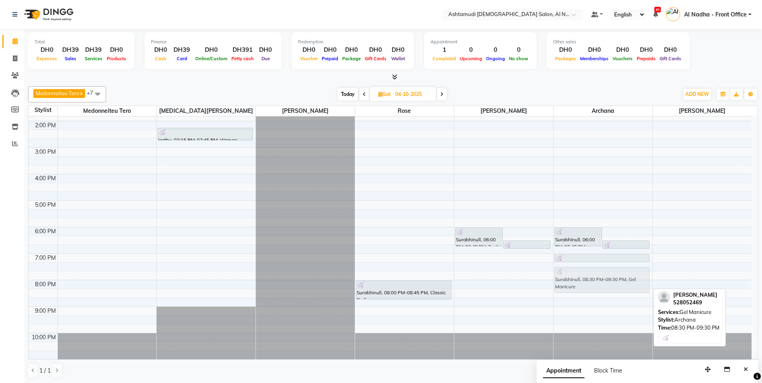
drag, startPoint x: 594, startPoint y: 305, endPoint x: 595, endPoint y: 275, distance: 30.1
click at [595, 275] on div "Surabhinull, 06:00 PM-06:45 PM, Papaya Facial Surabhinull, 06:30 PM-06:50 PM, E…" at bounding box center [602, 174] width 99 height 371
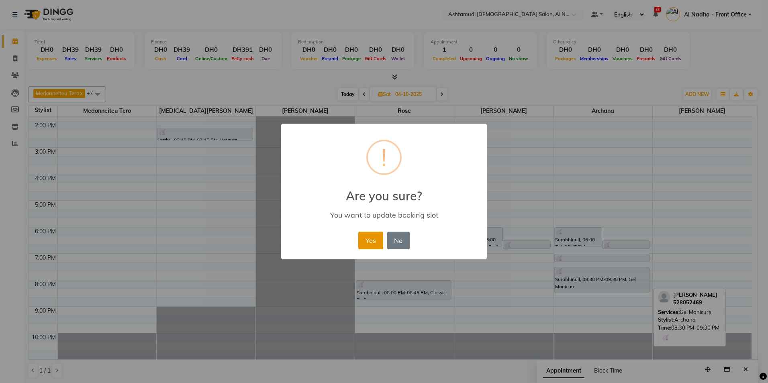
click at [373, 239] on button "Yes" at bounding box center [370, 241] width 24 height 18
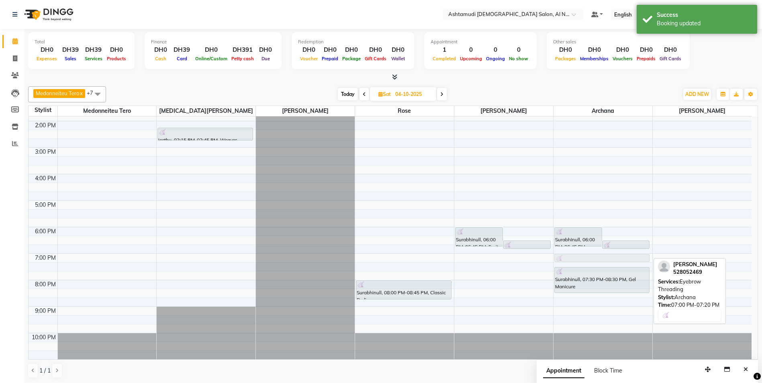
click at [598, 260] on div "Surabhinull, 06:00 PM-06:45 PM, Papaya Facial Surabhinull, 06:30 PM-06:50 PM, E…" at bounding box center [602, 174] width 99 height 371
click at [585, 260] on div "Surabhinull, 06:00 PM-06:45 PM, Papaya Facial Surabhinull, 06:30 PM-06:50 PM, E…" at bounding box center [602, 174] width 99 height 371
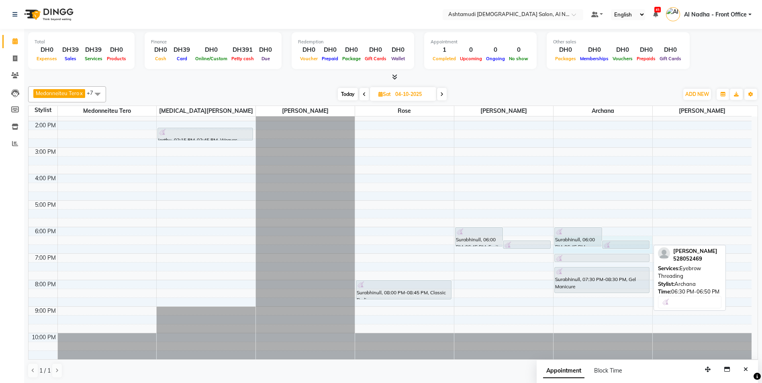
drag, startPoint x: 618, startPoint y: 239, endPoint x: 605, endPoint y: 249, distance: 16.1
click at [605, 249] on div "9:00 AM 10:00 AM 11:00 AM 12:00 PM 1:00 PM 2:00 PM 3:00 PM 4:00 PM 5:00 PM 6:00…" at bounding box center [390, 174] width 723 height 371
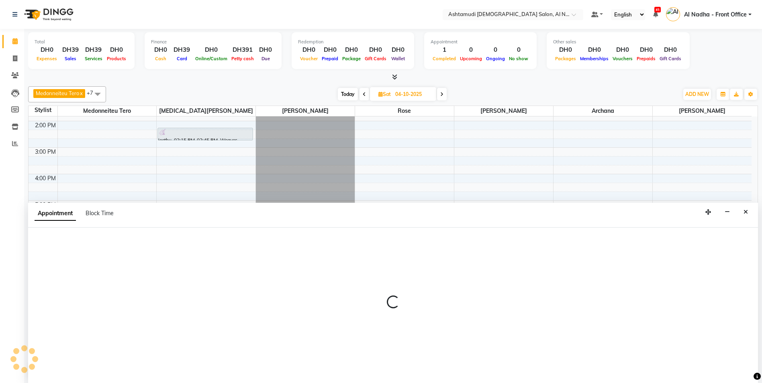
scroll to position [0, 0]
select select "88905"
select select "tentative"
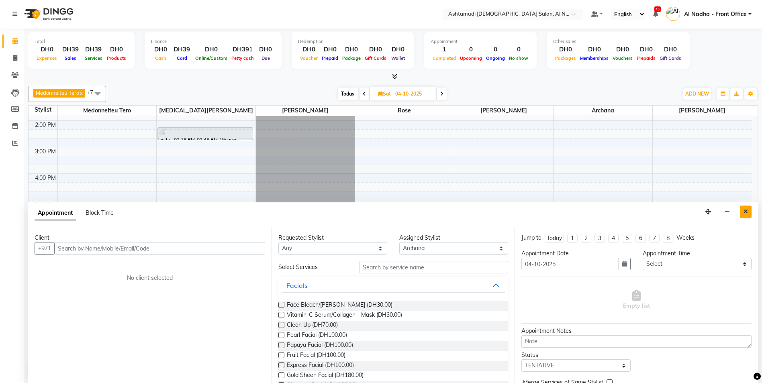
click at [744, 210] on icon "Close" at bounding box center [745, 212] width 4 height 6
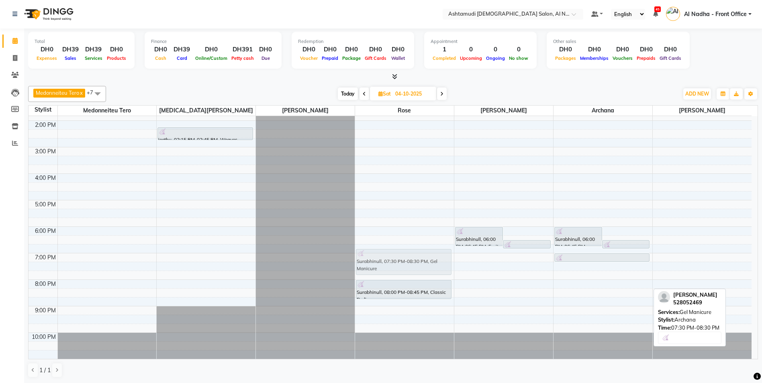
drag, startPoint x: 587, startPoint y: 274, endPoint x: 416, endPoint y: 258, distance: 171.8
click at [416, 258] on tr "jeethu, 02:15 PM-02:45 PM, Weaves, Curls, Ceramic iron Styling Medium Surabhinu…" at bounding box center [390, 173] width 723 height 371
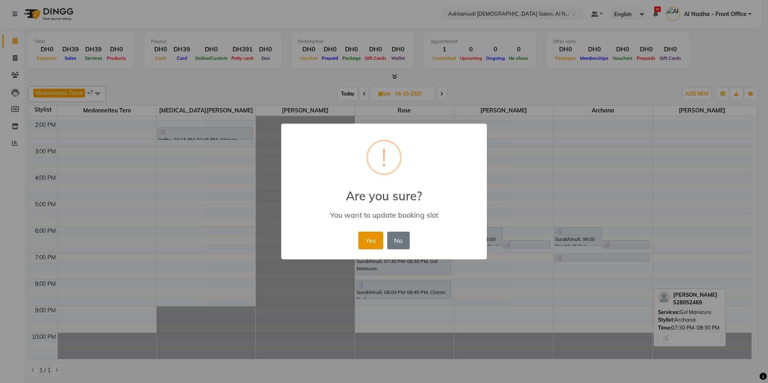
click at [372, 242] on button "Yes" at bounding box center [370, 241] width 24 height 18
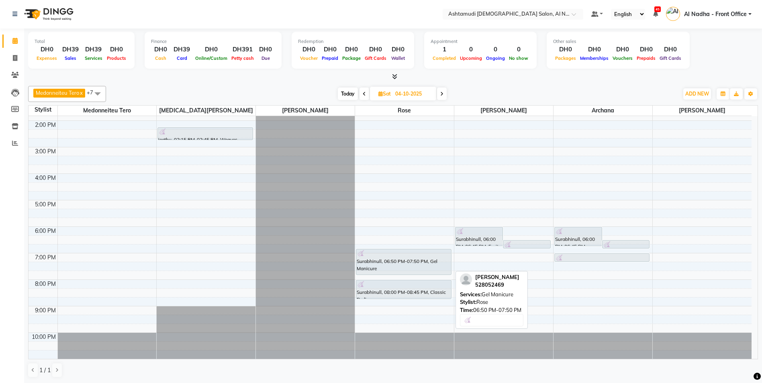
click at [400, 260] on div "Surabhinull, 06:50 PM-07:50 PM, Gel Manicure" at bounding box center [403, 261] width 95 height 25
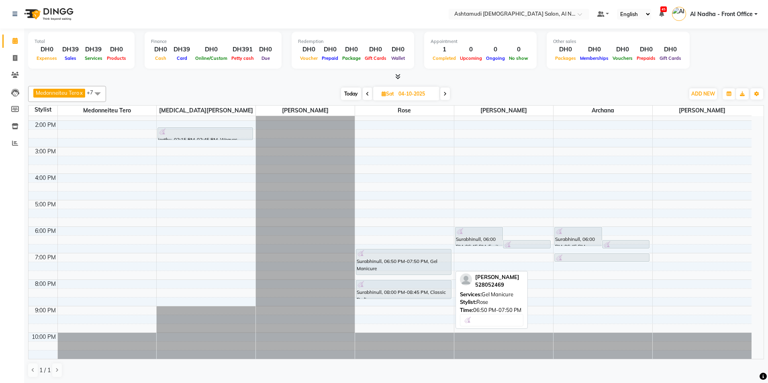
select select "7"
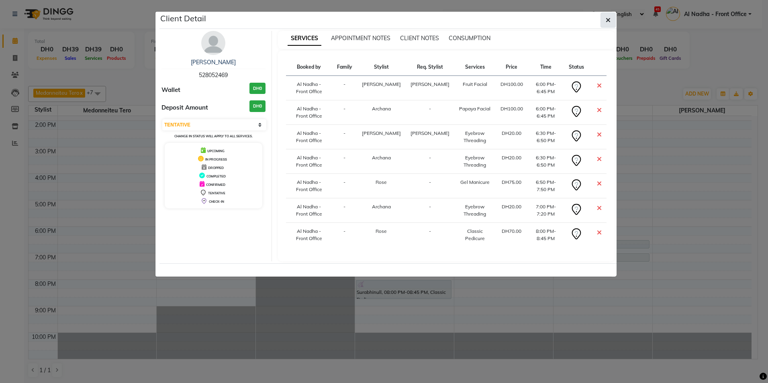
click at [607, 20] on icon "button" at bounding box center [607, 20] width 5 height 6
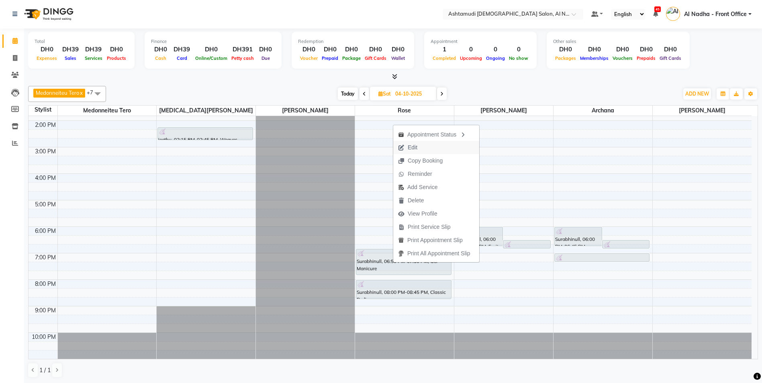
click at [420, 145] on span "Edit" at bounding box center [407, 147] width 29 height 13
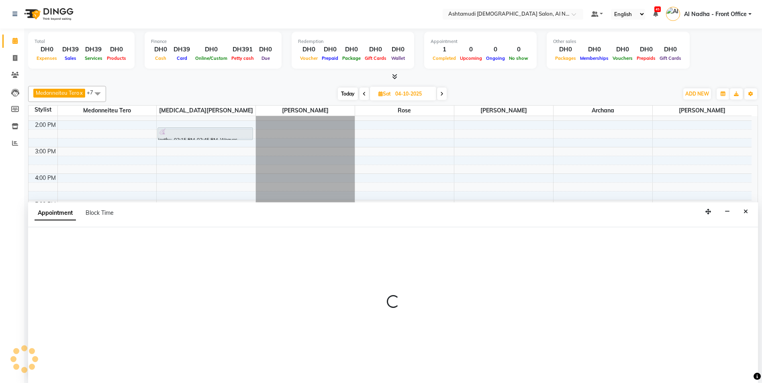
select select "tentative"
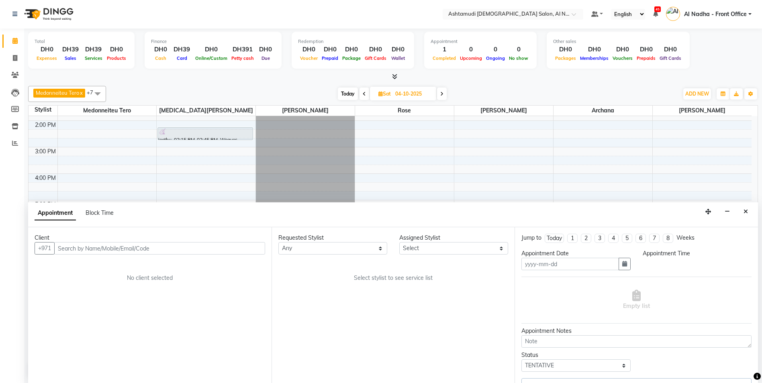
type input "04-10-2025"
select select "1080"
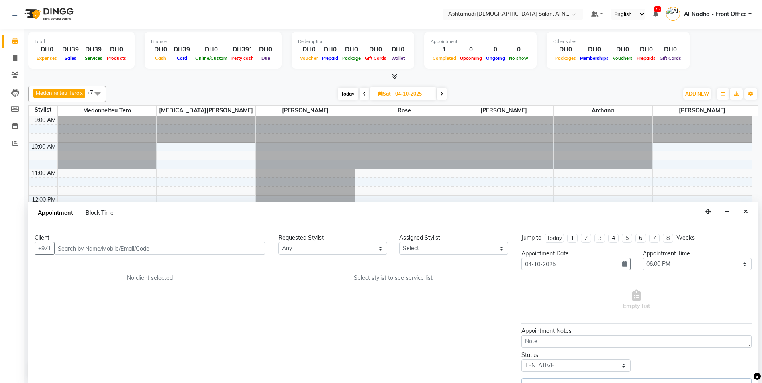
select select "68348"
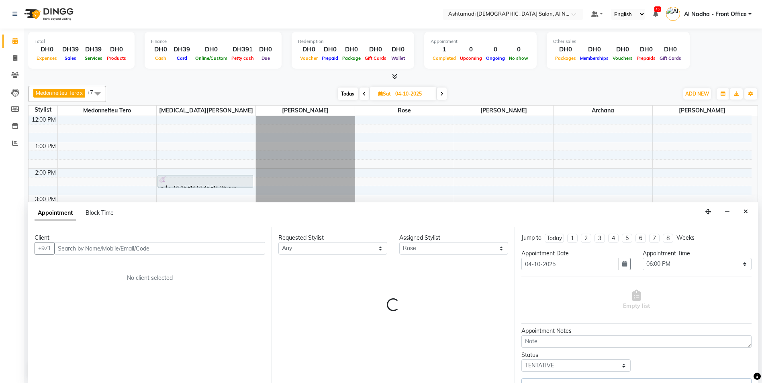
select select "3559"
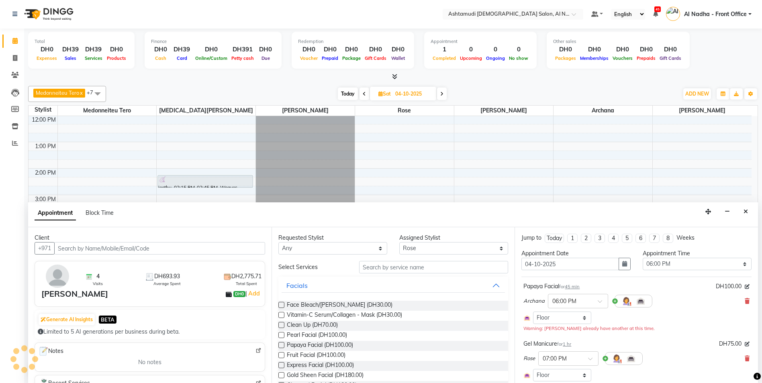
select select "3559"
click at [400, 269] on input "text" at bounding box center [433, 267] width 149 height 12
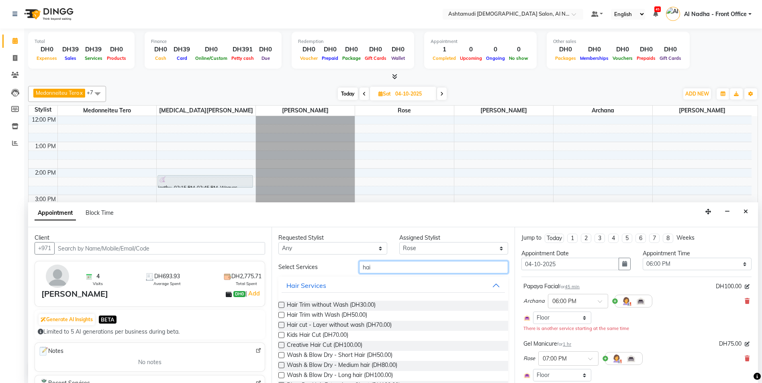
type input "hai"
click at [280, 304] on label at bounding box center [281, 305] width 6 height 6
click at [280, 304] on input "checkbox" at bounding box center [280, 305] width 5 height 5
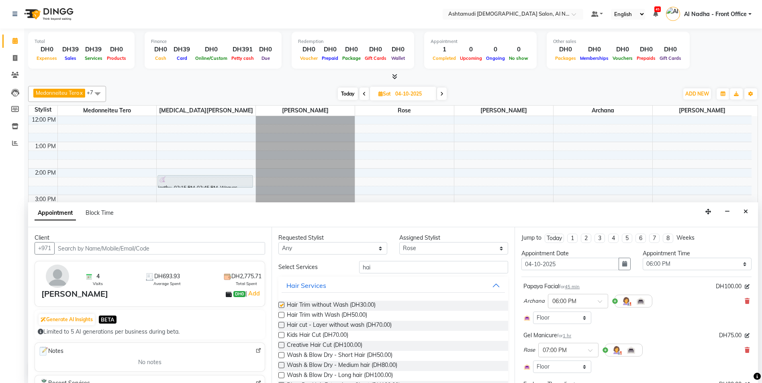
checkbox input "false"
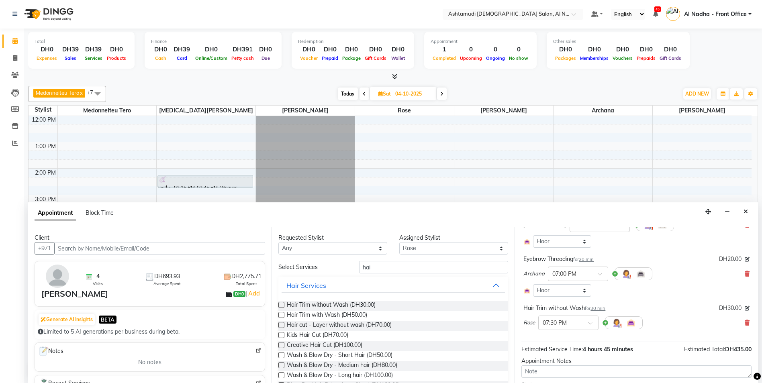
scroll to position [367, 0]
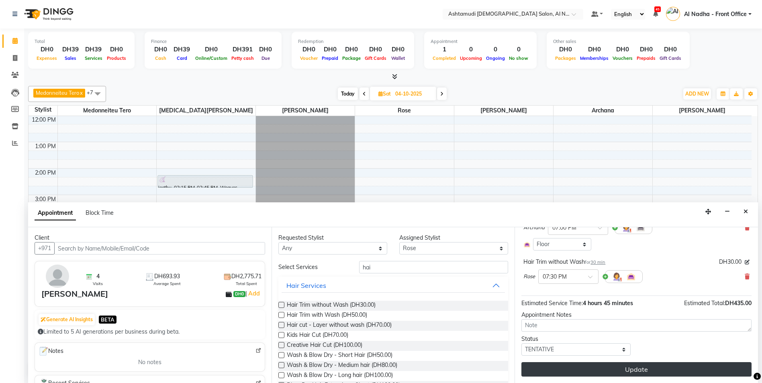
click at [606, 366] on button "Update" at bounding box center [636, 369] width 230 height 14
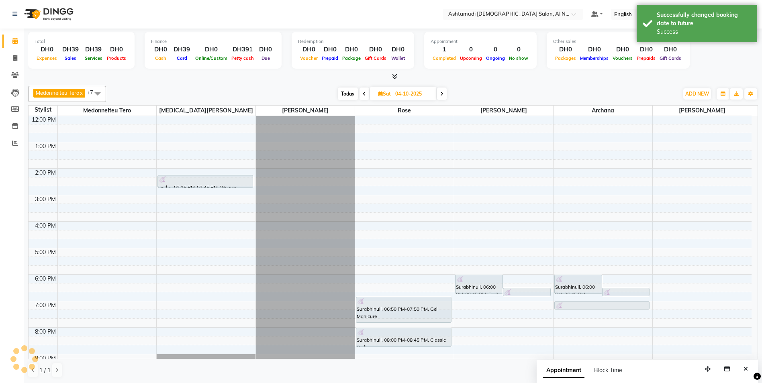
scroll to position [0, 0]
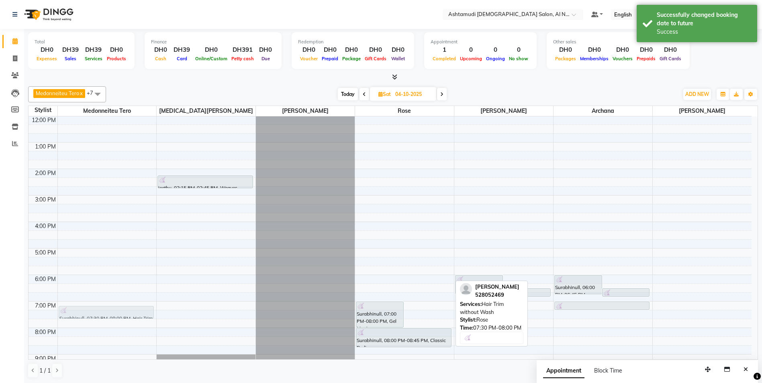
drag, startPoint x: 420, startPoint y: 318, endPoint x: 136, endPoint y: 307, distance: 284.9
click at [136, 307] on tr "Surabhinull, 07:30 PM-08:00 PM, Hair Trim without Wash jeethu, 02:15 PM-02:45 P…" at bounding box center [390, 222] width 723 height 371
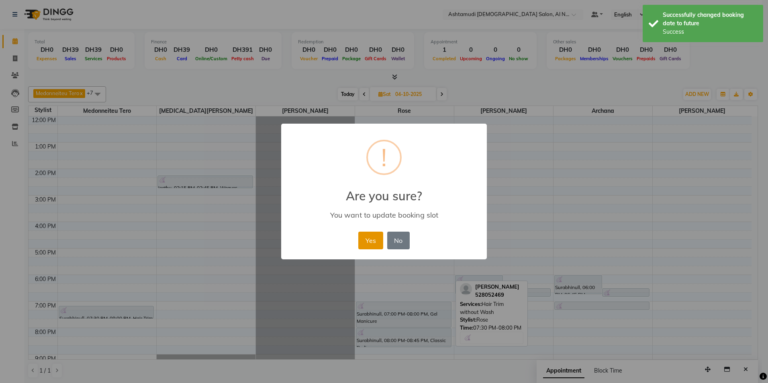
click at [378, 235] on button "Yes" at bounding box center [370, 241] width 24 height 18
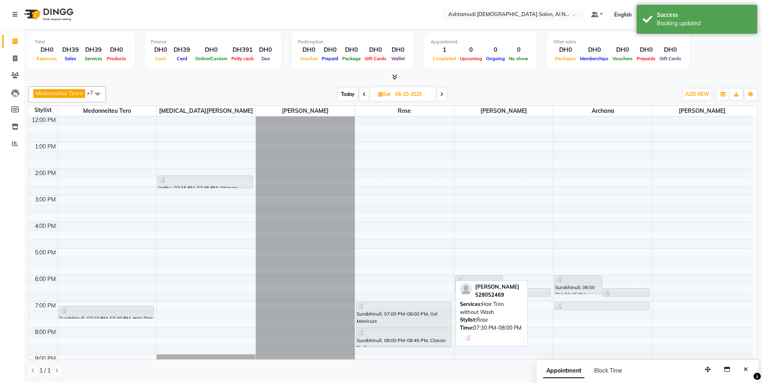
click at [349, 92] on span "Today" at bounding box center [348, 94] width 20 height 12
type input "02-10-2025"
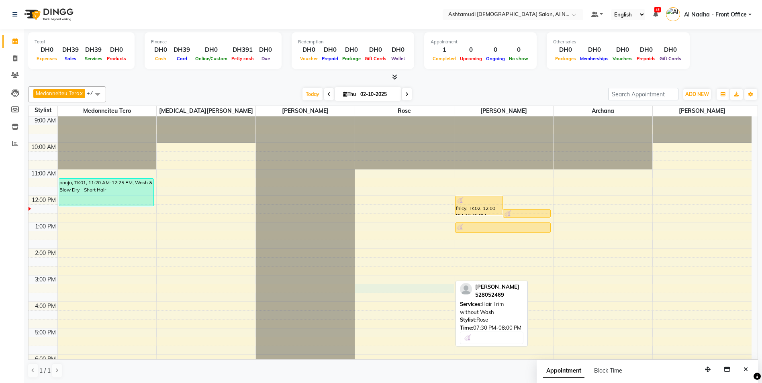
click at [392, 287] on div "9:00 AM 10:00 AM 11:00 AM 12:00 PM 1:00 PM 2:00 PM 3:00 PM 4:00 PM 5:00 PM 6:00…" at bounding box center [390, 301] width 723 height 371
select select "68348"
select select "tentative"
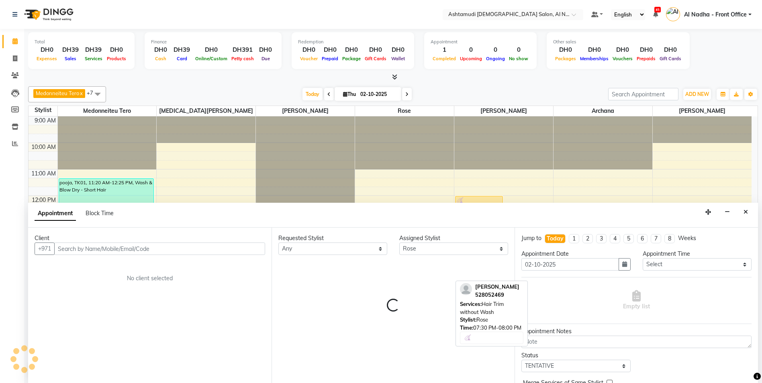
scroll to position [0, 0]
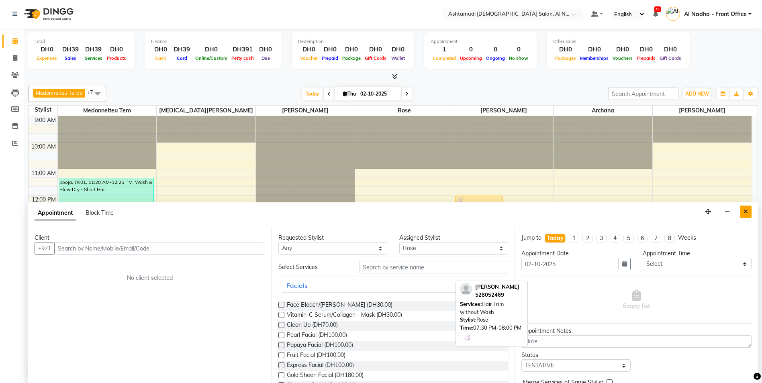
click at [746, 210] on icon "Close" at bounding box center [745, 212] width 4 height 6
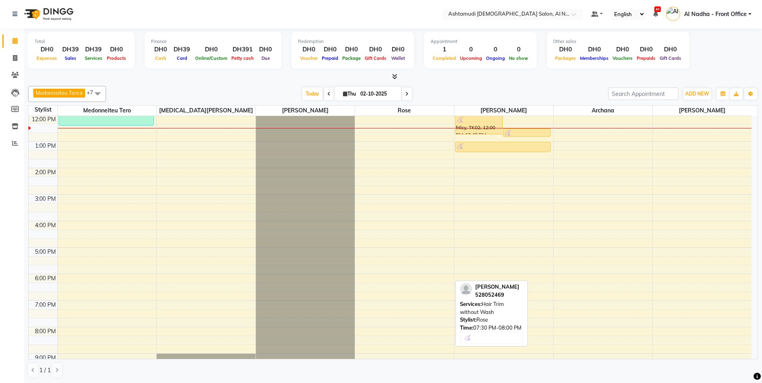
scroll to position [120, 0]
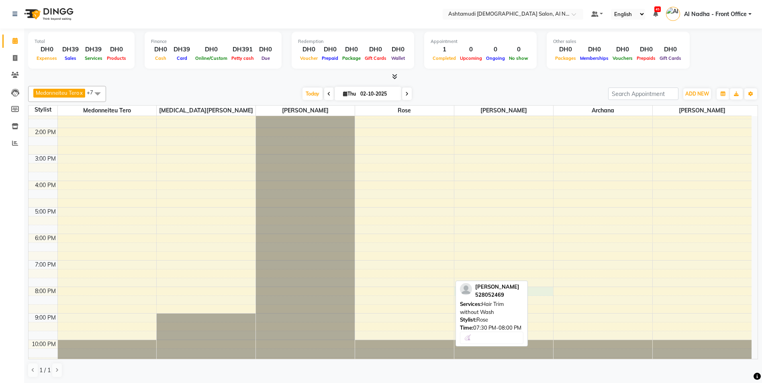
click at [550, 290] on div "9:00 AM 10:00 AM 11:00 AM 12:00 PM 1:00 PM 2:00 PM 3:00 PM 4:00 PM 5:00 PM 6:00…" at bounding box center [390, 181] width 723 height 371
select select "71437"
select select "1200"
select select "tentative"
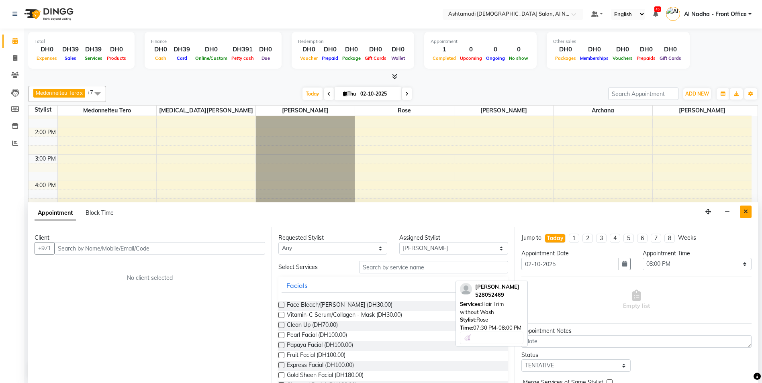
click at [742, 210] on button "Close" at bounding box center [746, 212] width 12 height 12
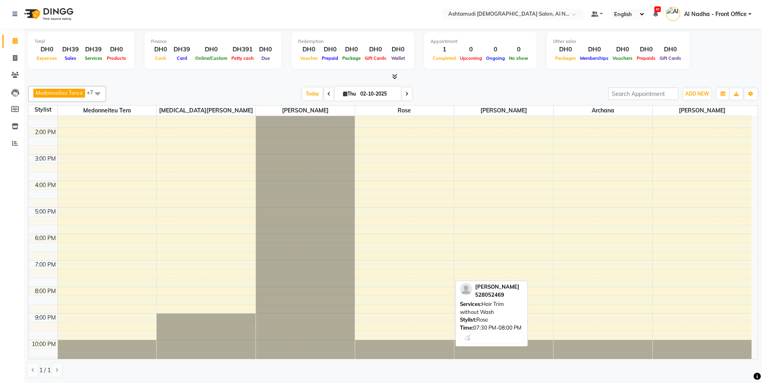
drag, startPoint x: 503, startPoint y: 319, endPoint x: 584, endPoint y: 307, distance: 82.1
click at [584, 307] on div "Medonneiteu Tero x Yasmin Akthar x Rose x Minu Khati x Mumtaz Khan x Archana x …" at bounding box center [393, 232] width 730 height 298
click at [541, 279] on div "9:00 AM 10:00 AM 11:00 AM 12:00 PM 1:00 PM 2:00 PM 3:00 PM 4:00 PM 5:00 PM 6:00…" at bounding box center [390, 181] width 723 height 371
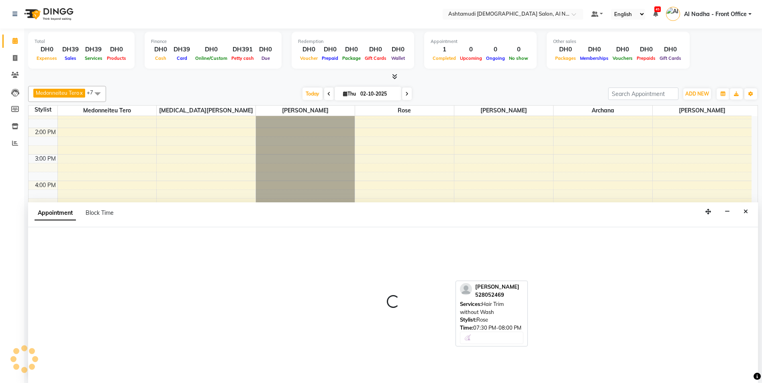
select select "71437"
select select "tentative"
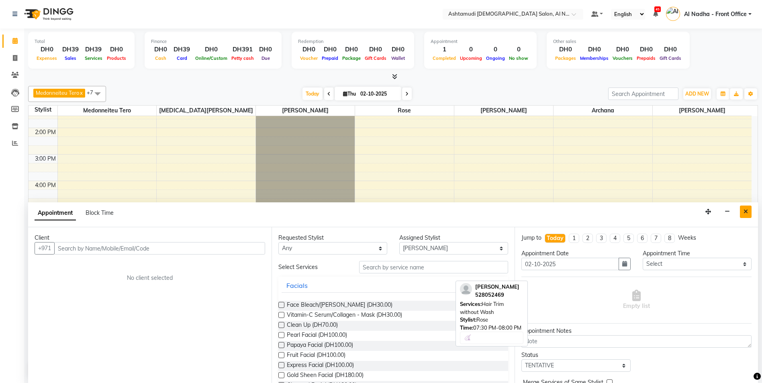
click at [745, 213] on icon "Close" at bounding box center [745, 212] width 4 height 6
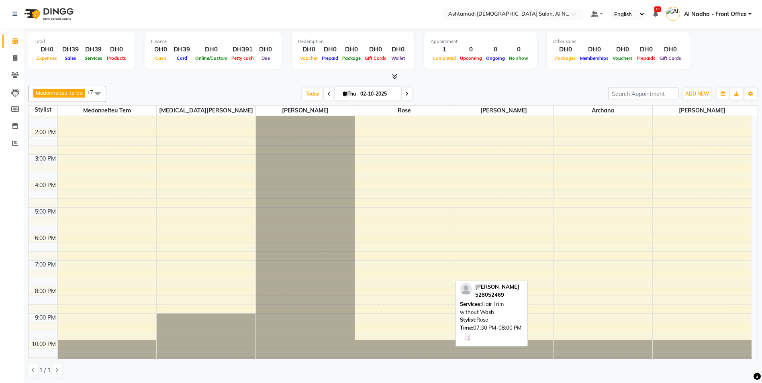
scroll to position [0, 0]
